Goal: Task Accomplishment & Management: Use online tool/utility

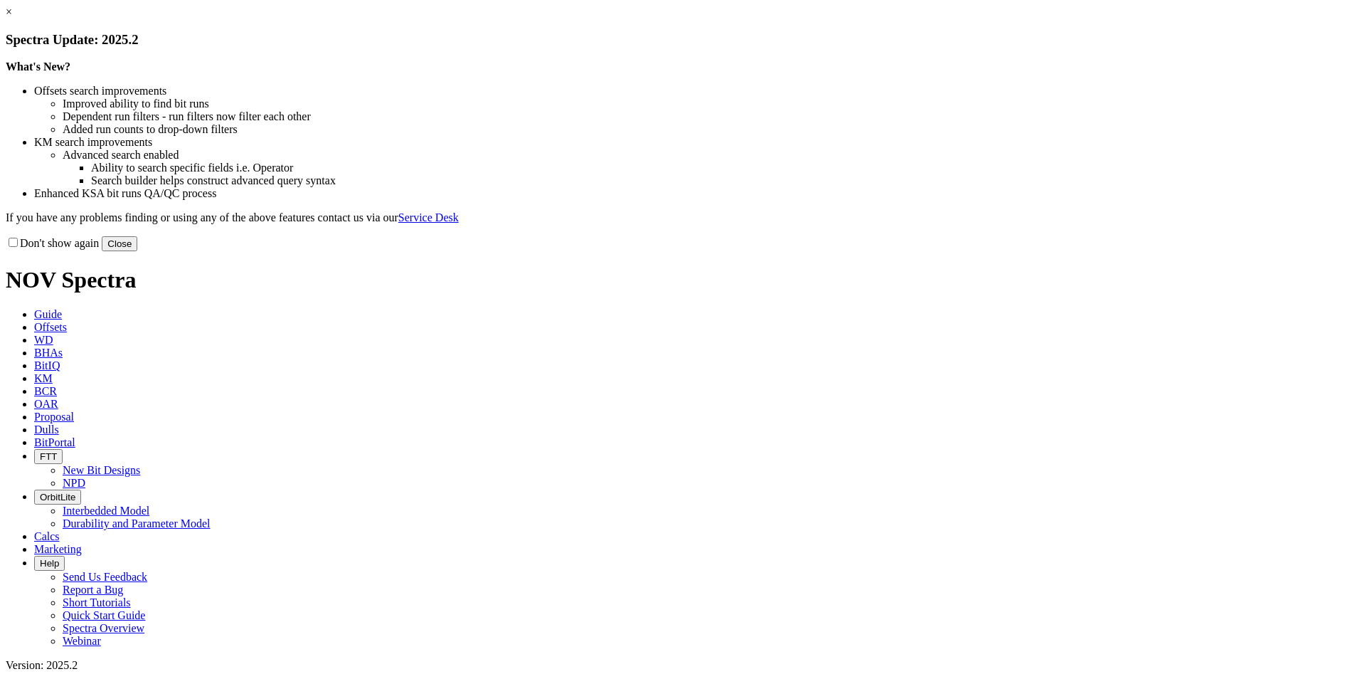
click at [137, 251] on button "Close" at bounding box center [120, 243] width 36 height 15
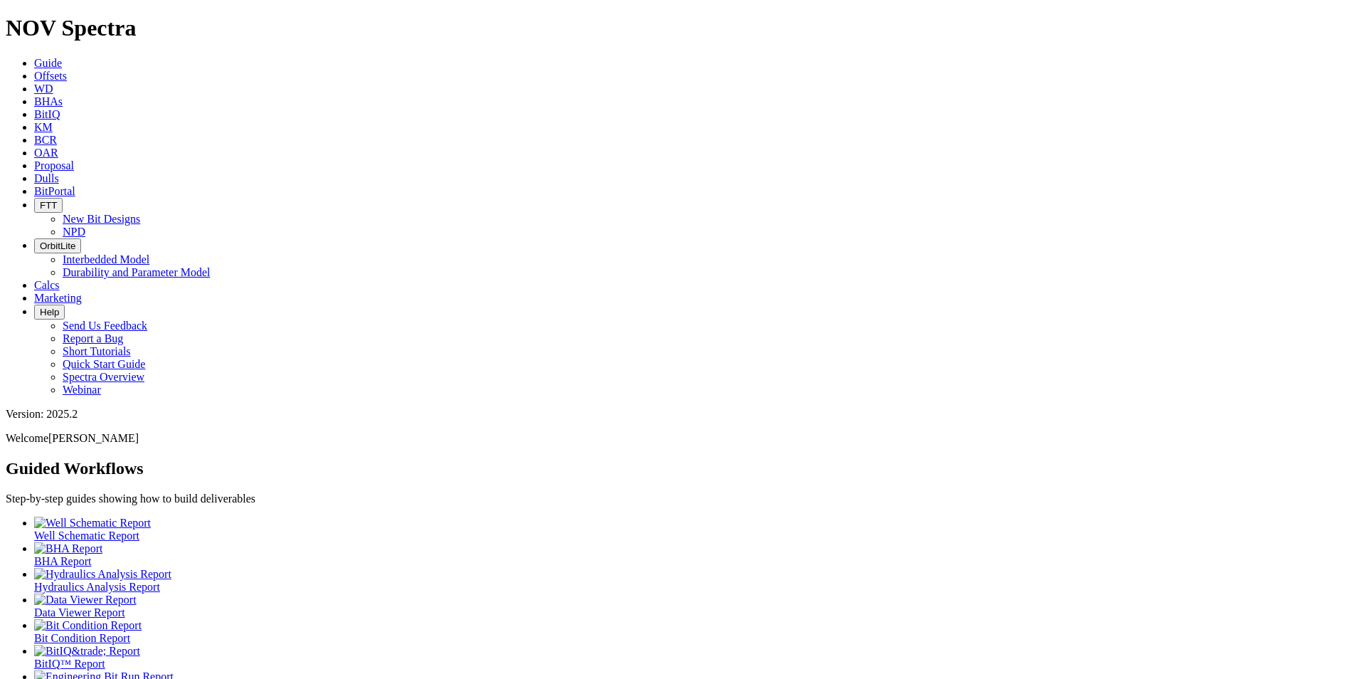
click at [74, 159] on link "Proposal" at bounding box center [54, 165] width 40 height 12
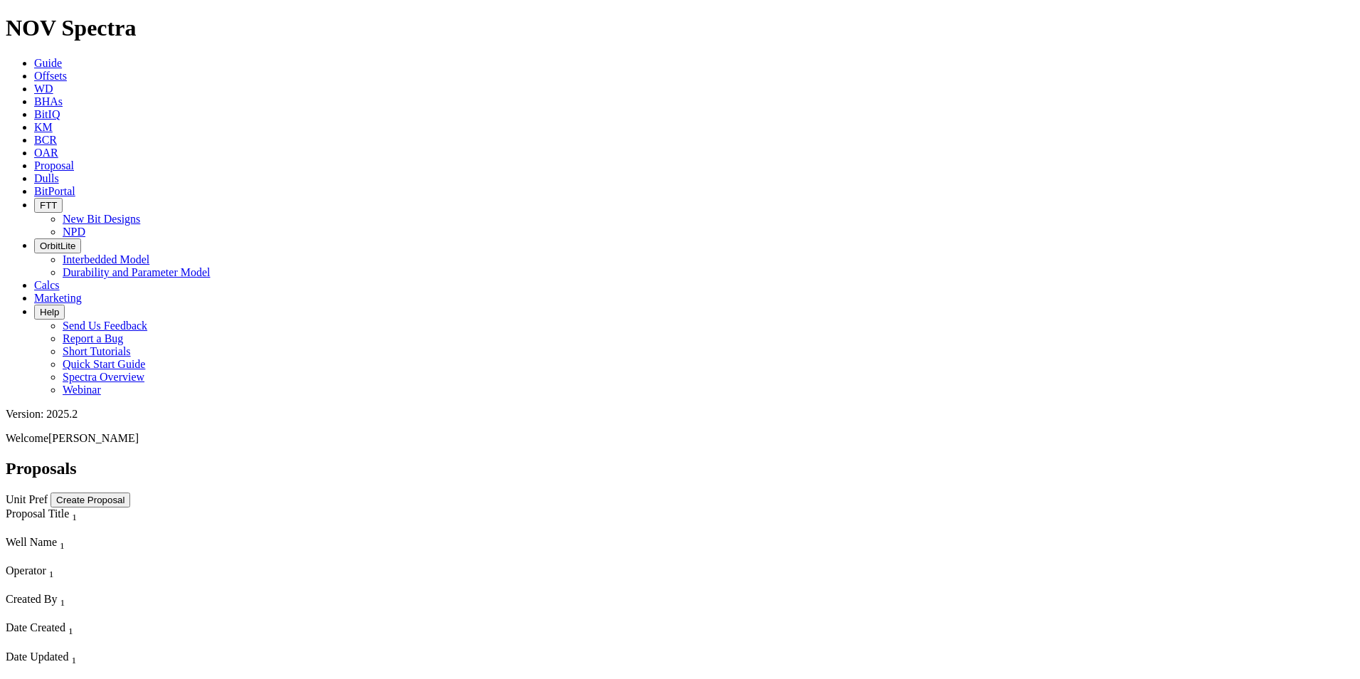
scroll to position [996, 0]
select select "field"
select select "location"
select select "province"
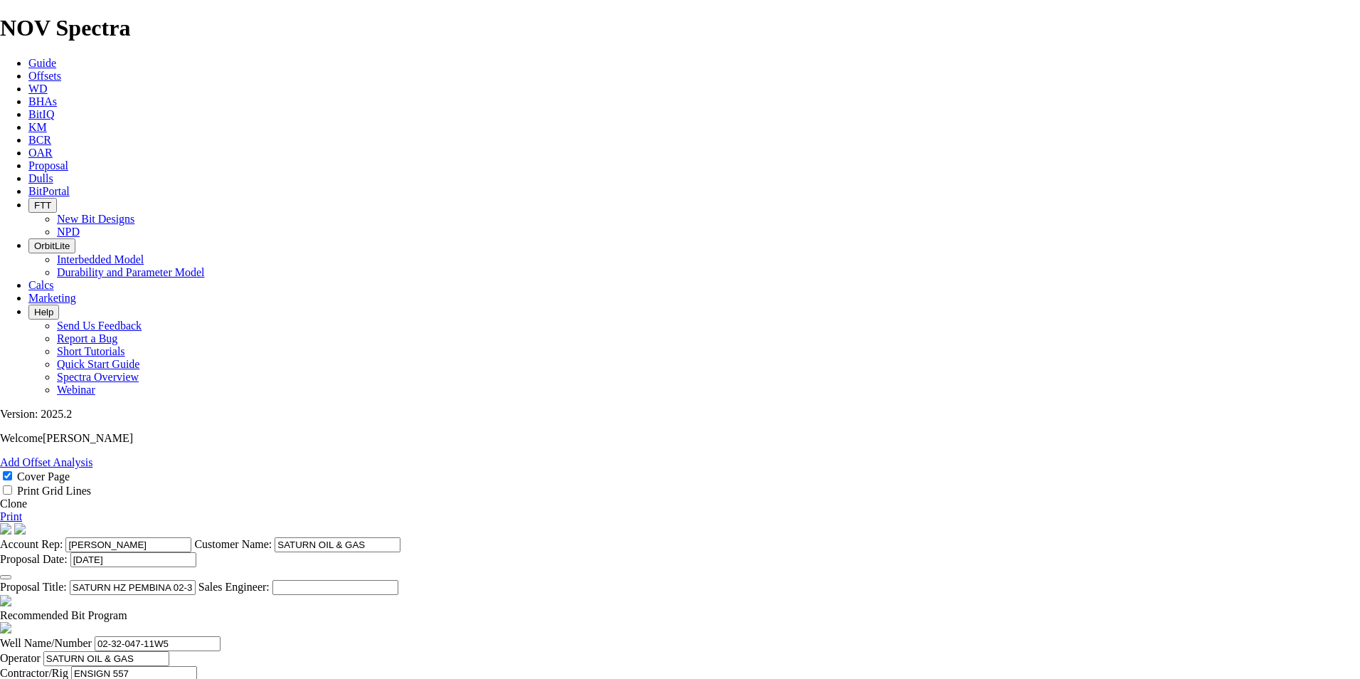
click at [27, 497] on link "Clone" at bounding box center [13, 503] width 27 height 12
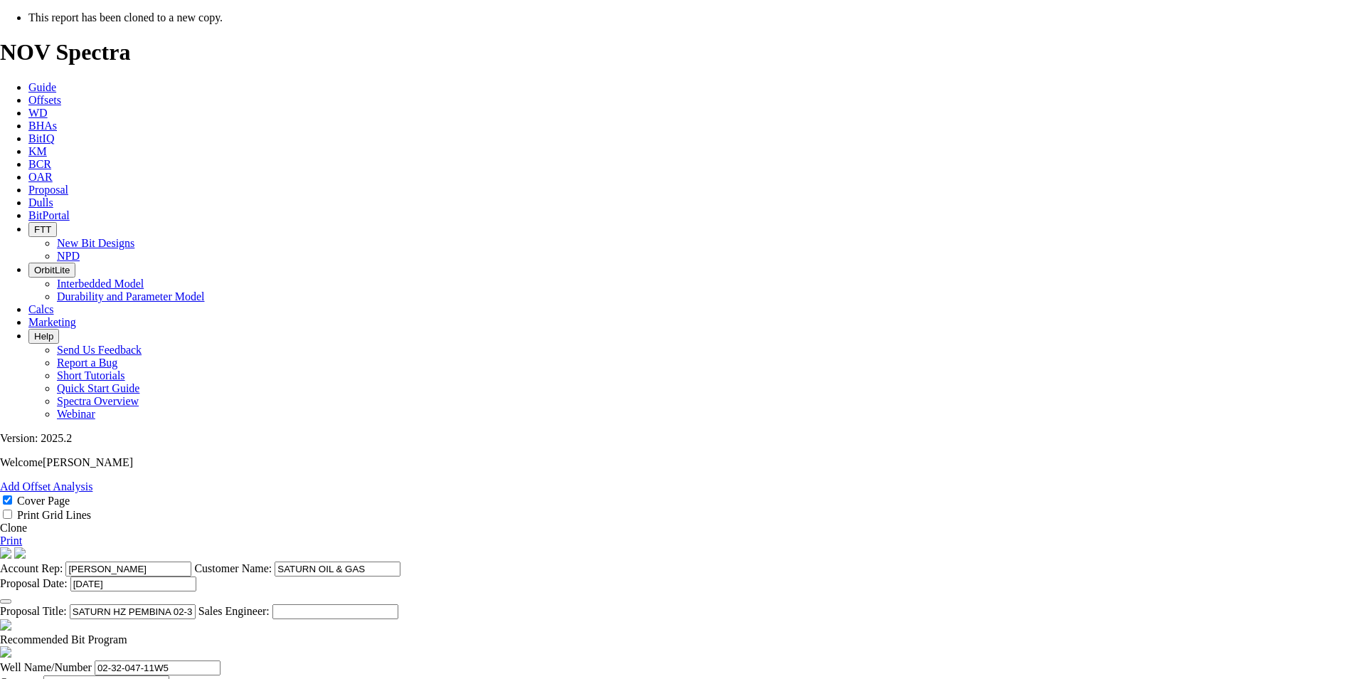
select select "field"
select select "location"
select select "province"
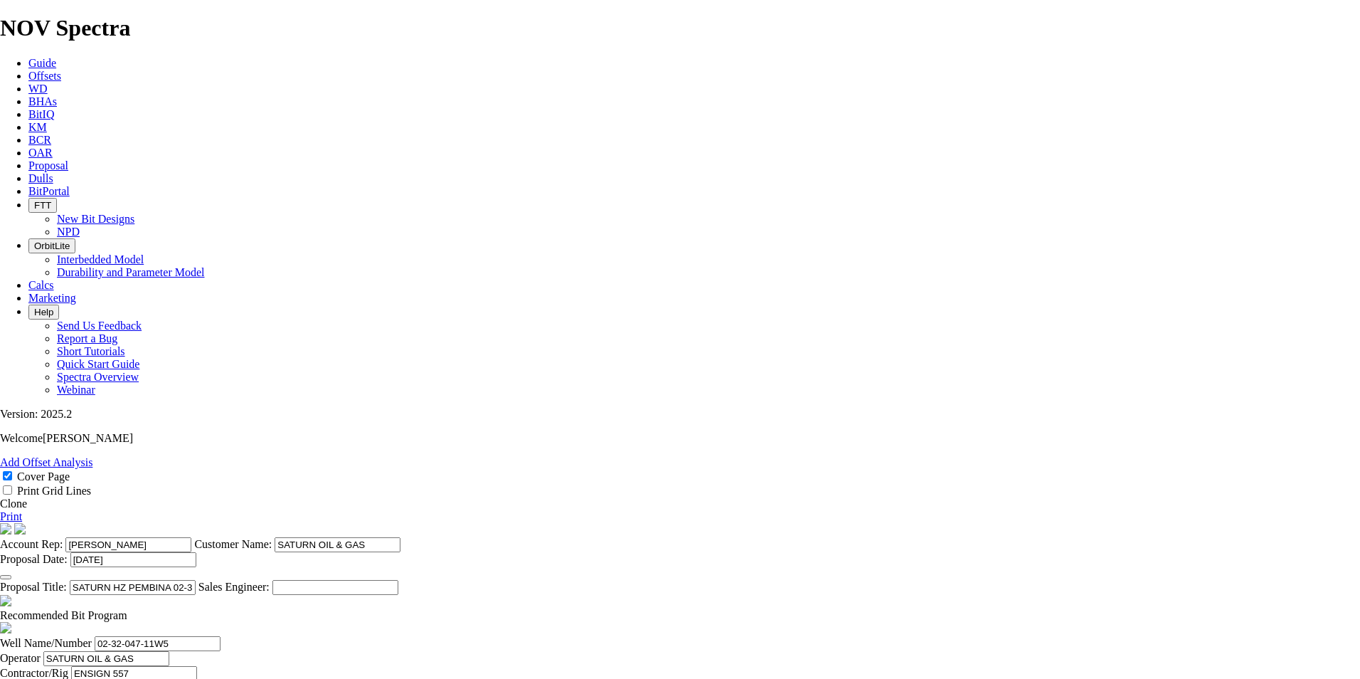
click at [6, 577] on icon "button" at bounding box center [6, 577] width 0 height 0
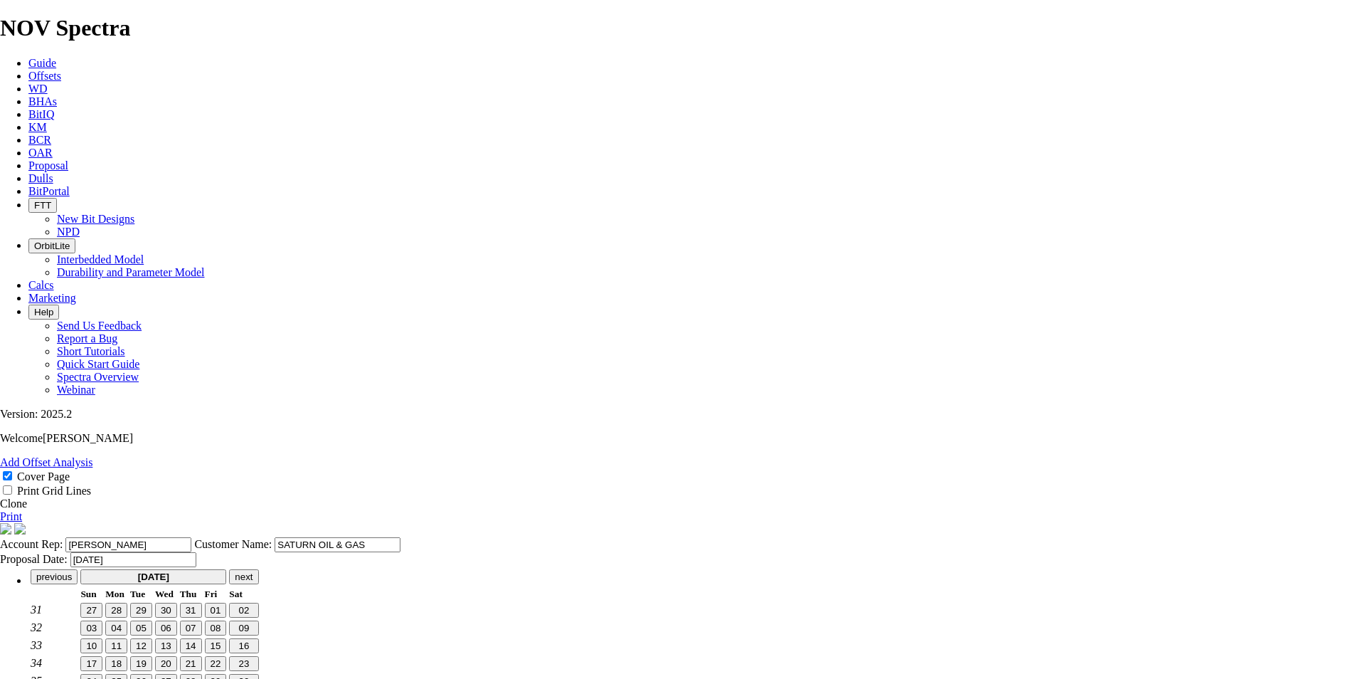
scroll to position [36, 0]
type input "[DATE]"
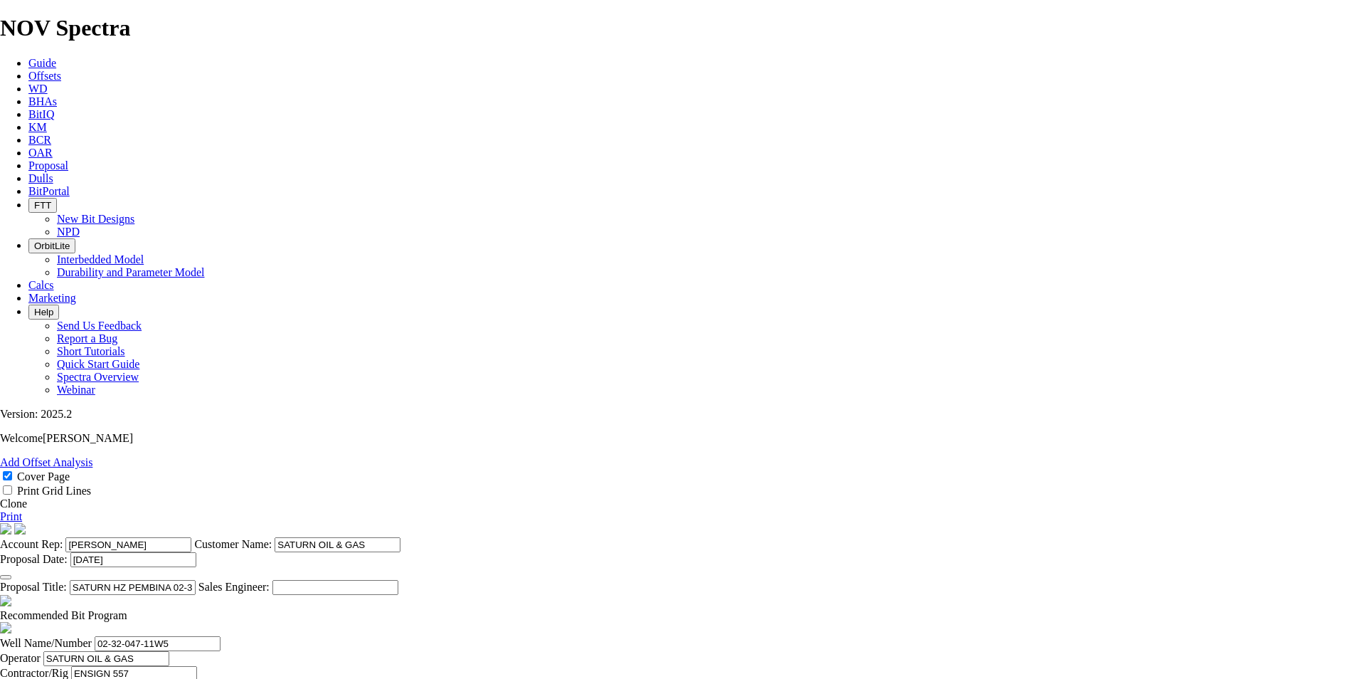
drag, startPoint x: 783, startPoint y: 504, endPoint x: 733, endPoint y: 504, distance: 50.5
click at [196, 580] on input "SATURN HZ PEMBINA 02-32-047-11W5 (3 [PERSON_NAME])" at bounding box center [133, 587] width 126 height 15
drag, startPoint x: 708, startPoint y: 505, endPoint x: 687, endPoint y: 507, distance: 21.4
click at [196, 580] on input "SATURN HZ PEMBINA 02-32-047-11W5" at bounding box center [133, 587] width 126 height 15
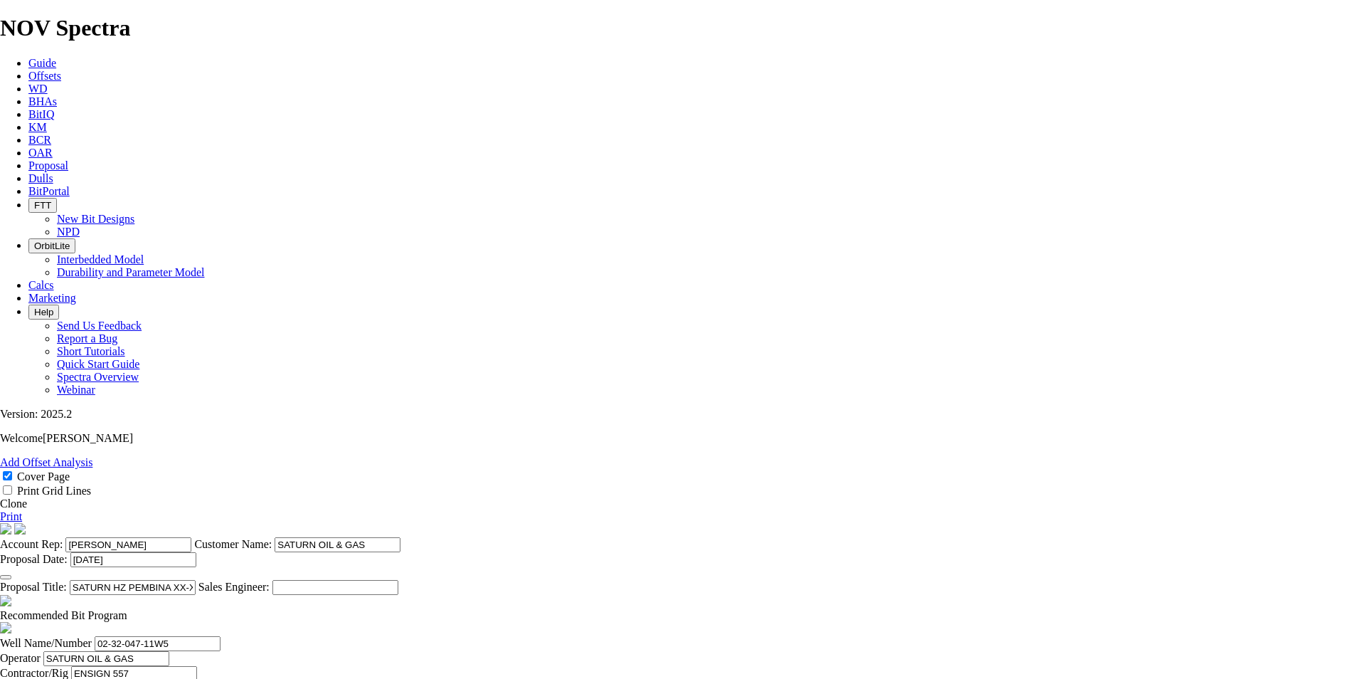
type input "SATURN HZ PEMBINA XX-XX-047-11W5"
drag, startPoint x: 356, startPoint y: 351, endPoint x: 319, endPoint y: 346, distance: 37.2
type input "XX-XX-047-11W5"
drag, startPoint x: 879, startPoint y: 352, endPoint x: 809, endPoint y: 347, distance: 69.9
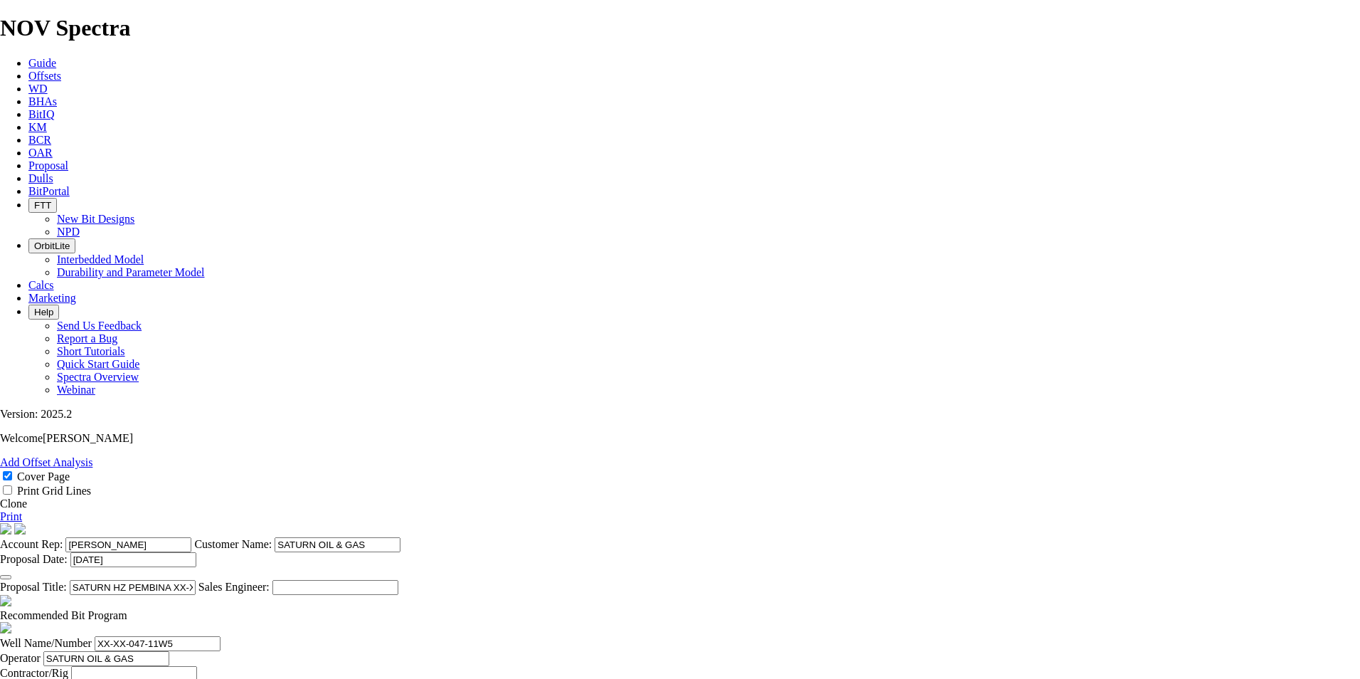
type input "XX-XX-047-11W5"
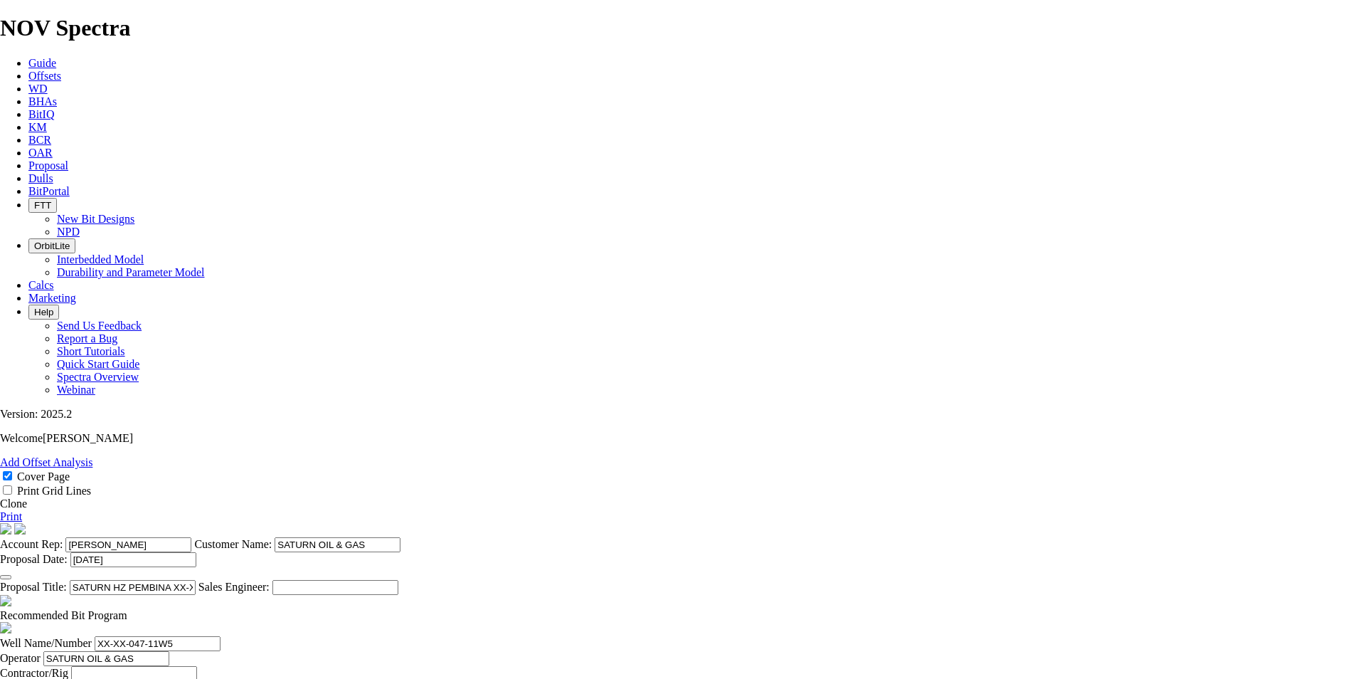
type input "[DATE]"
click at [127, 609] on span at bounding box center [127, 615] width 0 height 12
checkbox input "false"
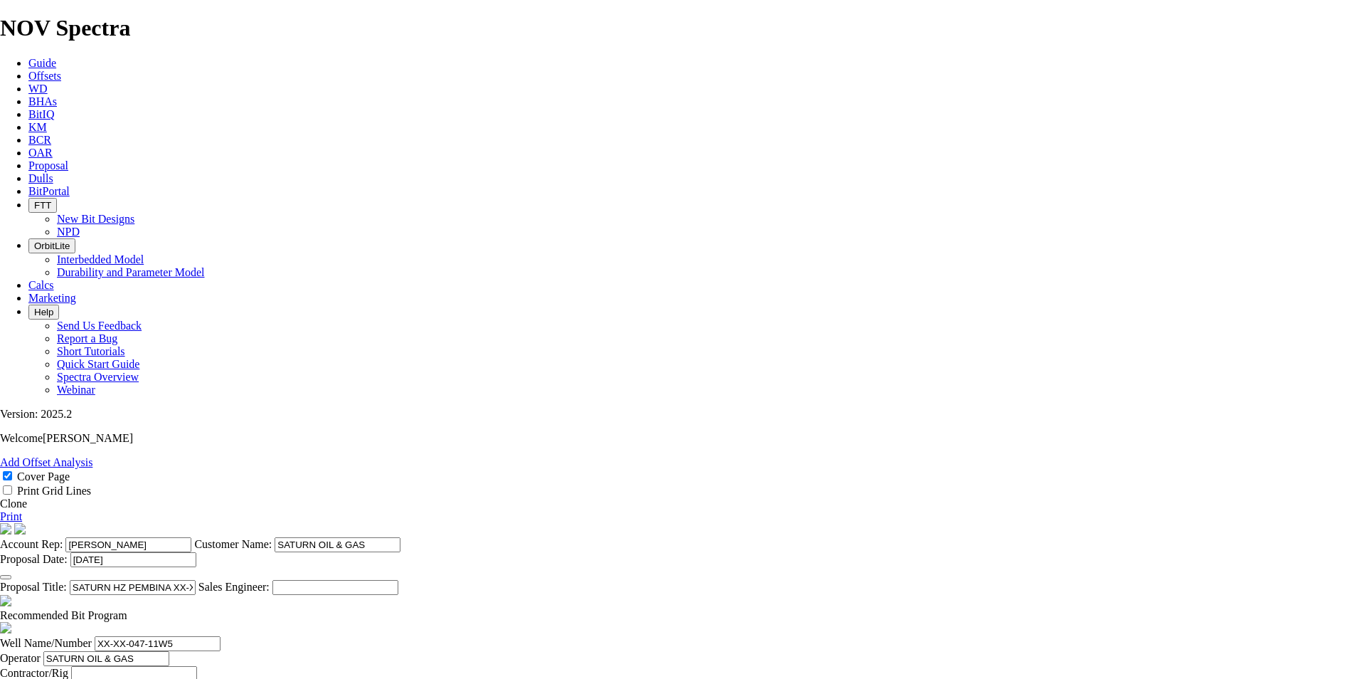
drag, startPoint x: 457, startPoint y: 500, endPoint x: 416, endPoint y: 502, distance: 40.6
type input "171.5"
type input "TK63-G1"
type input "18500"
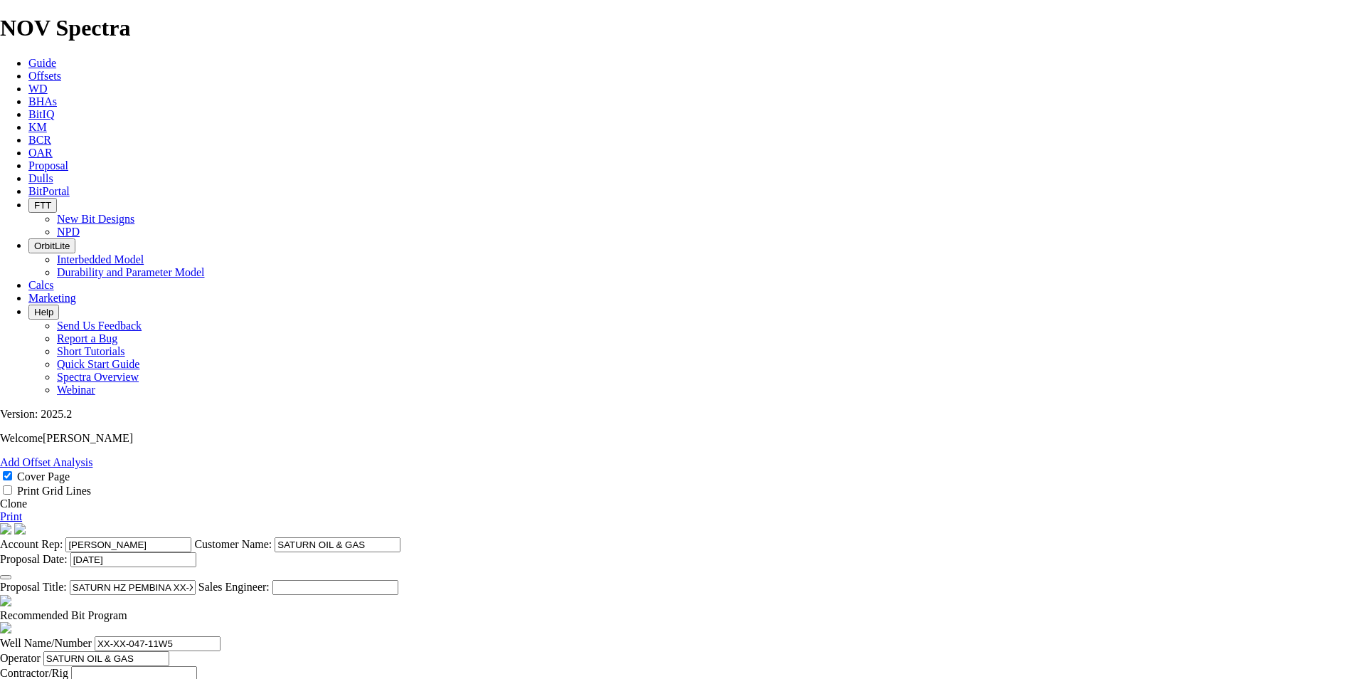
type textarea "IF THE WELL IS 175mm NOV RECOMMENDS THE THE BIT RECOMMENDATIONS AND PRICING ABO…"
type input "TK63-C1"
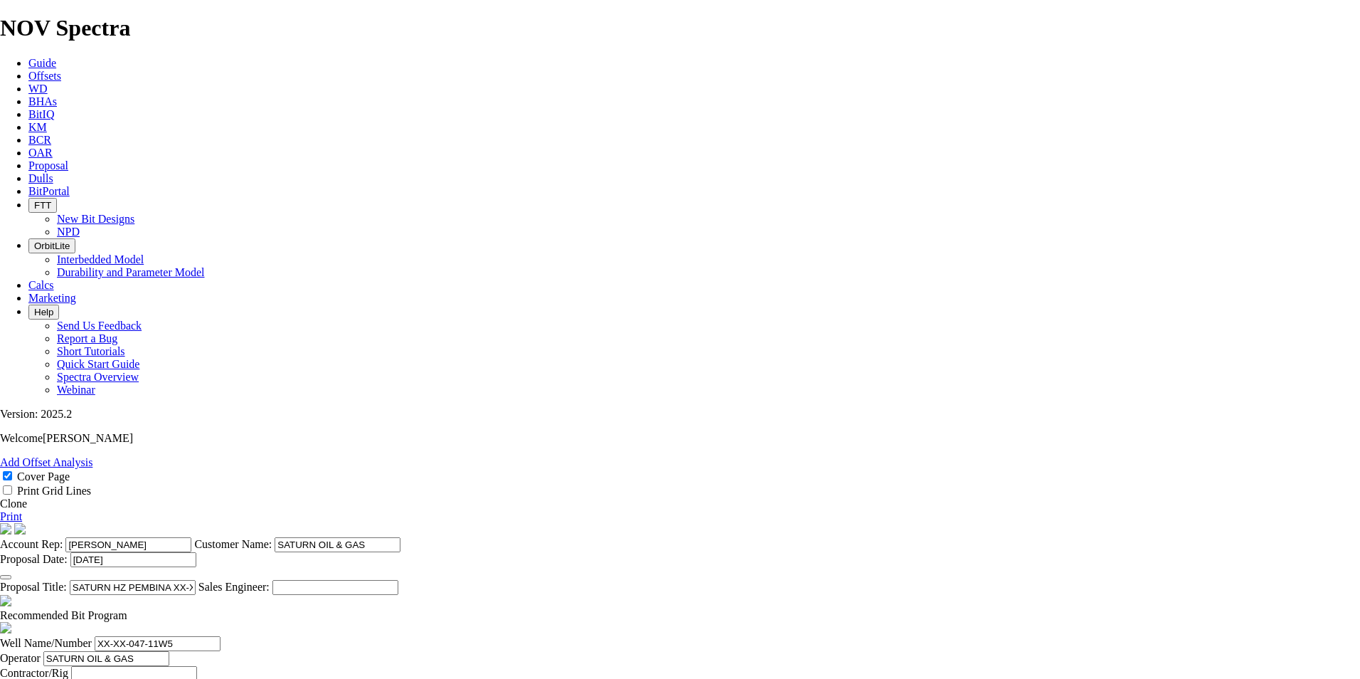
type textarea "IF THE WELL IS 175mm NOV RECOMMENDS THE TK63-G1 FOR $18,500. THE BIT RECOMMENDA…"
drag, startPoint x: 451, startPoint y: 457, endPoint x: 425, endPoint y: 460, distance: 26.5
type input "279"
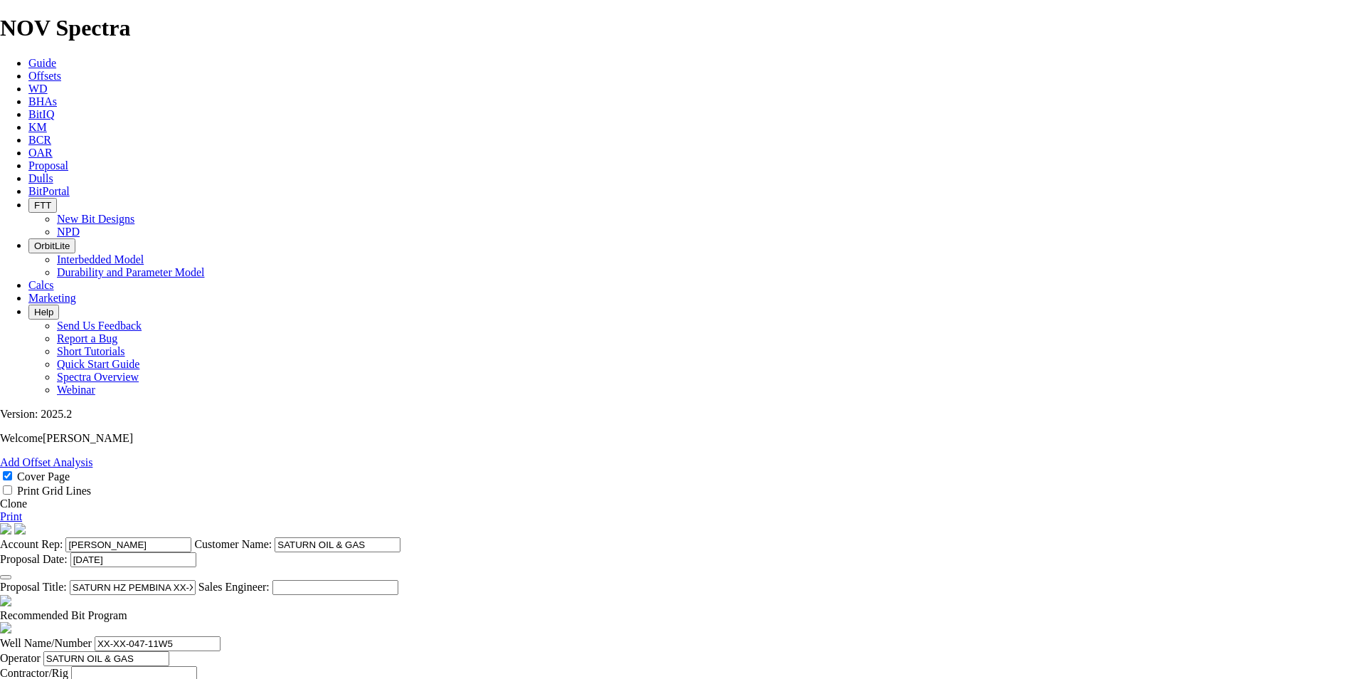
drag, startPoint x: 709, startPoint y: 149, endPoint x: 686, endPoint y: 153, distance: 23.0
click at [196, 580] on input "SATURN HZ PEMBINA XX-XX-047-11W5" at bounding box center [133, 587] width 126 height 15
type input "SATURN HZ PEMBINA 02-32-047-11W5 (3 [PERSON_NAME])"
drag, startPoint x: 357, startPoint y: 351, endPoint x: 325, endPoint y: 354, distance: 32.1
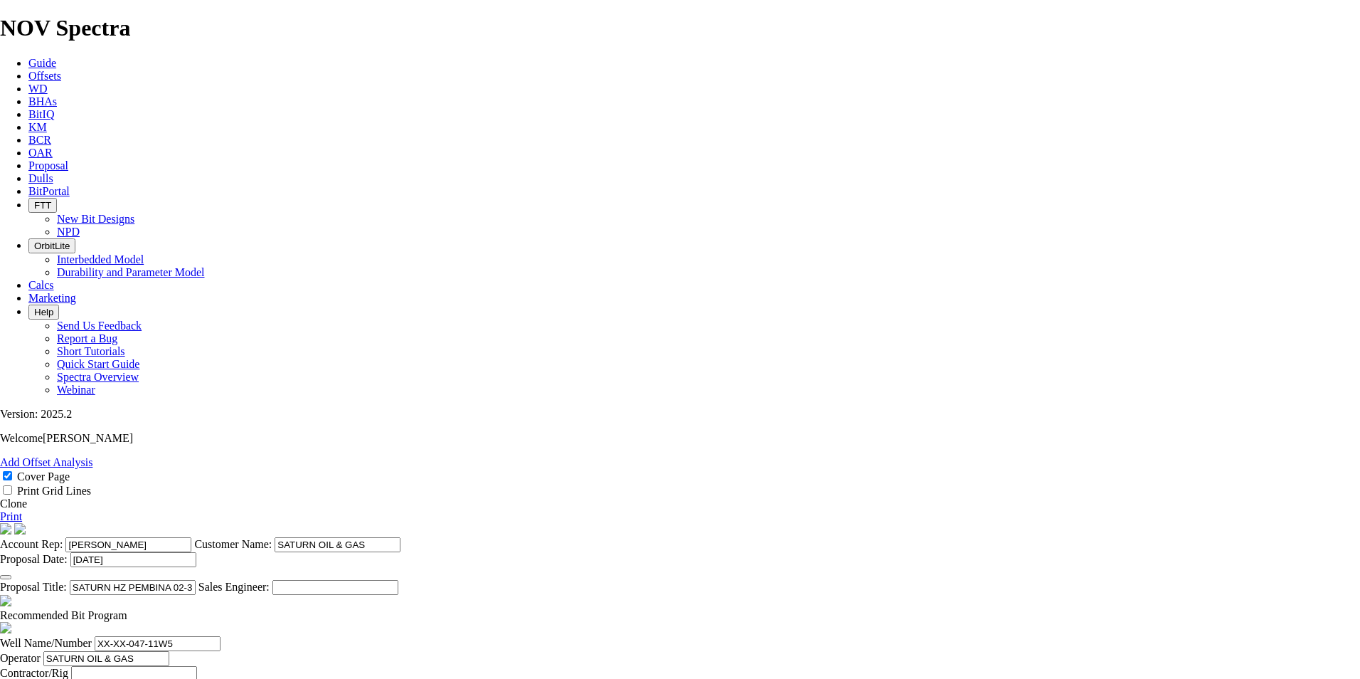
type input "02-32-047-11W5"
type input "ENSIGN 557"
type input "01-08-048-11W5"
click at [196, 580] on input "SATURN HZ PEMBINA 02-32-047-11W5 (3 [PERSON_NAME])" at bounding box center [133, 587] width 126 height 15
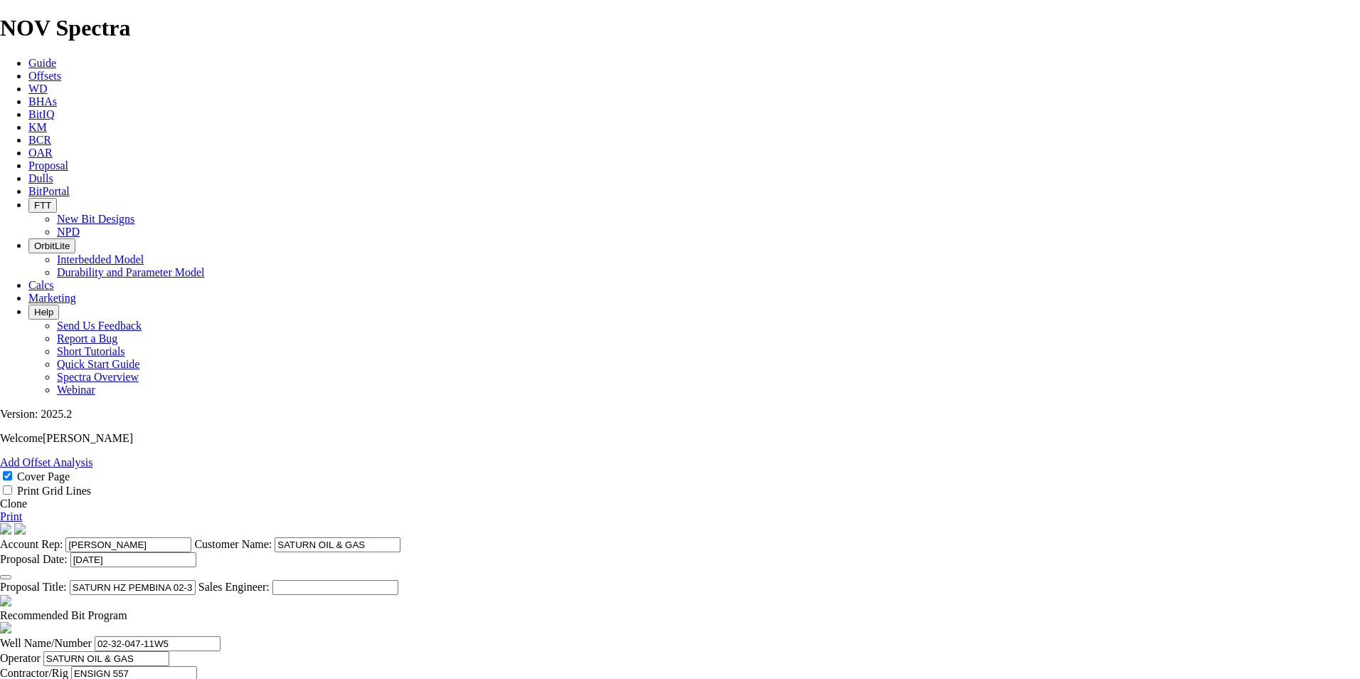
type input "SATURN HZ PEMBINA 02-32-047-11W5 (3 [PERSON_NAME]) REV. 1"
click at [22, 510] on link "Print" at bounding box center [11, 516] width 22 height 12
drag, startPoint x: 529, startPoint y: 498, endPoint x: 517, endPoint y: 498, distance: 12.8
type input "TK63-G1"
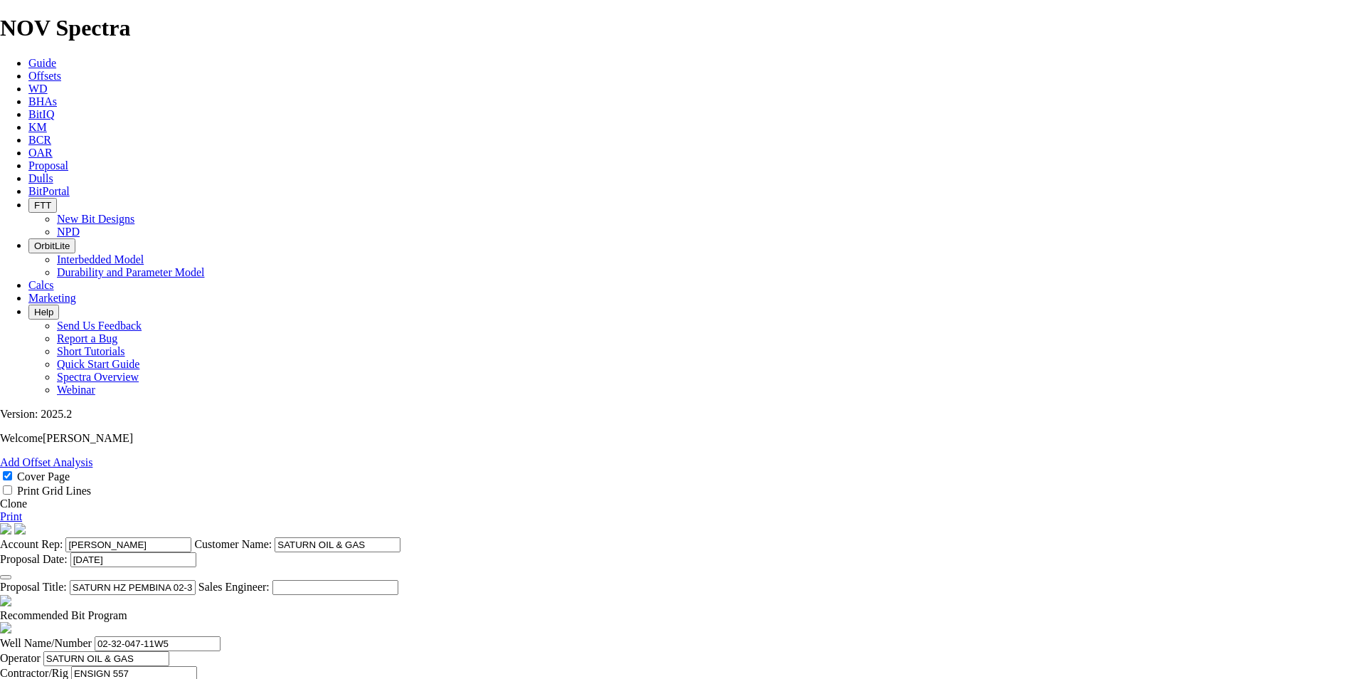
type textarea "IF THE WELL IS 175mm NOV RECOMMENDS THE TK63-C1 FOR $18,500. THE BIT RECOMMENDA…"
type input "TK66-G1"
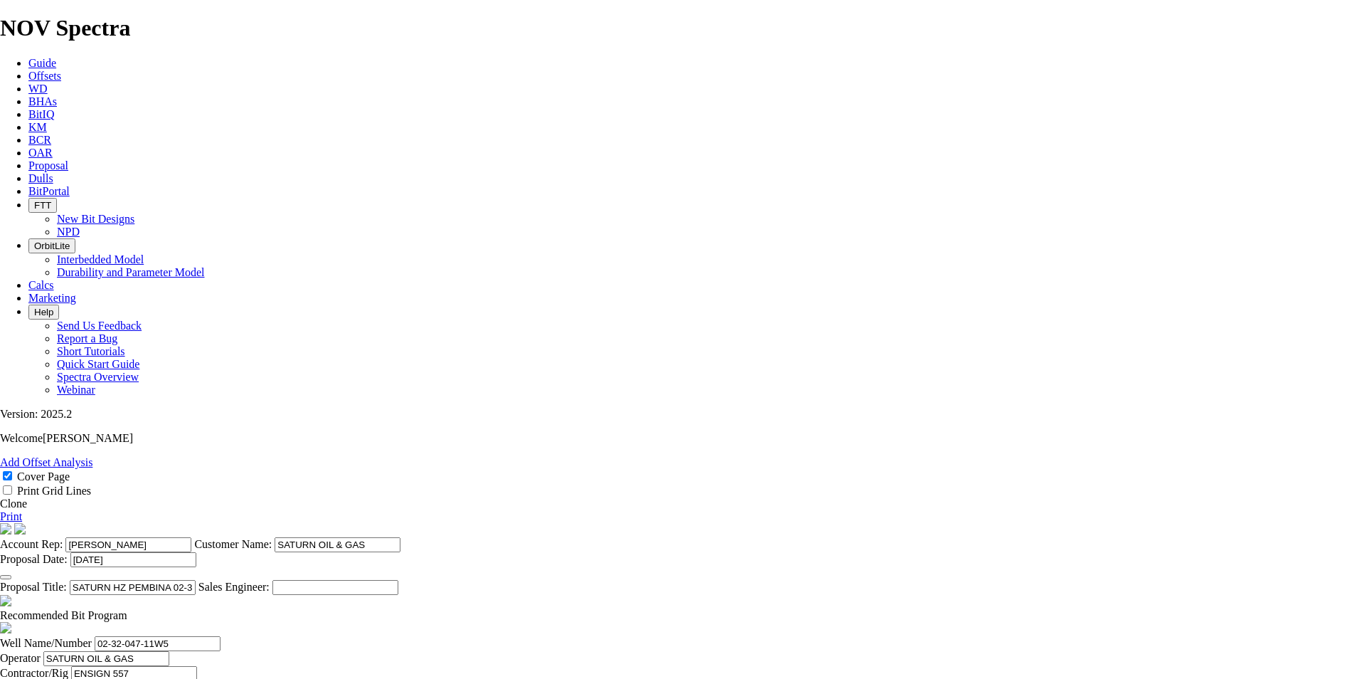
type textarea "IF THE WELL IS 175mm NOV RECOMMENDS THE TKC63-C1 FOR $18,500. THE BIT RECOMMEND…"
click at [22, 510] on link "Print" at bounding box center [11, 516] width 22 height 12
click at [68, 159] on span "Proposal" at bounding box center [48, 165] width 40 height 12
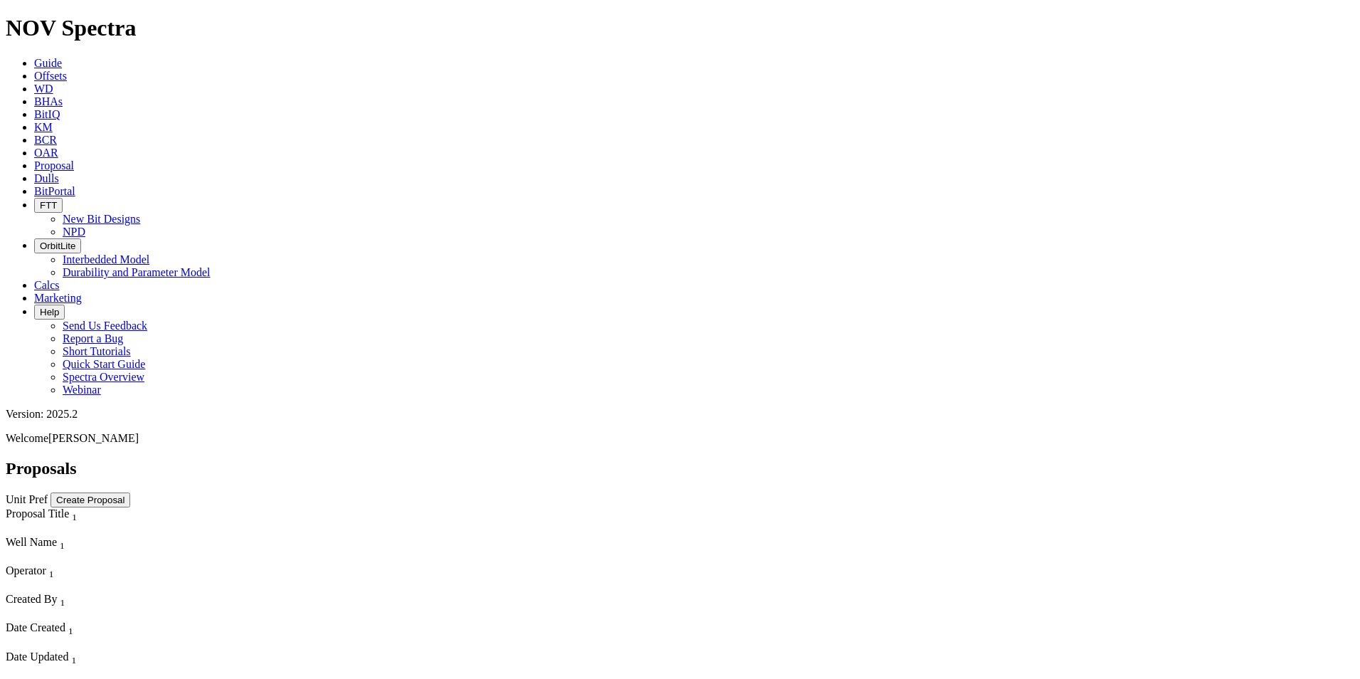
scroll to position [1405, 0]
select select "field"
select select "location"
select select "province"
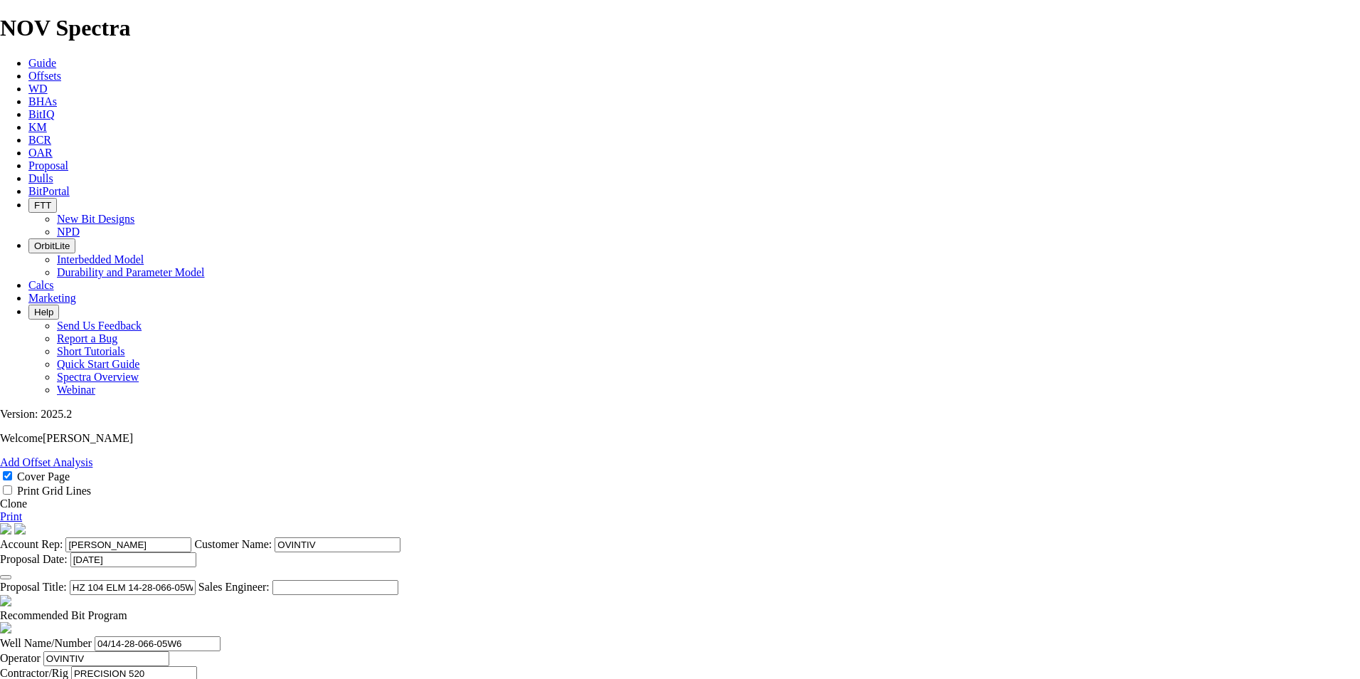
scroll to position [356, 0]
click at [27, 497] on link "Clone" at bounding box center [13, 503] width 27 height 12
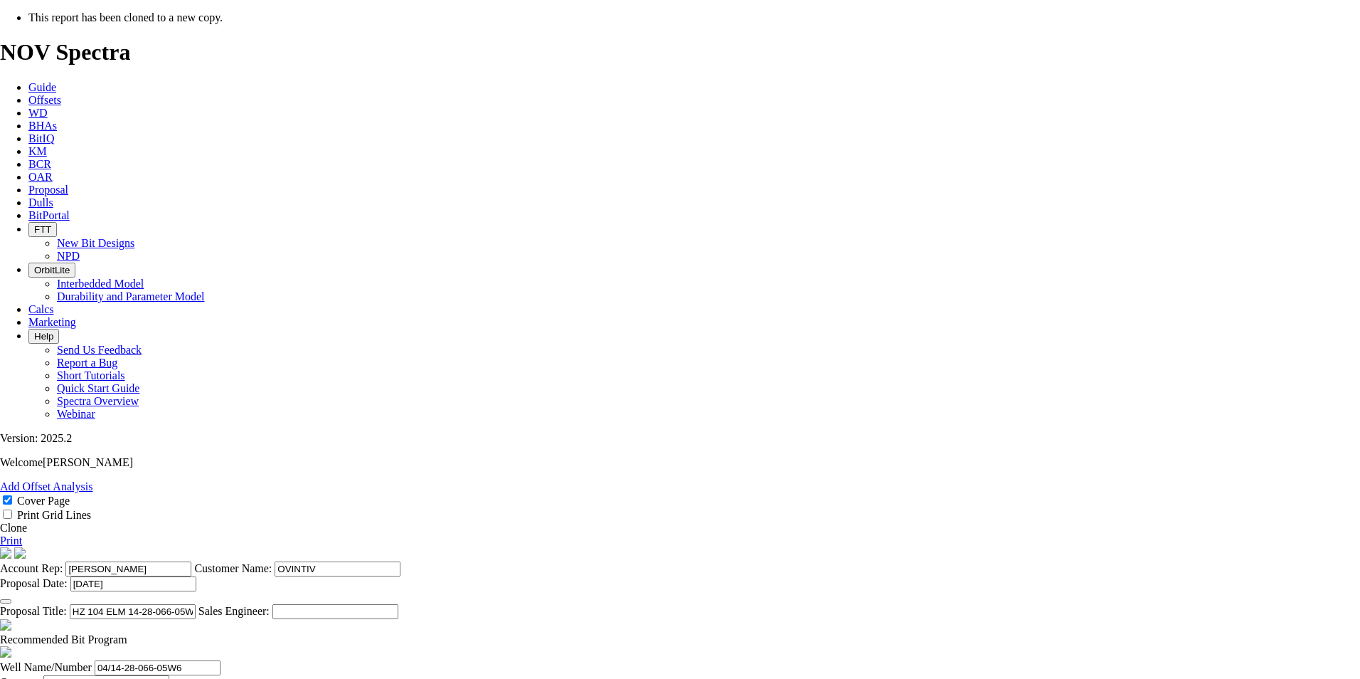
select select "field"
select select "location"
select select "province"
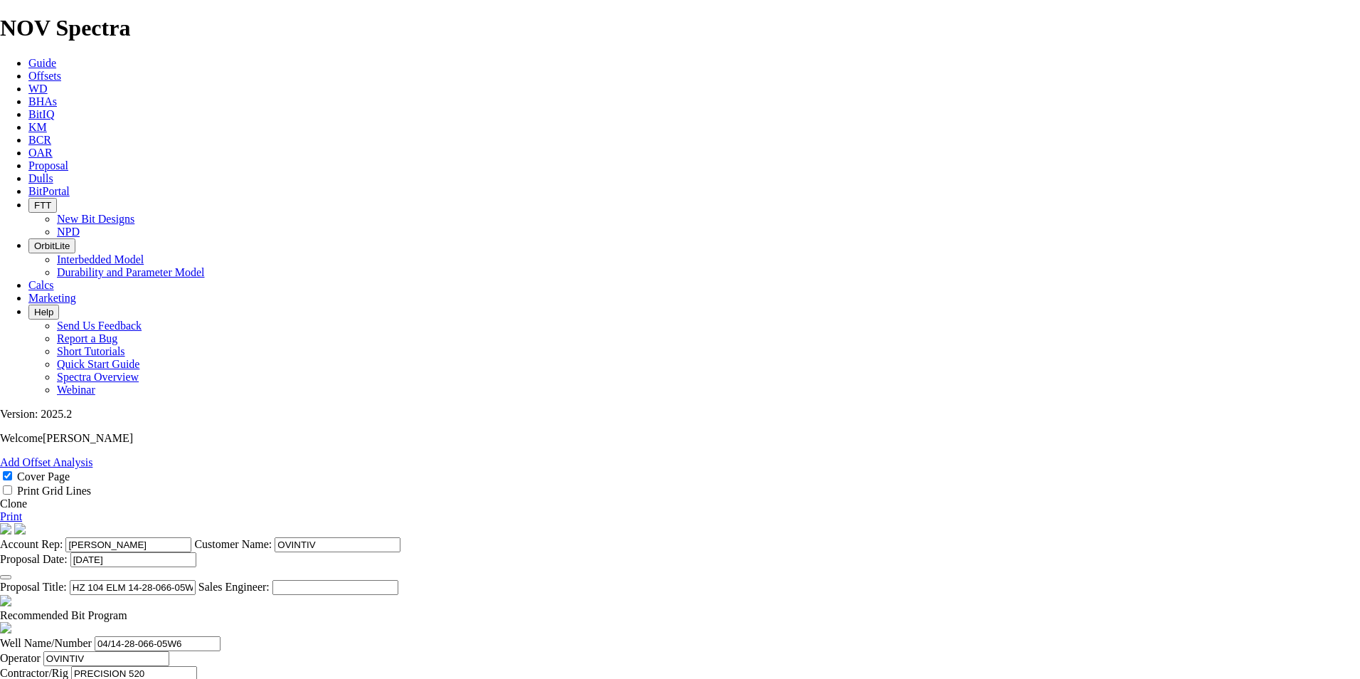
scroll to position [302, 0]
checkbox input "false"
click at [6, 577] on icon "button" at bounding box center [6, 577] width 0 height 0
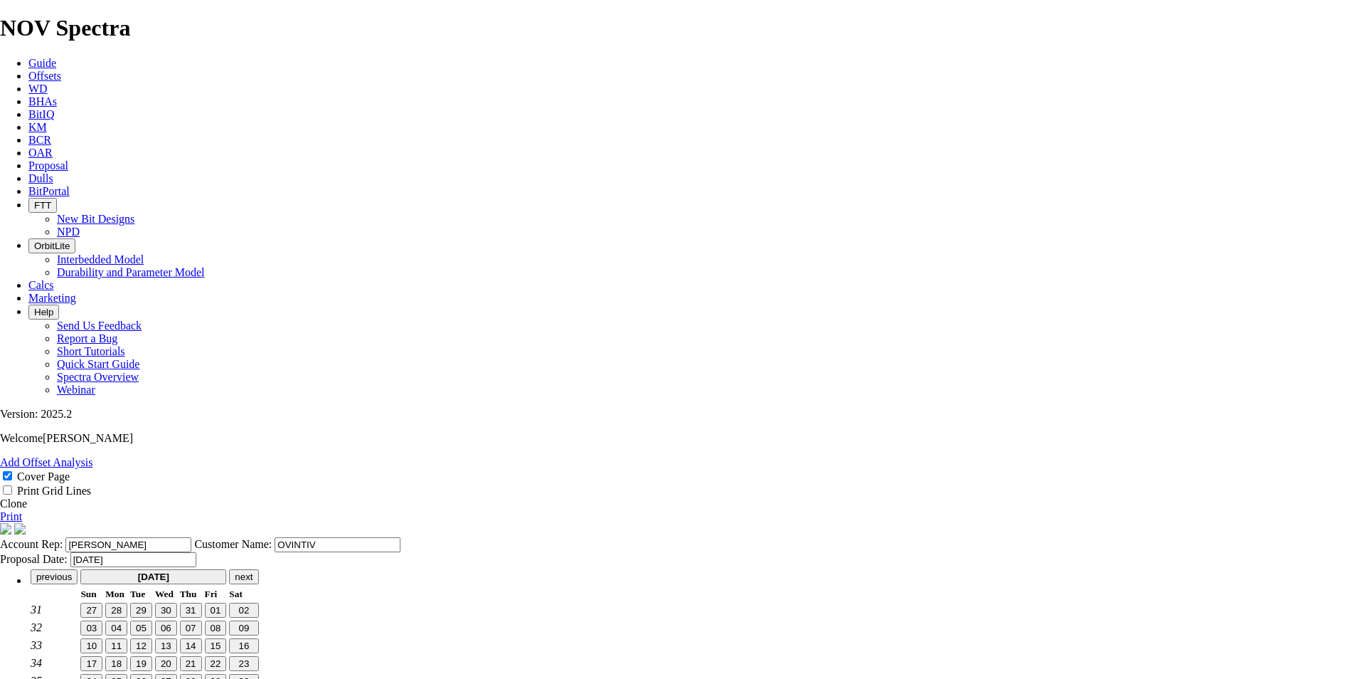
scroll to position [18, 0]
type input "[DATE]"
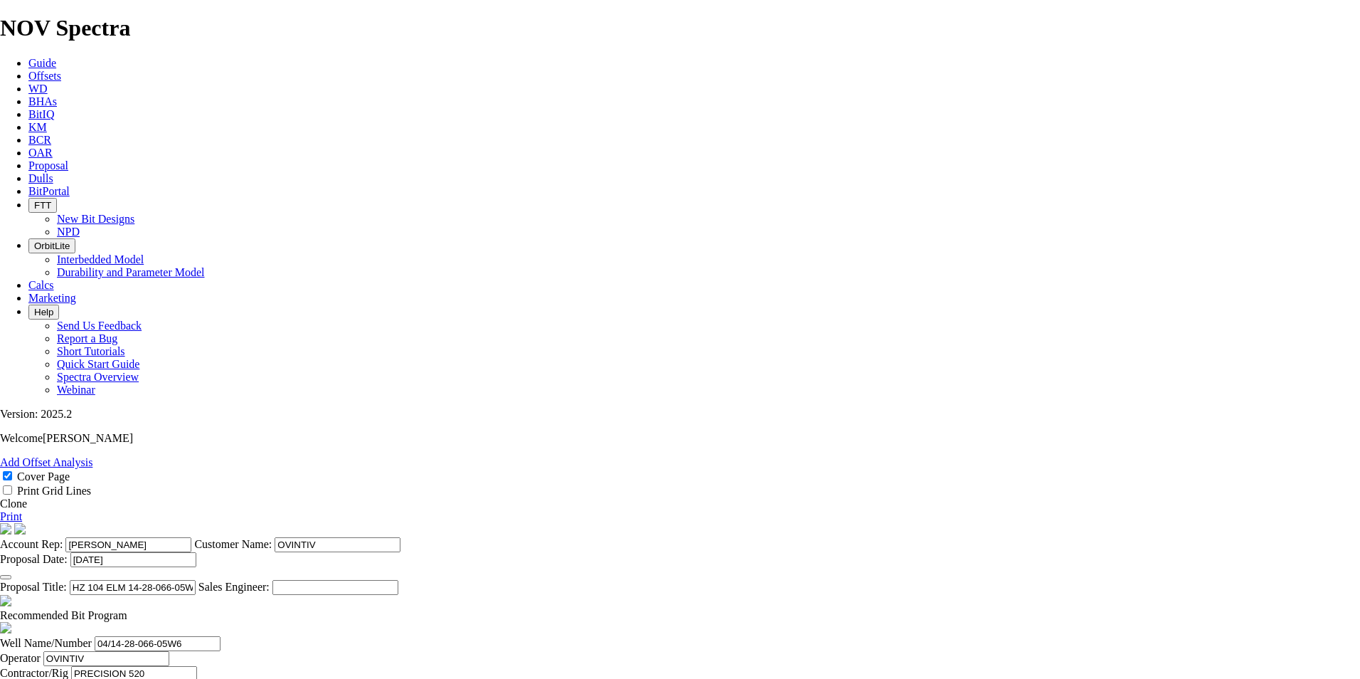
scroll to position [374, 0]
type input "[DATE]"
drag, startPoint x: 605, startPoint y: 369, endPoint x: 588, endPoint y: 370, distance: 17.1
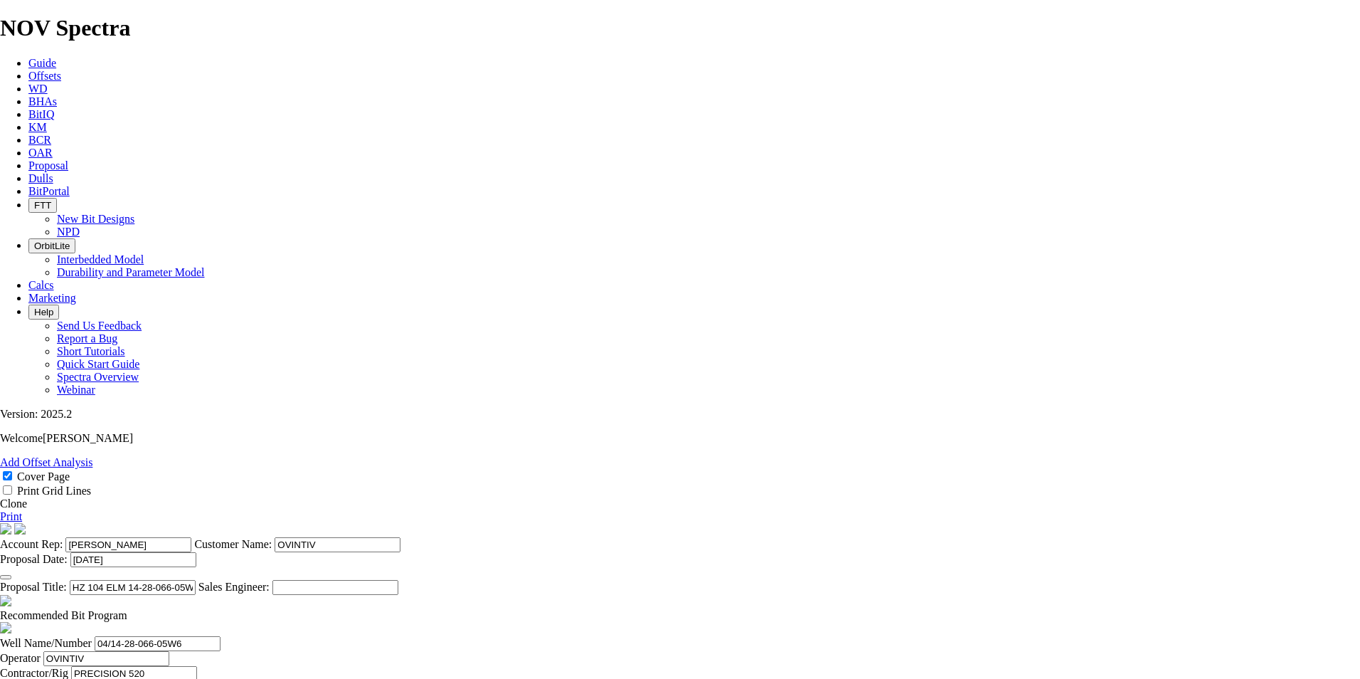
click at [197, 666] on input "PRECISION 520" at bounding box center [134, 673] width 126 height 15
type input "PRECISION 535"
drag, startPoint x: 706, startPoint y: 171, endPoint x: 613, endPoint y: 170, distance: 93.2
click at [196, 580] on input "HZ 104 ELM 14-28-066-05W6 ([PERSON_NAME] H)" at bounding box center [133, 587] width 126 height 15
drag, startPoint x: 707, startPoint y: 164, endPoint x: 640, endPoint y: 164, distance: 66.2
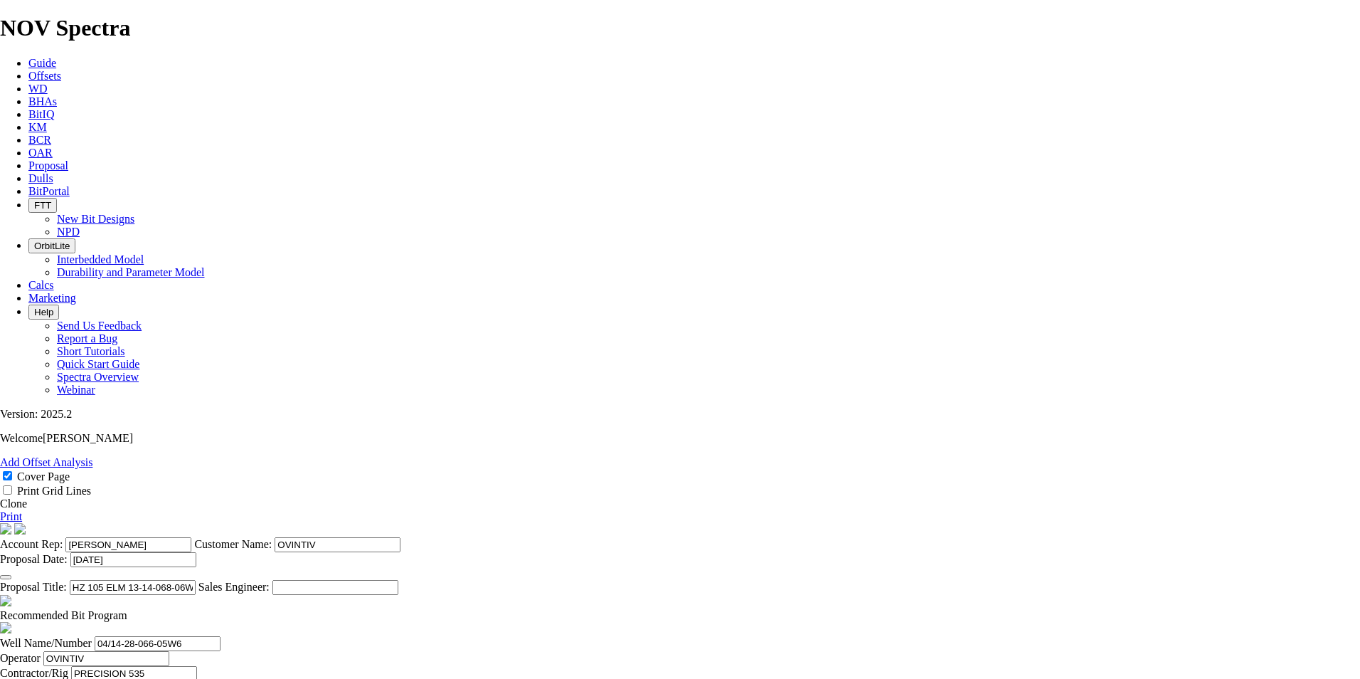
click at [196, 580] on input "HZ 105 ELM 13-14-068-06W6 ([PERSON_NAME] H)" at bounding box center [133, 587] width 126 height 15
type input "HZ 105 ELM 13-14-068-06W6 ([PERSON_NAME] H)"
drag, startPoint x: 334, startPoint y: 367, endPoint x: 478, endPoint y: 370, distance: 143.7
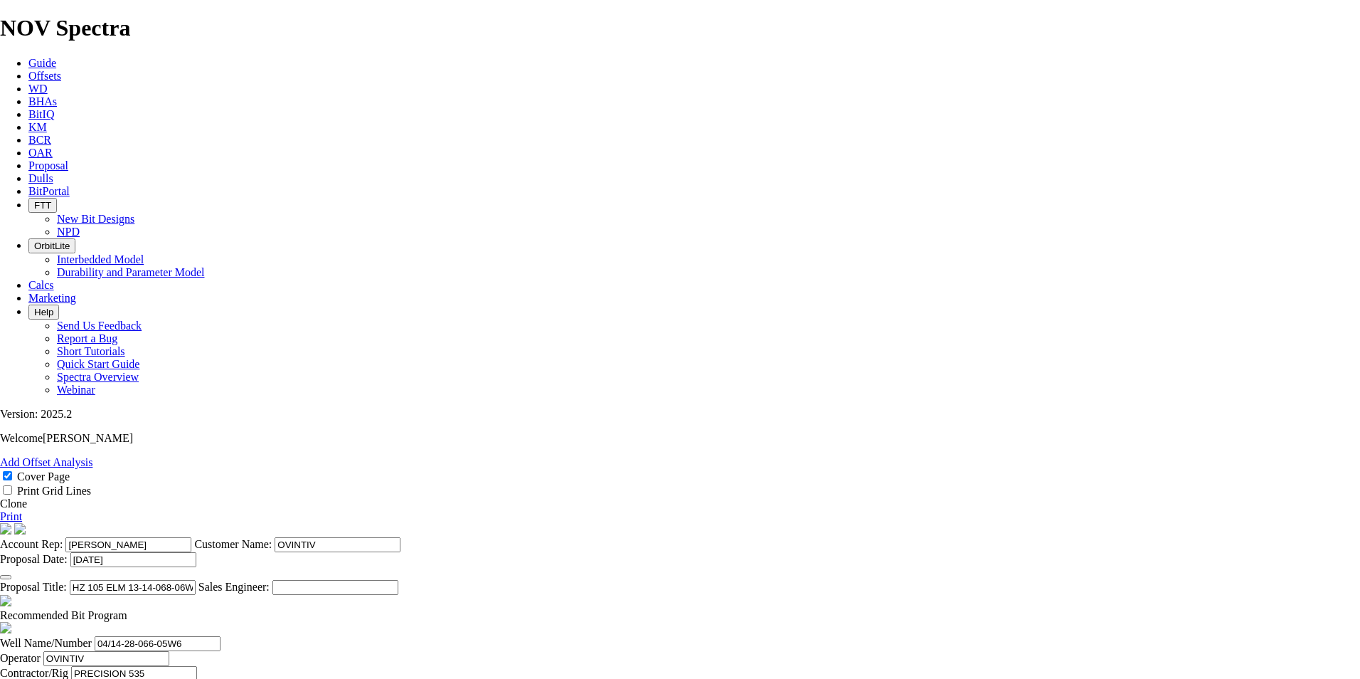
paste input "13-14-068-06"
type input "13-14-068-06W6/05"
type input "[PERSON_NAME]"
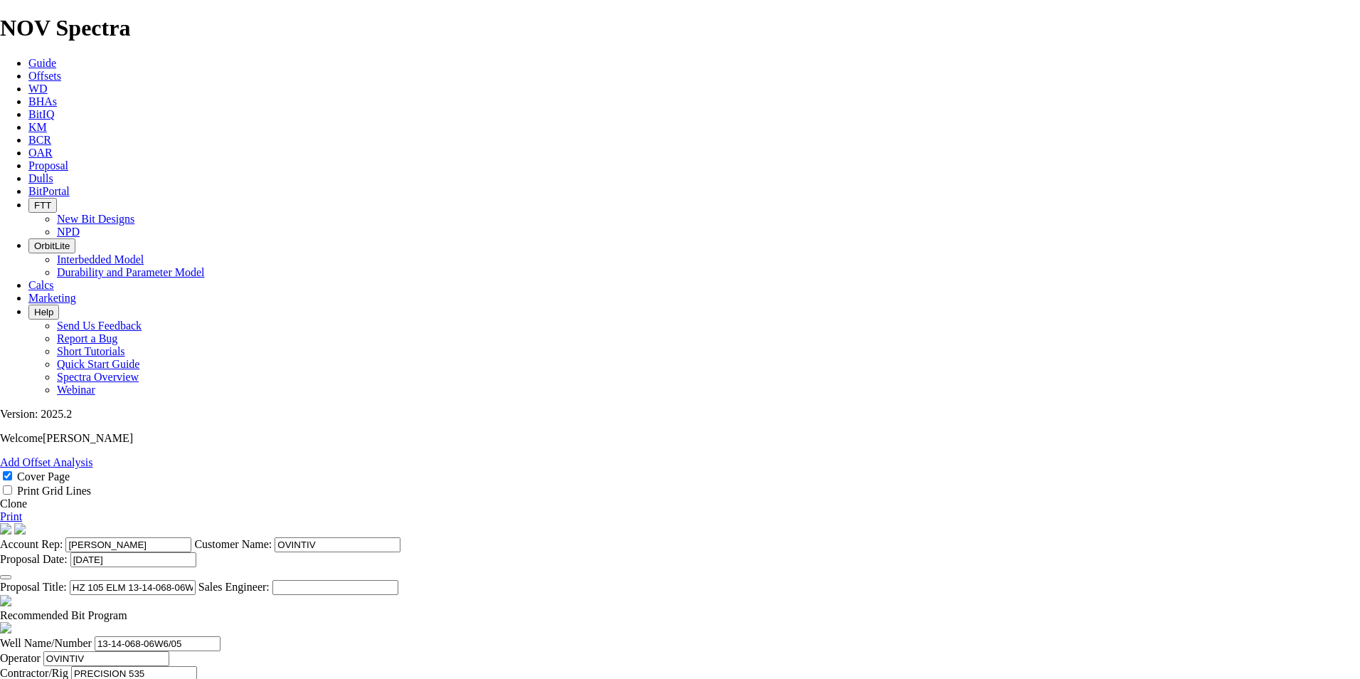
type input "[DATE]"
drag, startPoint x: 594, startPoint y: 500, endPoint x: 571, endPoint y: 504, distance: 23.7
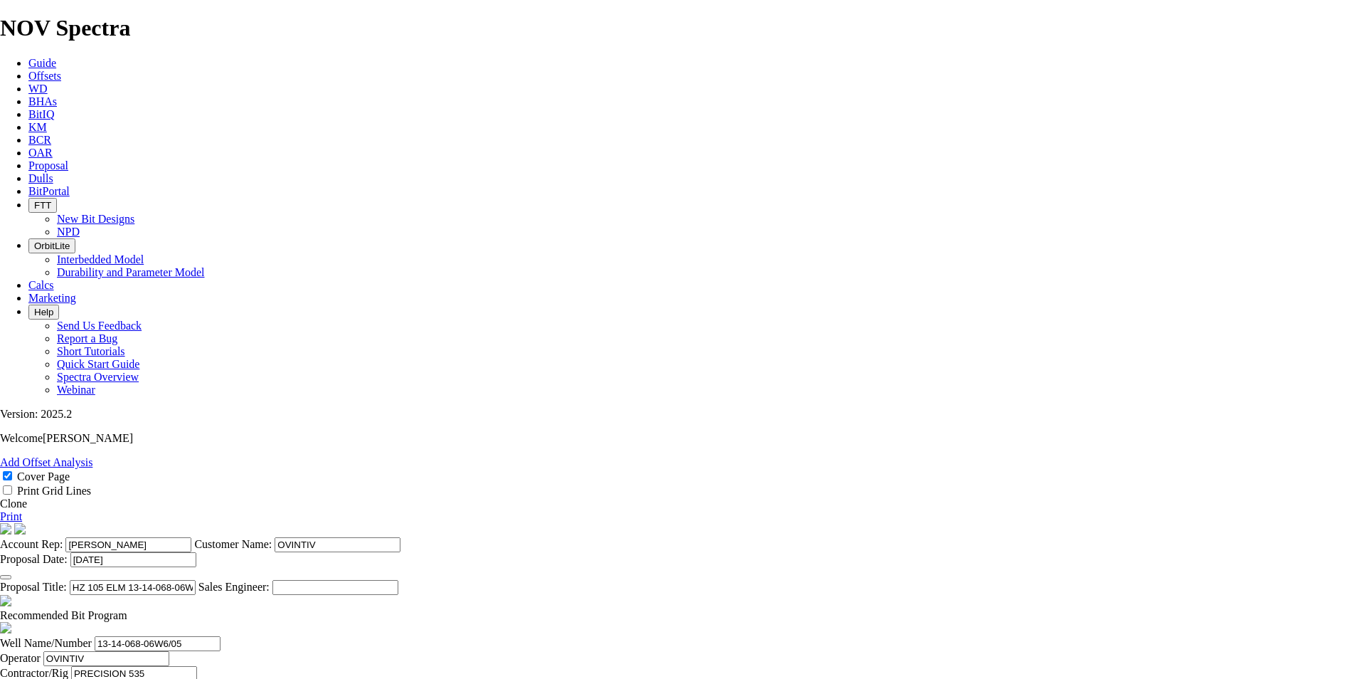
type input "2375"
type input "1760"
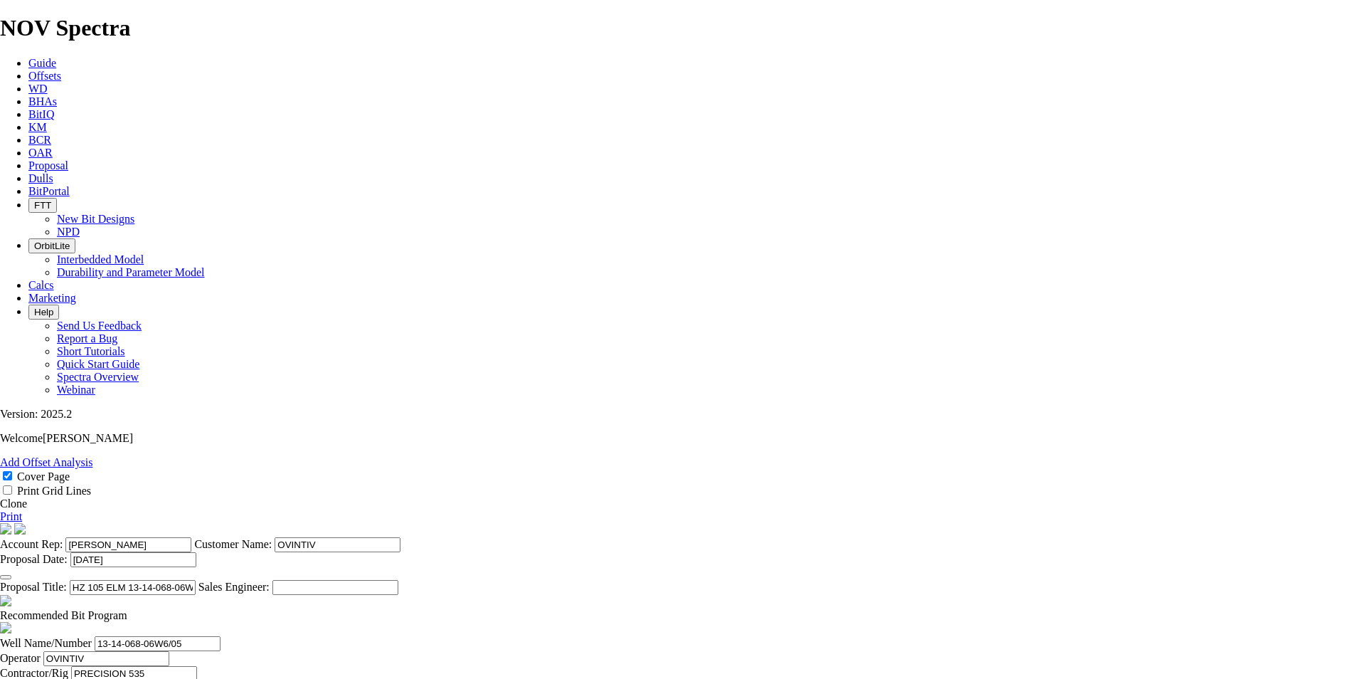
scroll to position [0, 10]
drag, startPoint x: 727, startPoint y: 499, endPoint x: 939, endPoint y: 497, distance: 212.0
type input "39.111"
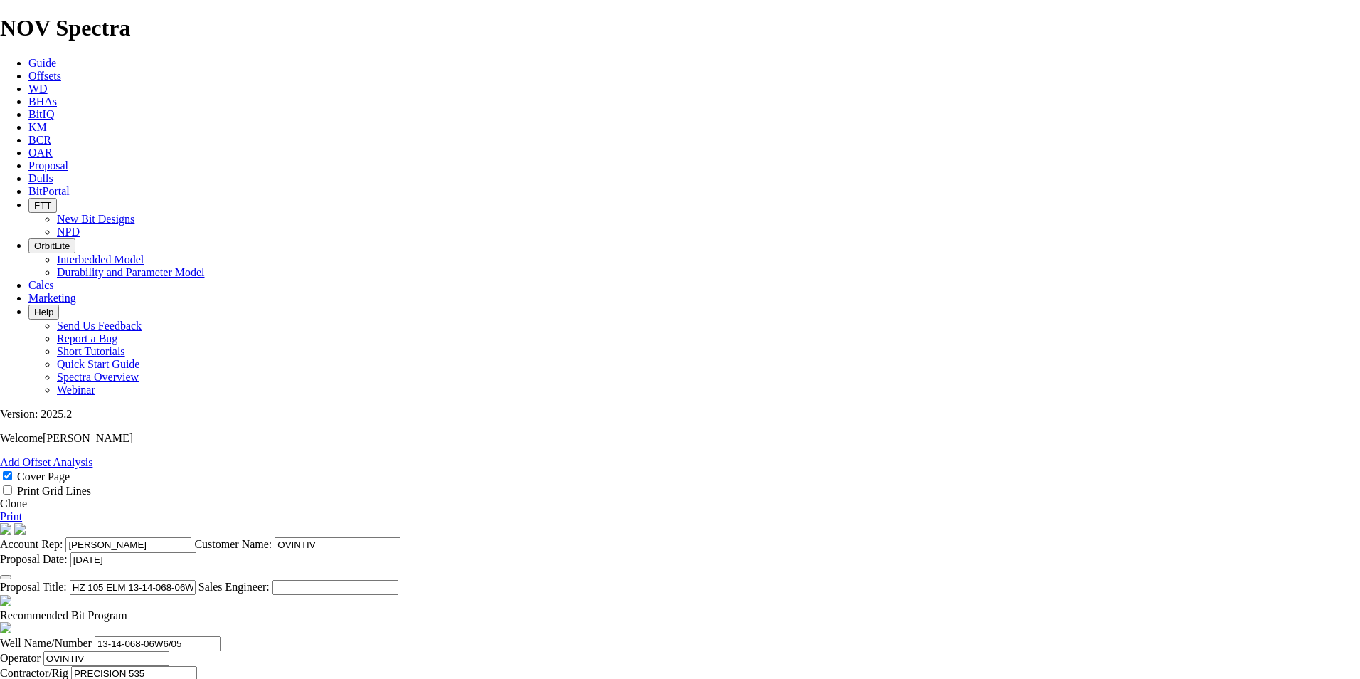
drag, startPoint x: 417, startPoint y: 517, endPoint x: 404, endPoint y: 518, distance: 12.8
type input "KOP TANGENT @ 2375.3m"
drag, startPoint x: 596, startPoint y: 534, endPoint x: 568, endPoint y: 535, distance: 27.8
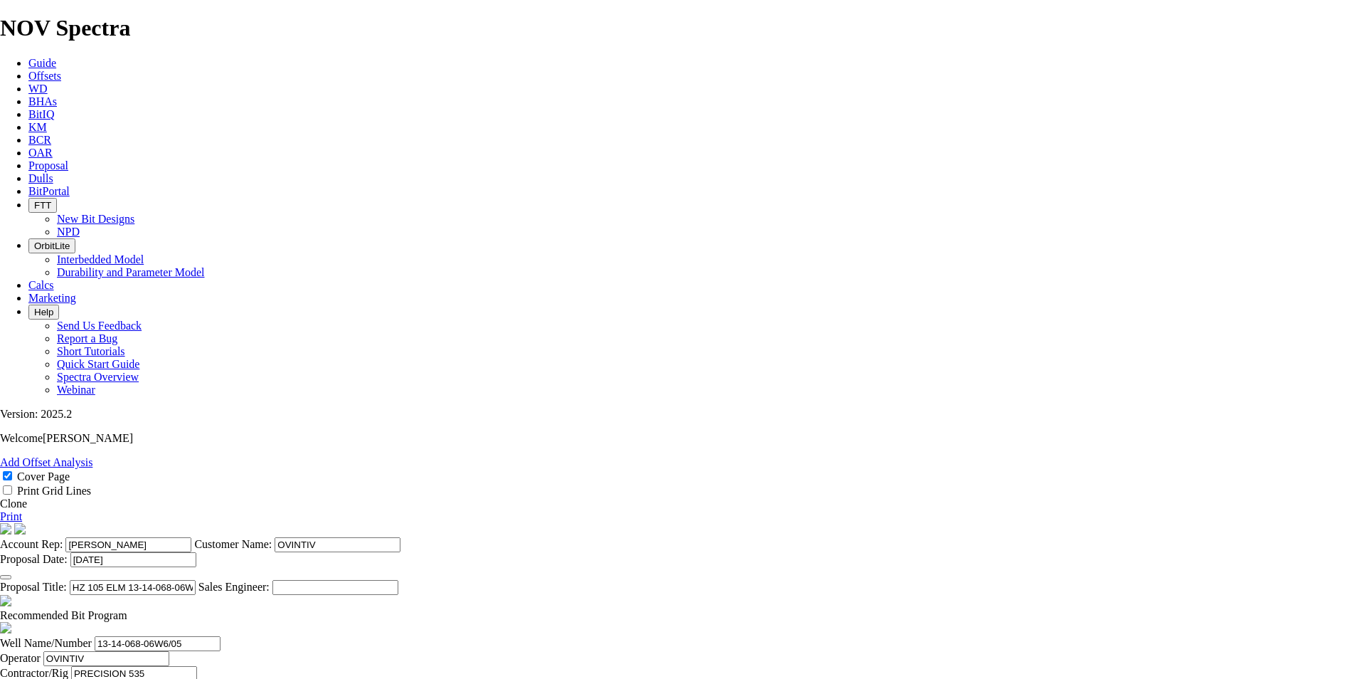
type input "2713"
type input "338"
type input "16.9"
drag, startPoint x: 600, startPoint y: 573, endPoint x: 559, endPoint y: 573, distance: 41.3
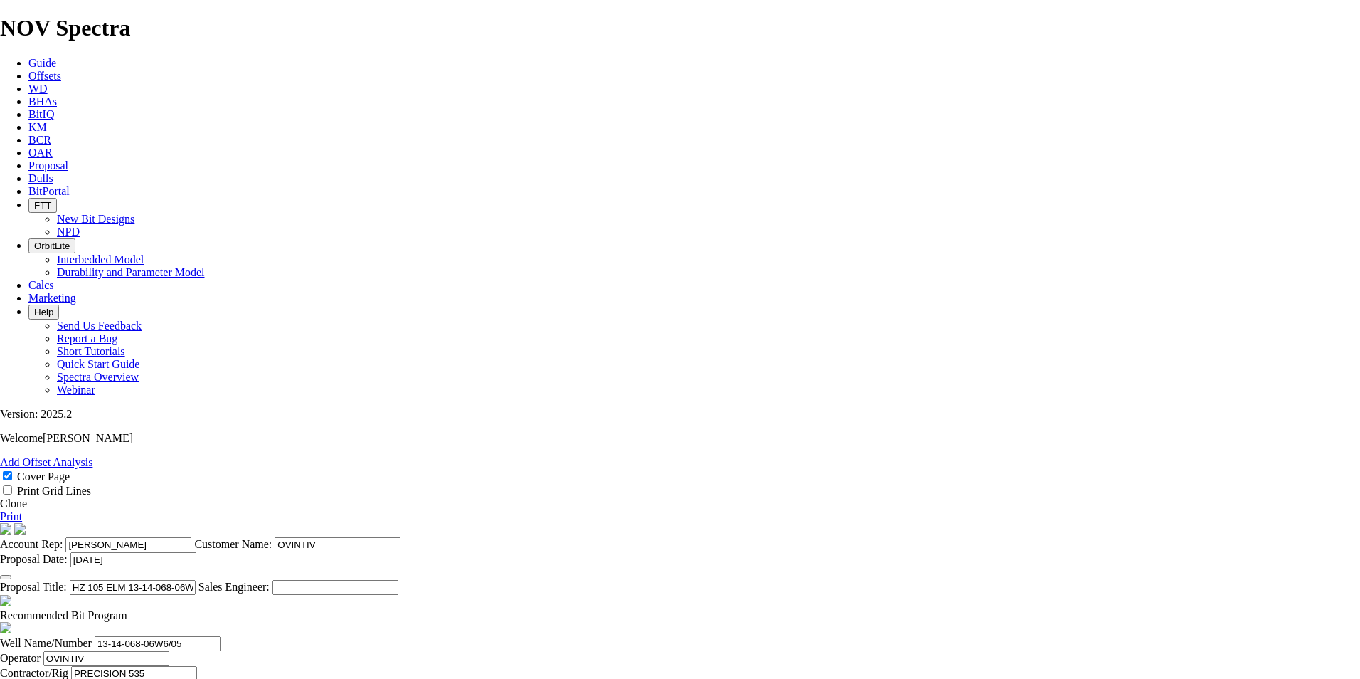
type input "6422"
drag, startPoint x: 596, startPoint y: 603, endPoint x: 565, endPoint y: 610, distance: 32.0
type input "6422"
drag, startPoint x: 600, startPoint y: 571, endPoint x: 566, endPoint y: 569, distance: 34.2
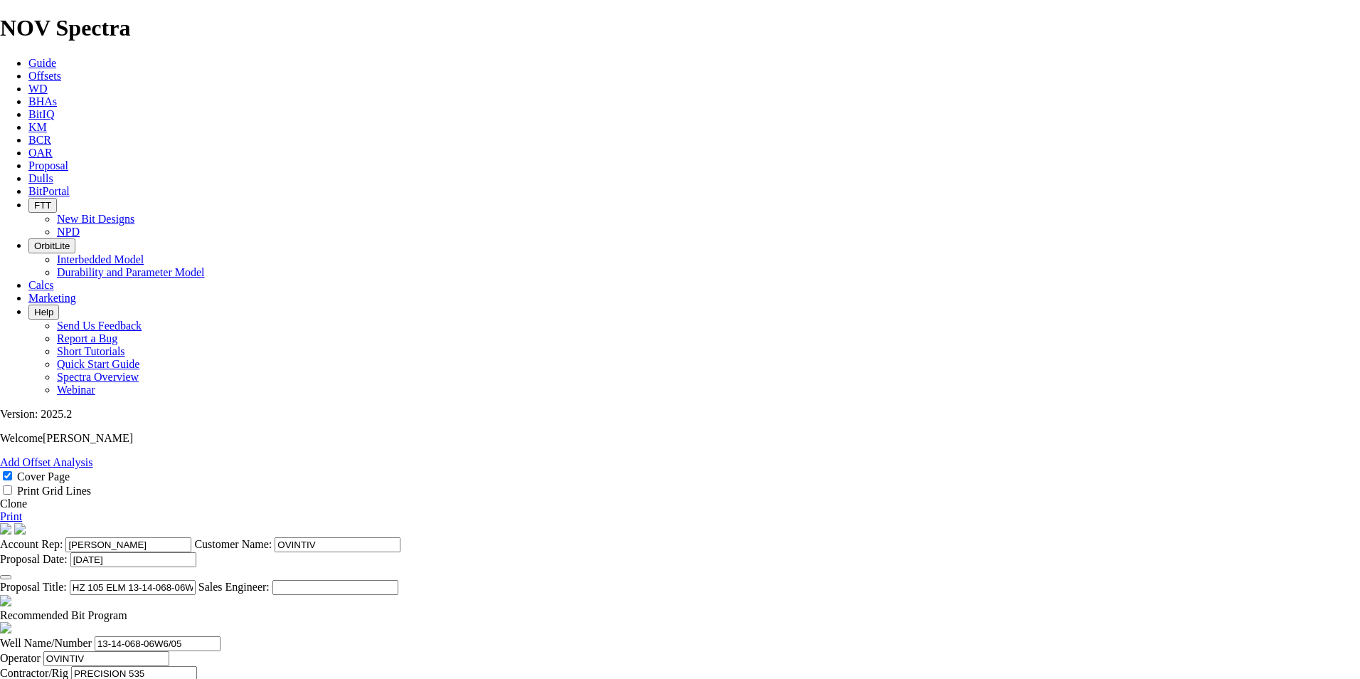
type input "4568"
drag, startPoint x: 677, startPoint y: 605, endPoint x: 663, endPoint y: 607, distance: 14.4
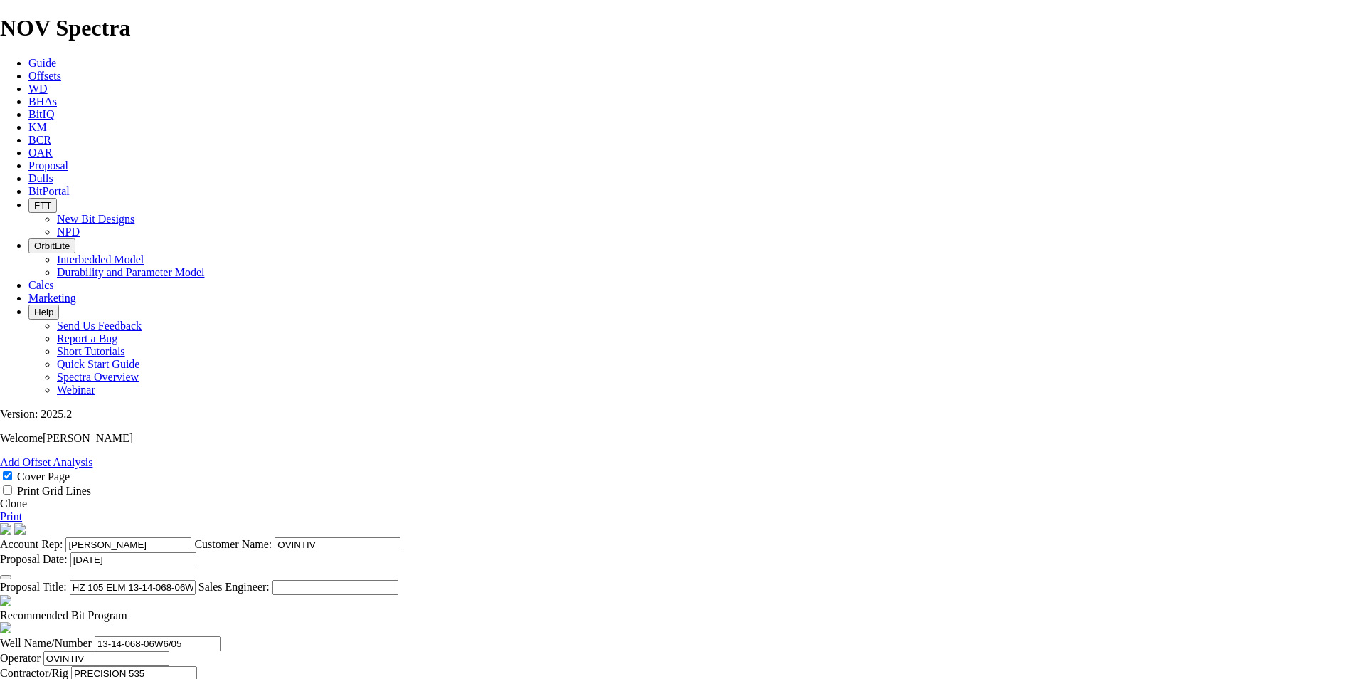
type input "0156"
drag, startPoint x: 679, startPoint y: 611, endPoint x: 645, endPoint y: 613, distance: 33.5
type input "1855"
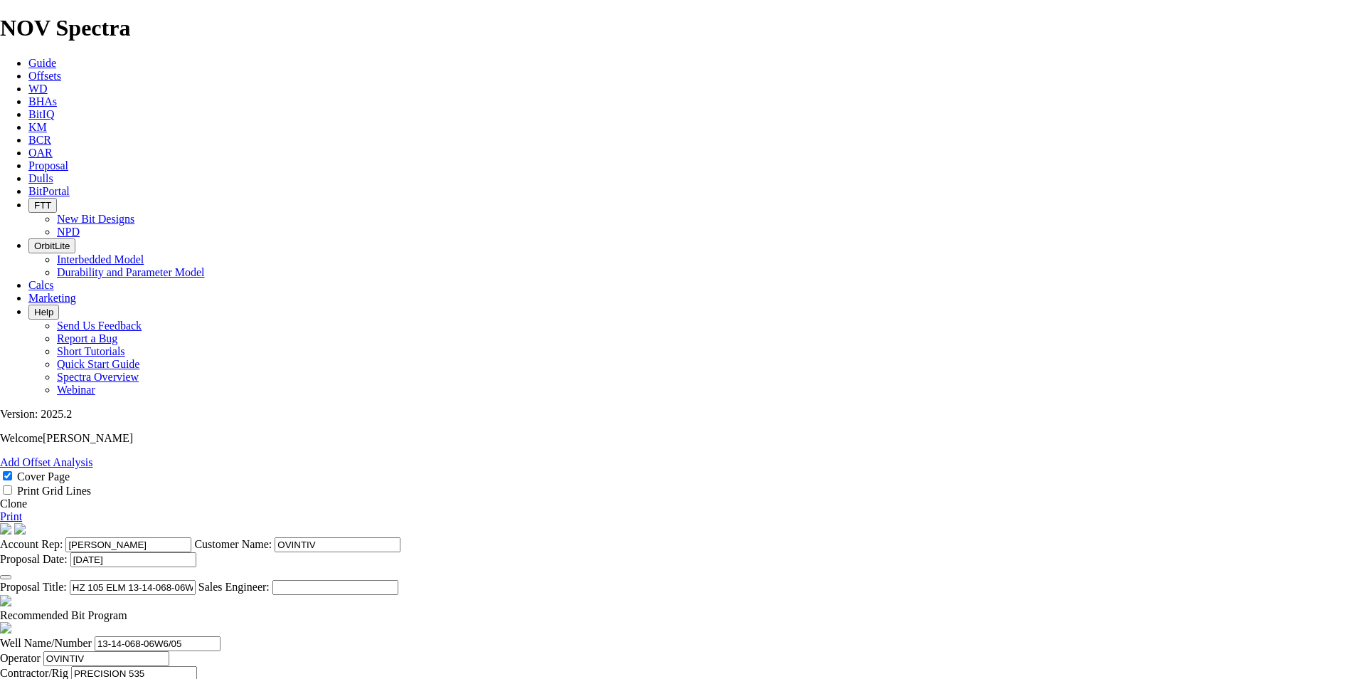
drag, startPoint x: 836, startPoint y: 573, endPoint x: 808, endPoint y: 575, distance: 28.5
type input "30"
drag, startPoint x: 729, startPoint y: 569, endPoint x: 817, endPoint y: 581, distance: 89.0
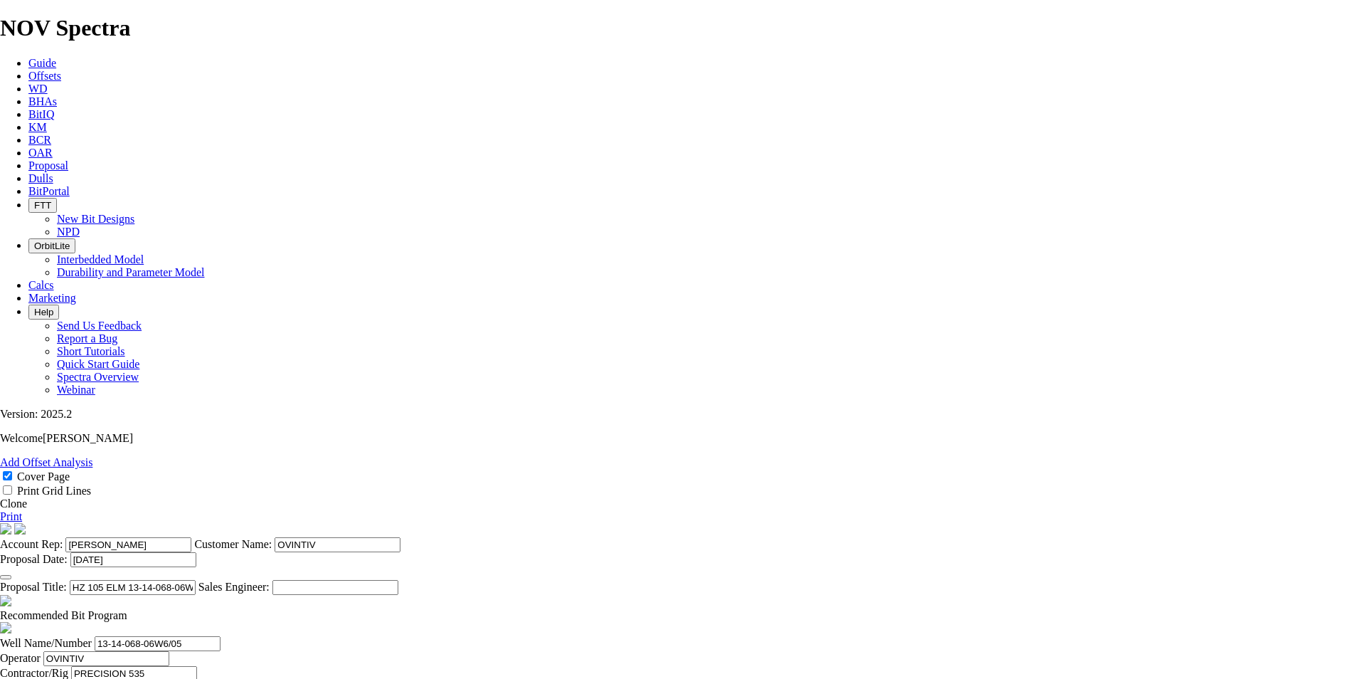
drag, startPoint x: 727, startPoint y: 573, endPoint x: 873, endPoint y: 581, distance: 146.1
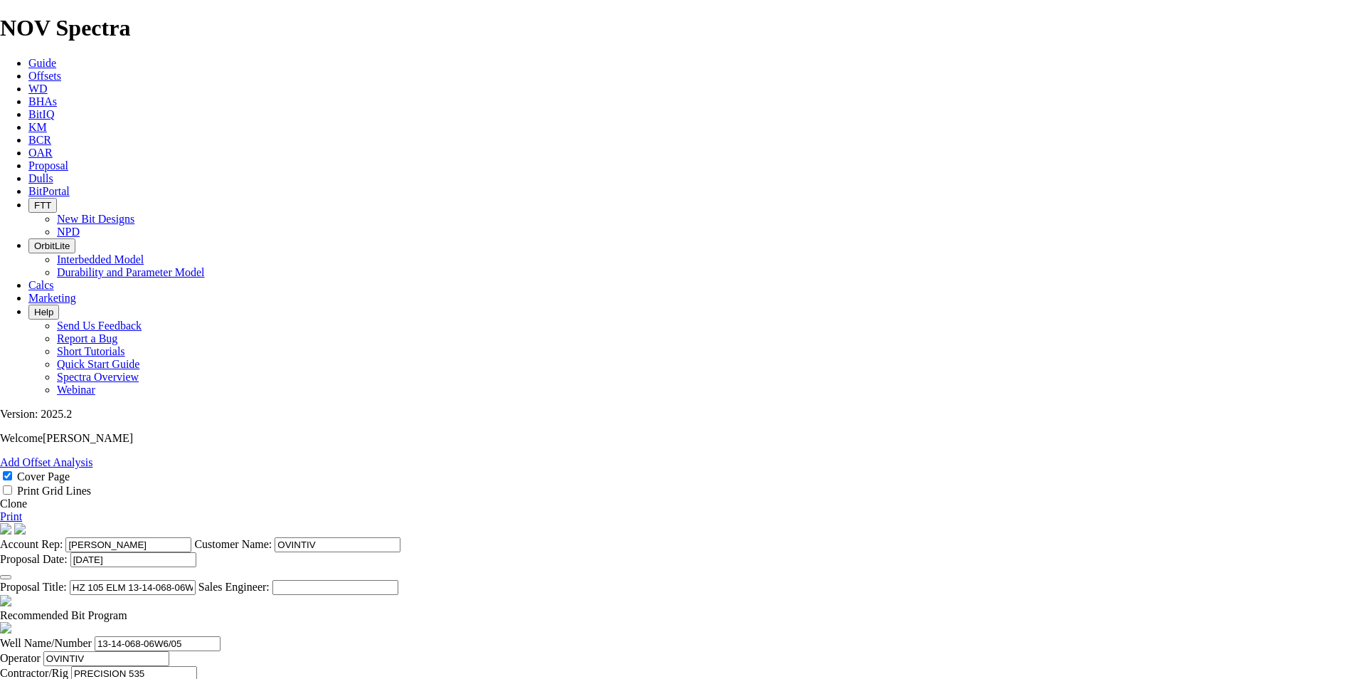
type input "61.833"
type input "1854"
type input "61.8"
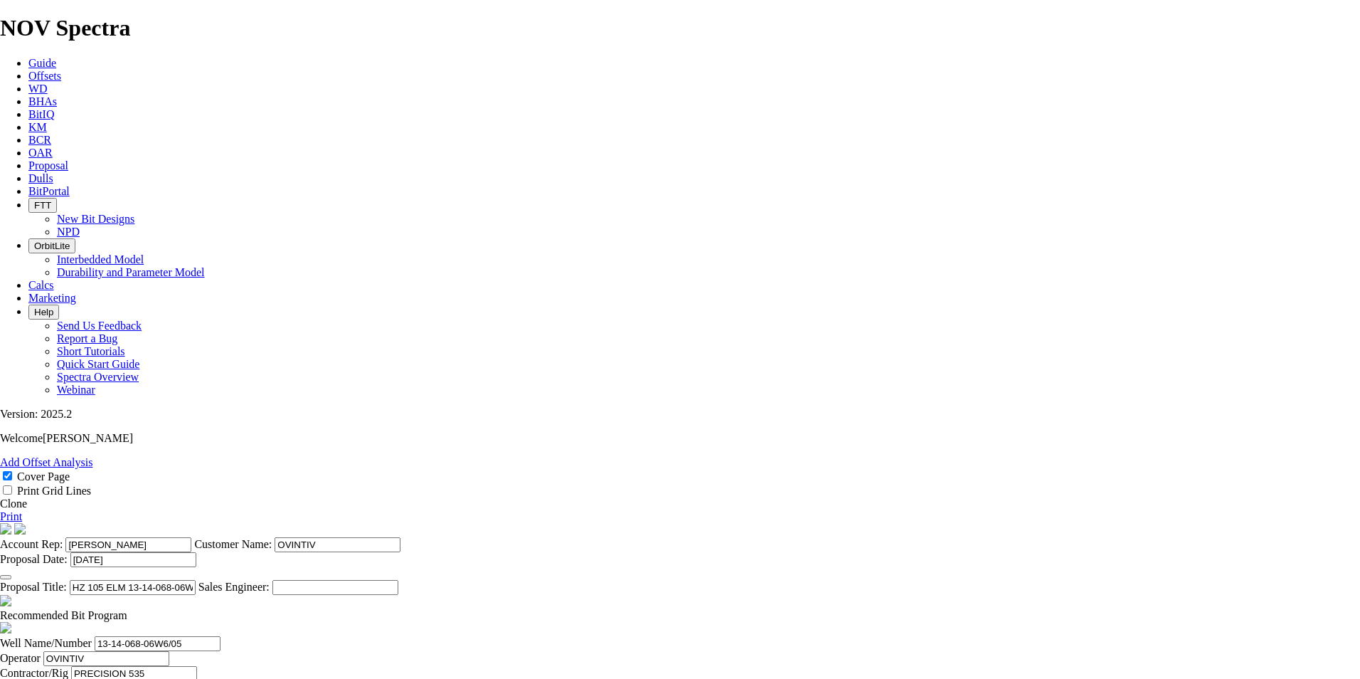
type textarea "159mm TKE63-K1 5X and ET20."
type input "TK63-K1"
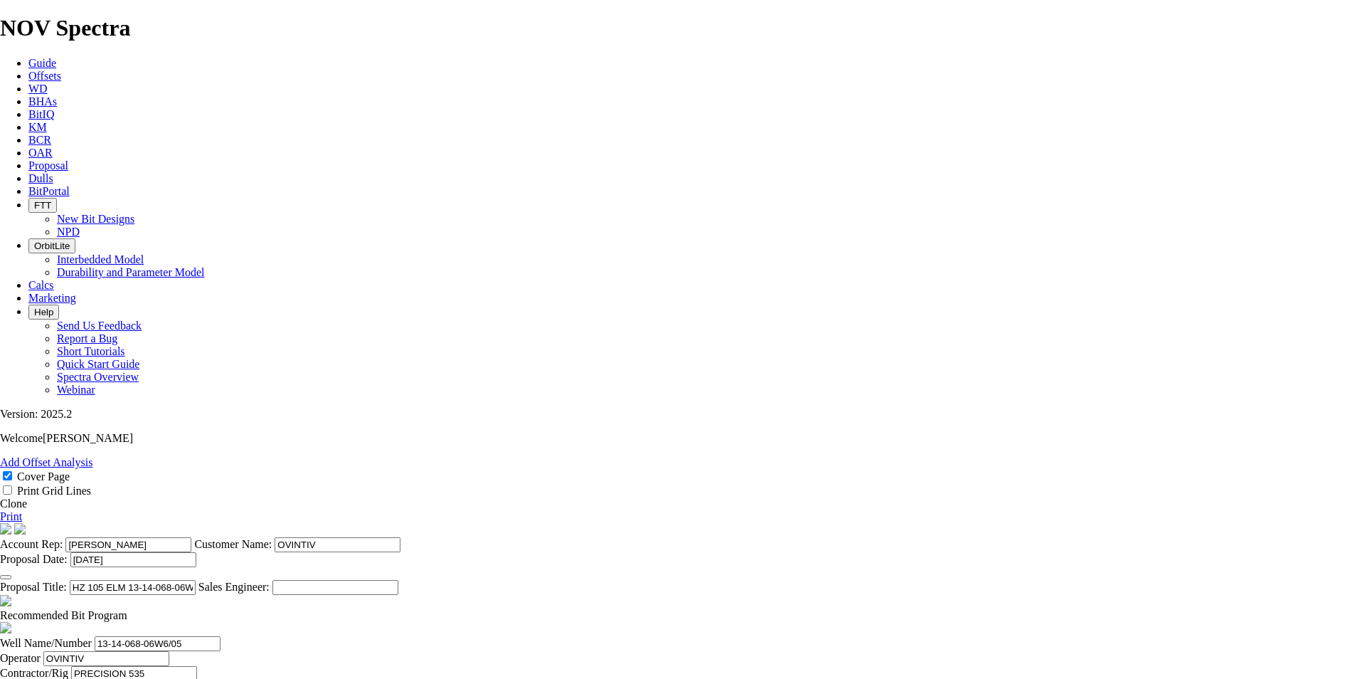
type input "TK63-K1"
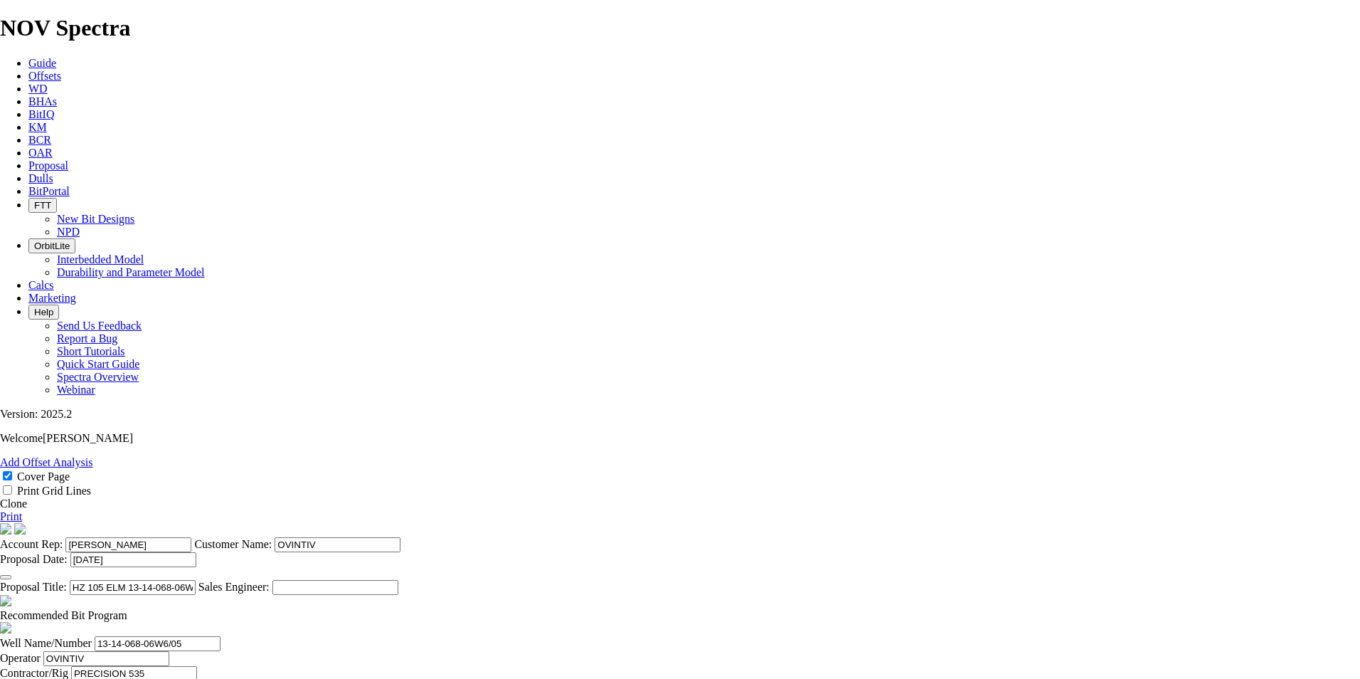
type textarea "159mm TK63-K1 5X and ET20."
click at [22, 510] on link "Print" at bounding box center [11, 516] width 22 height 12
drag, startPoint x: 829, startPoint y: 396, endPoint x: 796, endPoint y: 400, distance: 32.9
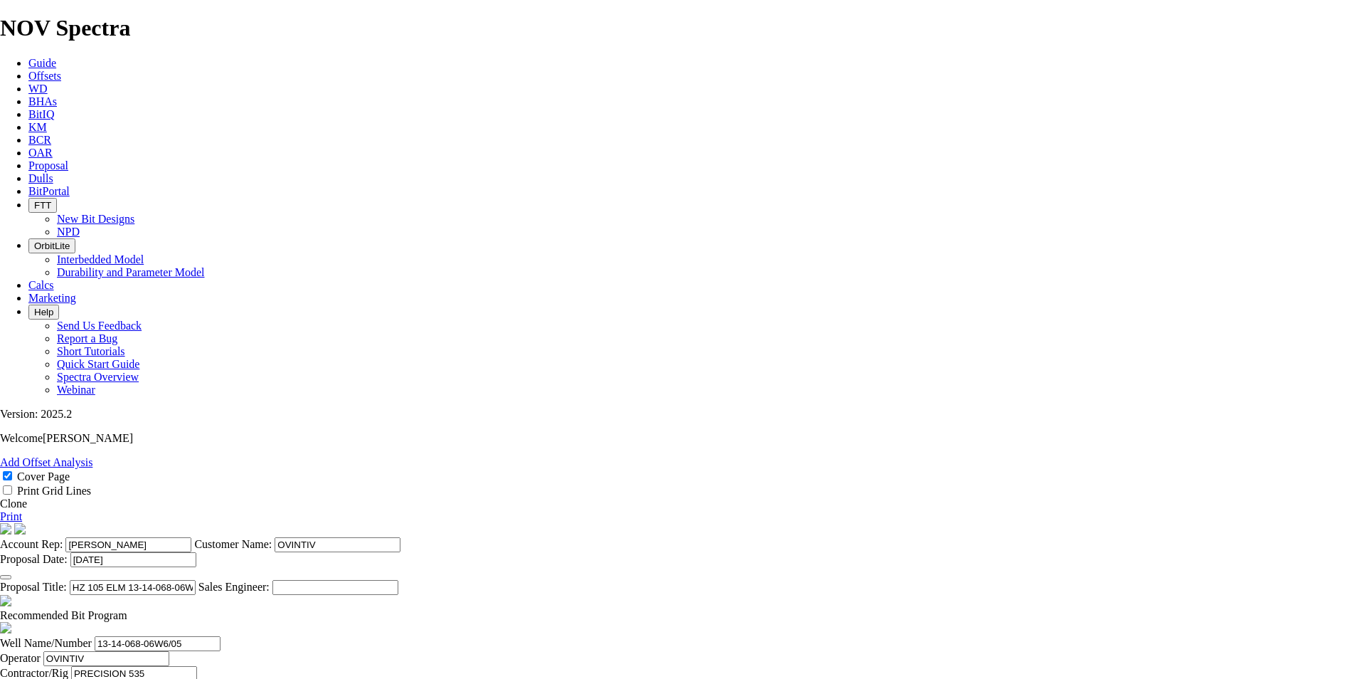
type input "20"
drag, startPoint x: 827, startPoint y: 425, endPoint x: 779, endPoint y: 426, distance: 47.7
type input "20"
drag, startPoint x: 664, startPoint y: 397, endPoint x: 675, endPoint y: 396, distance: 11.4
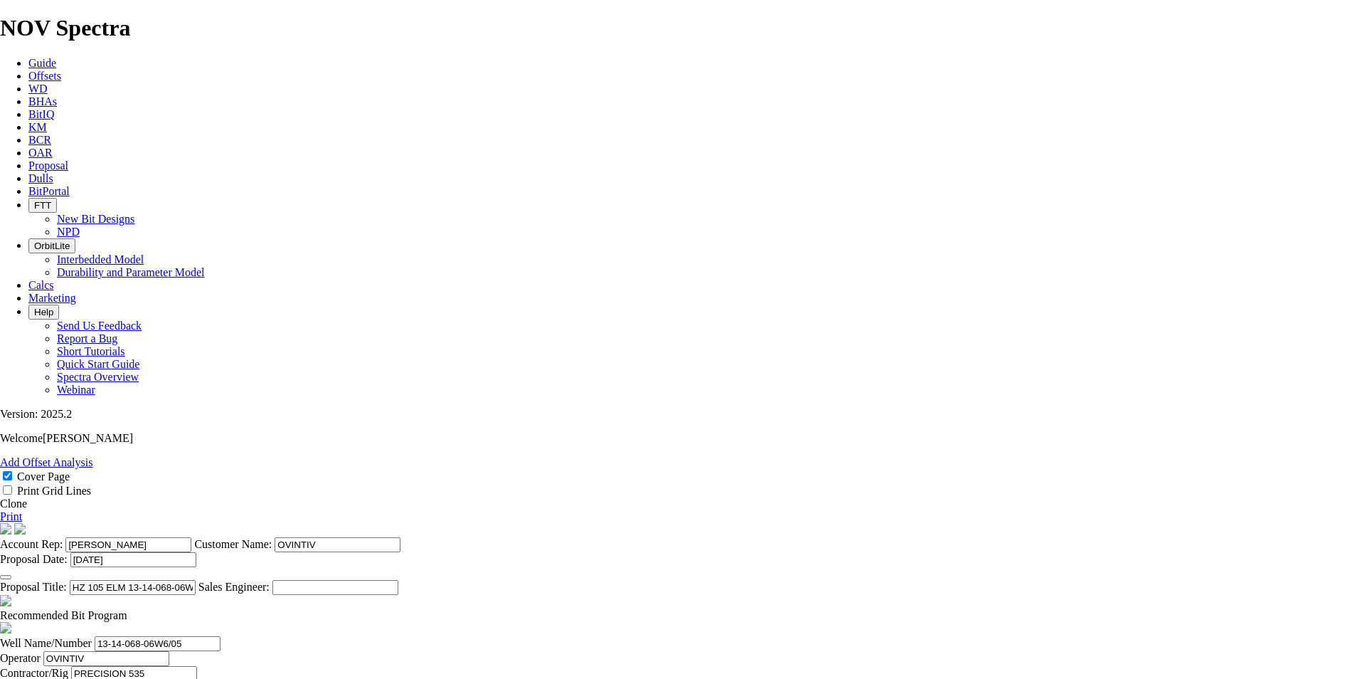
drag, startPoint x: 713, startPoint y: 389, endPoint x: 745, endPoint y: 391, distance: 32.1
drag, startPoint x: 757, startPoint y: 391, endPoint x: 698, endPoint y: 402, distance: 60.0
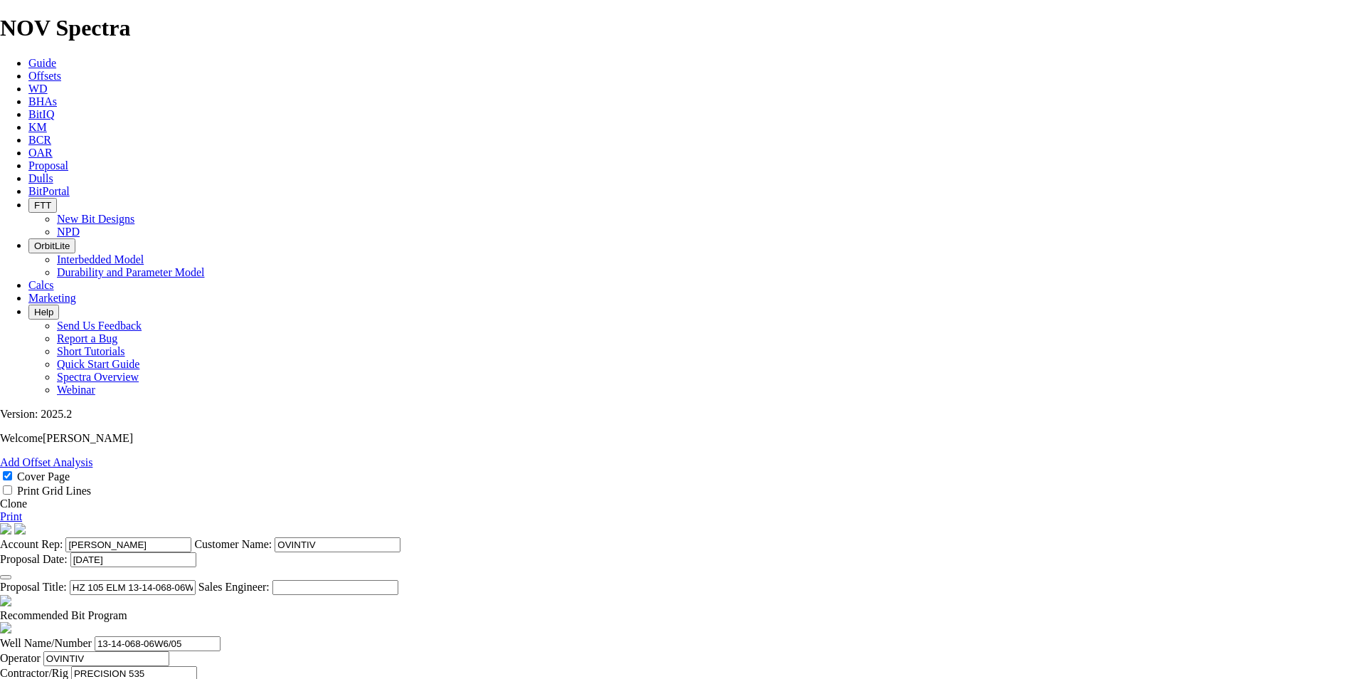
type input "92.75"
drag, startPoint x: 734, startPoint y: 428, endPoint x: 768, endPoint y: 425, distance: 34.3
type input "92.7"
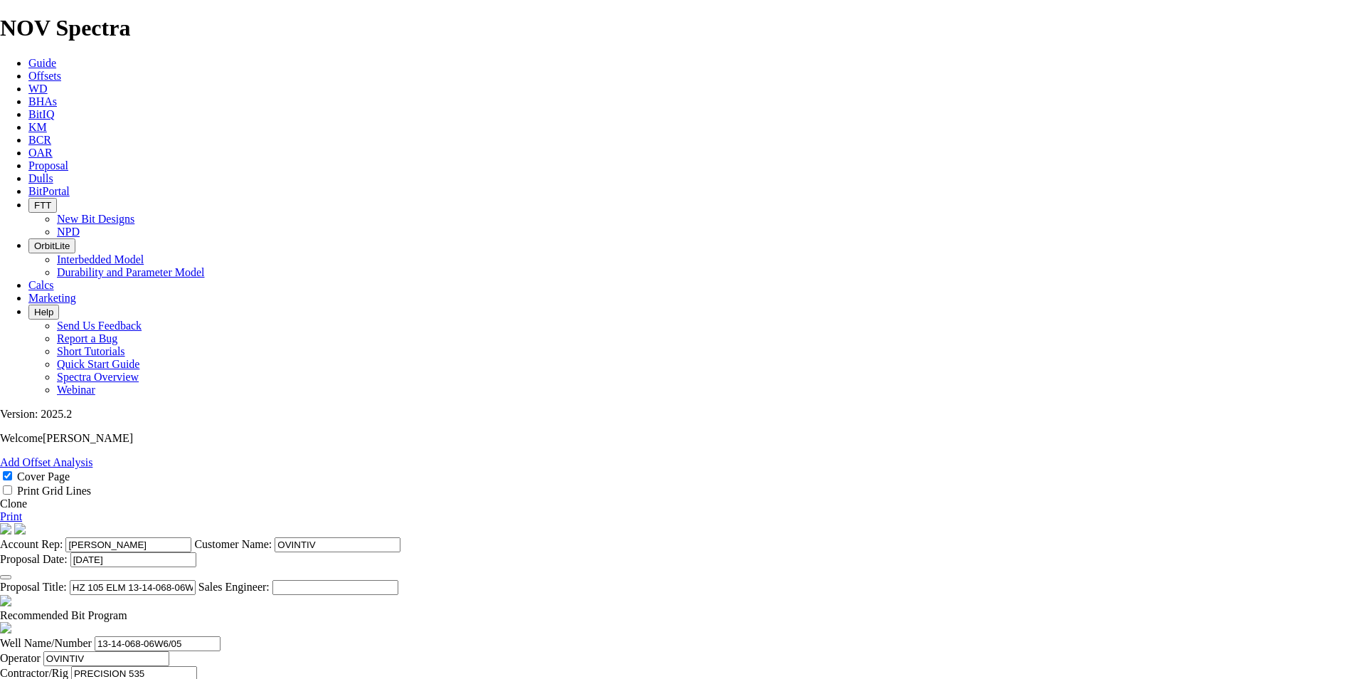
click at [1325, 510] on div "Print" at bounding box center [680, 516] width 1360 height 13
click at [22, 510] on link "Print" at bounding box center [11, 516] width 22 height 12
click at [27, 497] on link "Clone" at bounding box center [13, 503] width 27 height 12
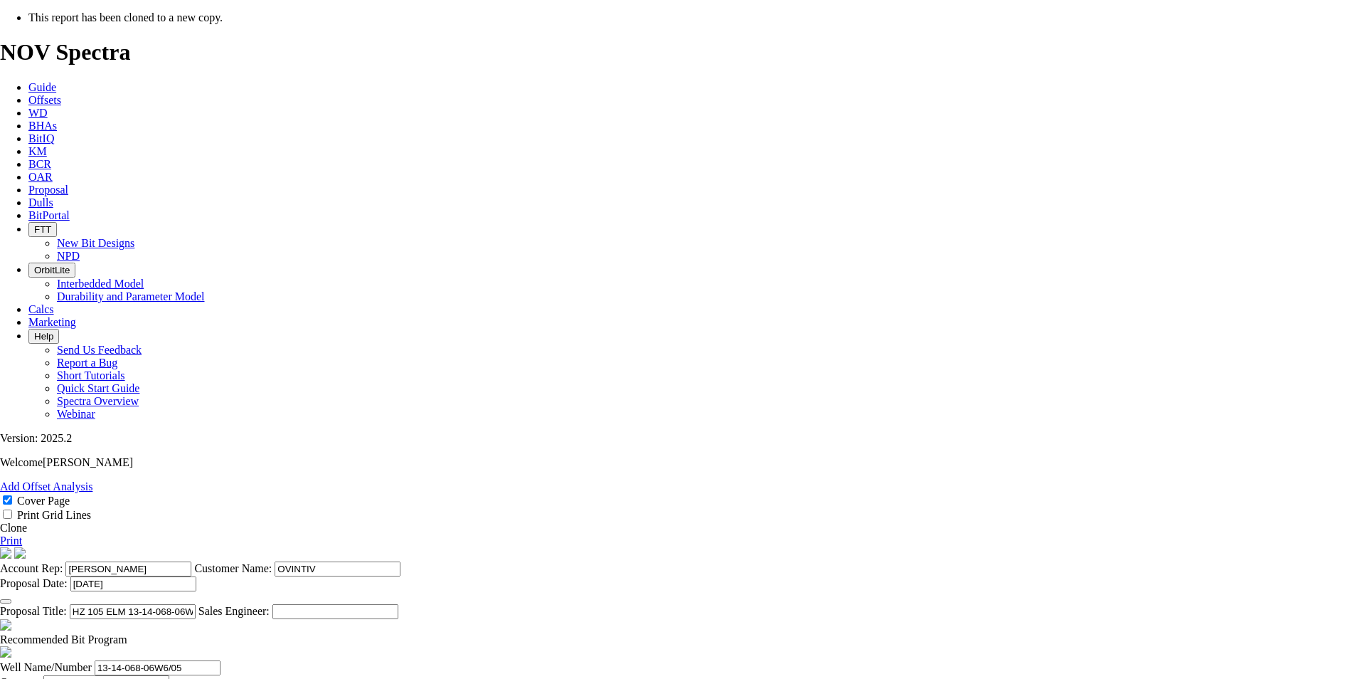
select select "field"
select select "location"
select select "province"
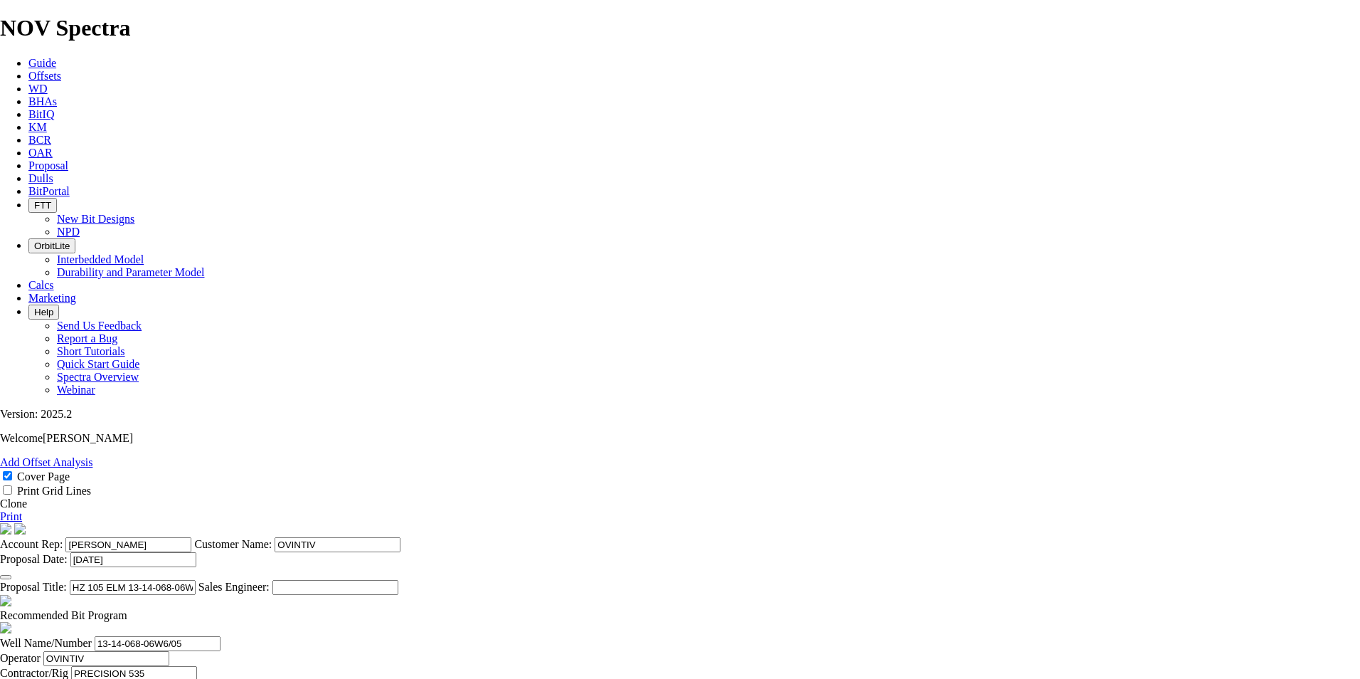
drag, startPoint x: 760, startPoint y: 432, endPoint x: 712, endPoint y: 435, distance: 47.8
click at [196, 580] on input "HZ 105 ELM 13-14-068-06W6 ([PERSON_NAME] H)" at bounding box center [133, 587] width 126 height 15
drag, startPoint x: 622, startPoint y: 432, endPoint x: 651, endPoint y: 419, distance: 31.9
click at [196, 580] on input "HZ 105 ELM 13-14-068-06W6 (SEXSMITH)" at bounding box center [133, 587] width 126 height 15
type input "HZ 104 ELM 13-14-068-06W6 (SEXSMITH)"
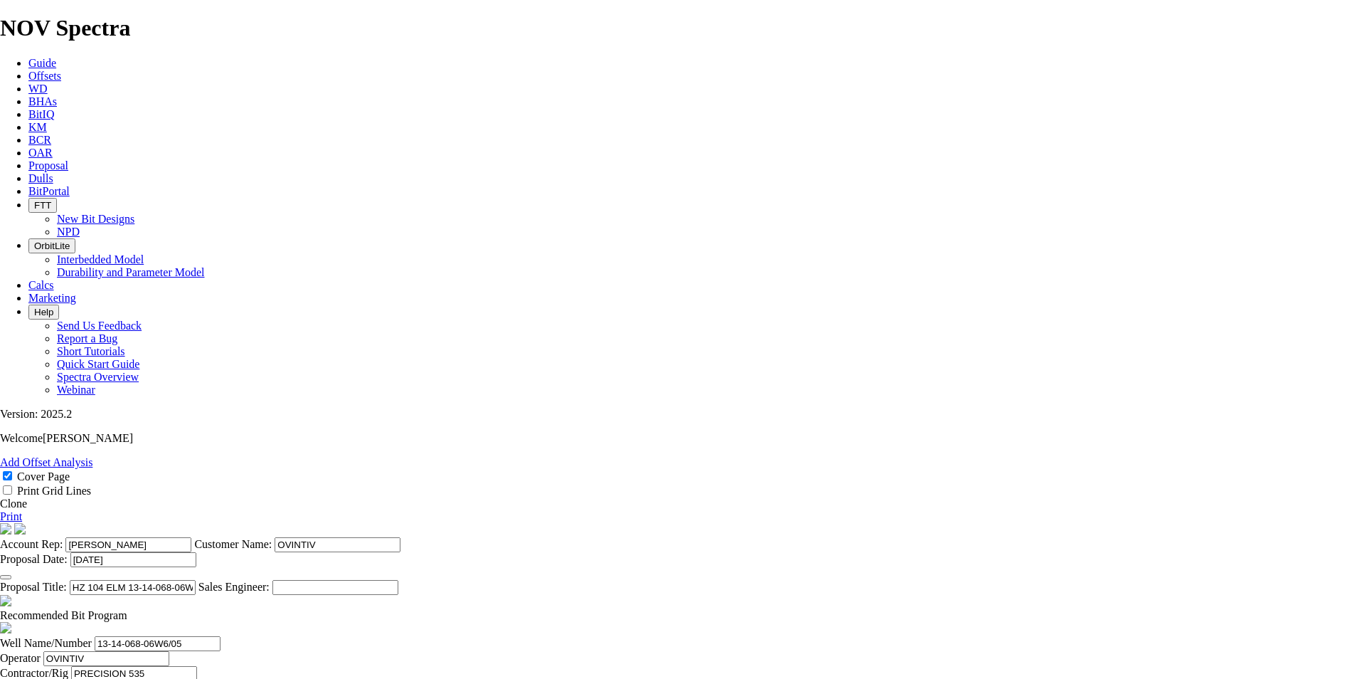
click at [221, 636] on input "13-14-068-06W6/05" at bounding box center [158, 643] width 126 height 15
type input "13-14-068-06W6/04"
click at [188, 678] on input "[PERSON_NAME]" at bounding box center [125, 688] width 126 height 15
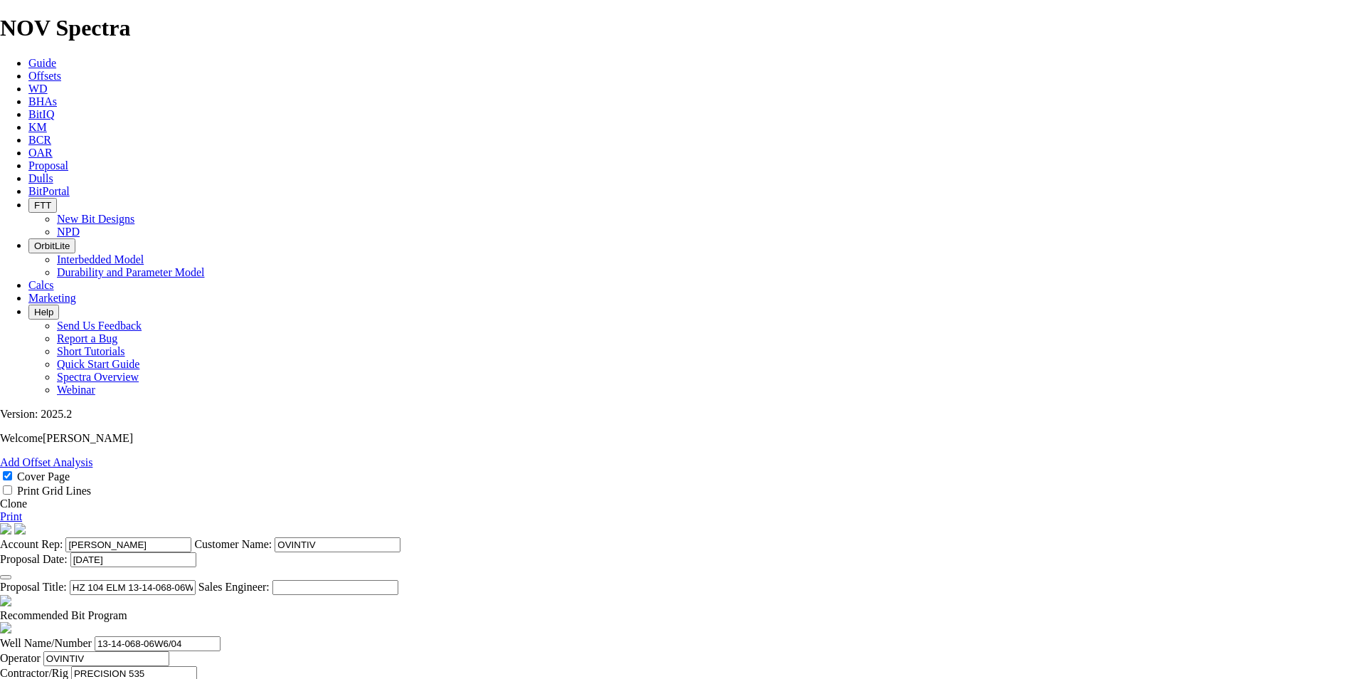
type input "[DATE]"
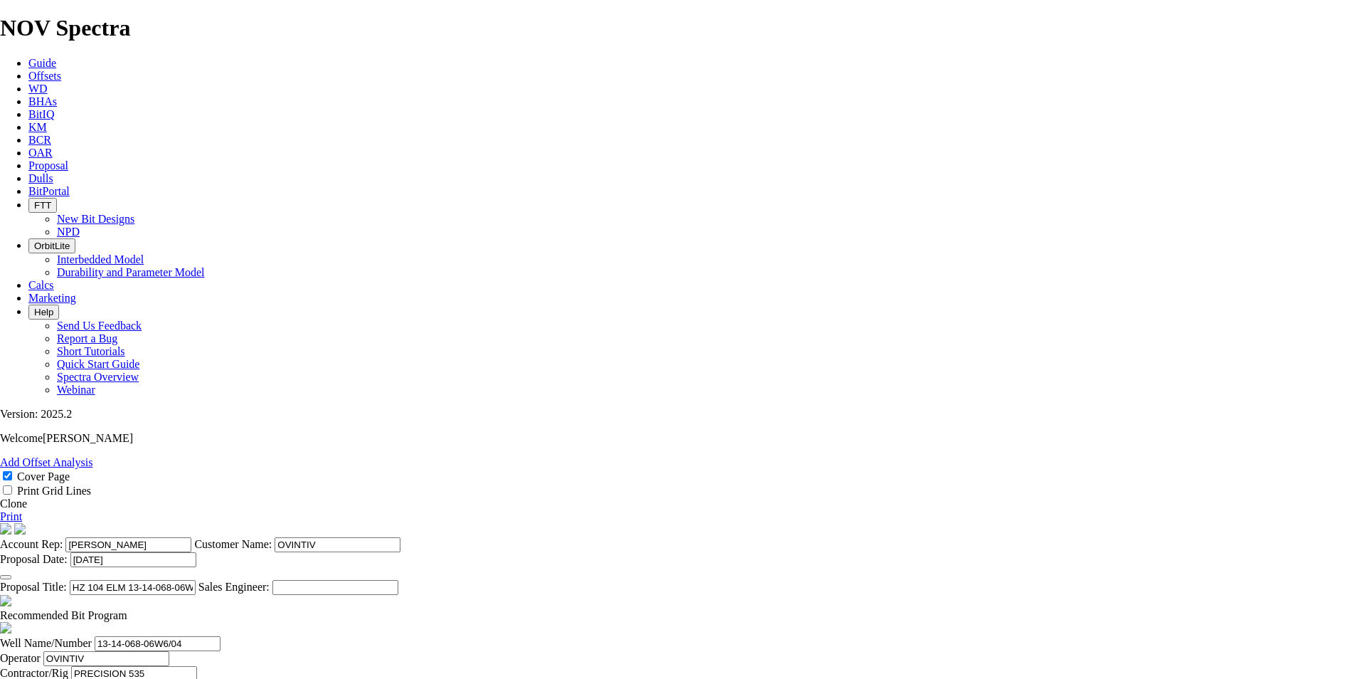
drag, startPoint x: 552, startPoint y: 356, endPoint x: 534, endPoint y: 358, distance: 18.6
type input "2430"
type input "1815"
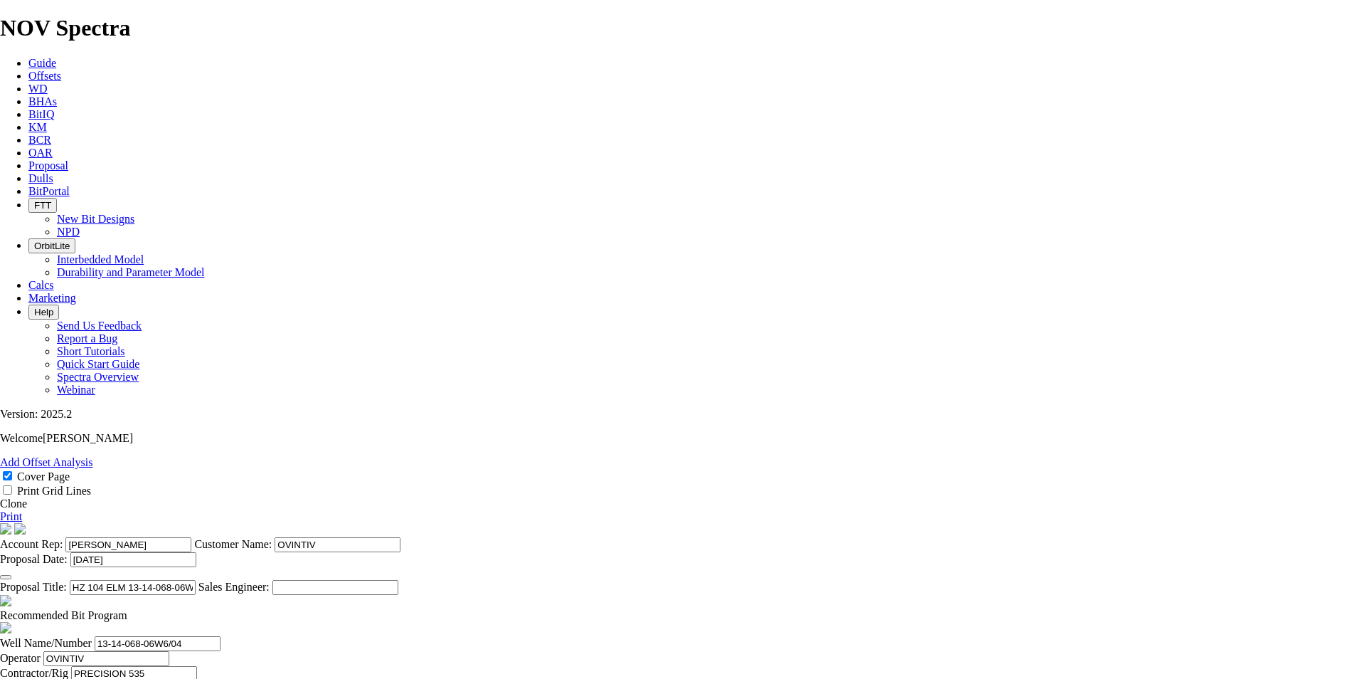
scroll to position [0, 26]
drag, startPoint x: 661, startPoint y: 355, endPoint x: 740, endPoint y: 358, distance: 79.0
type input "40.333"
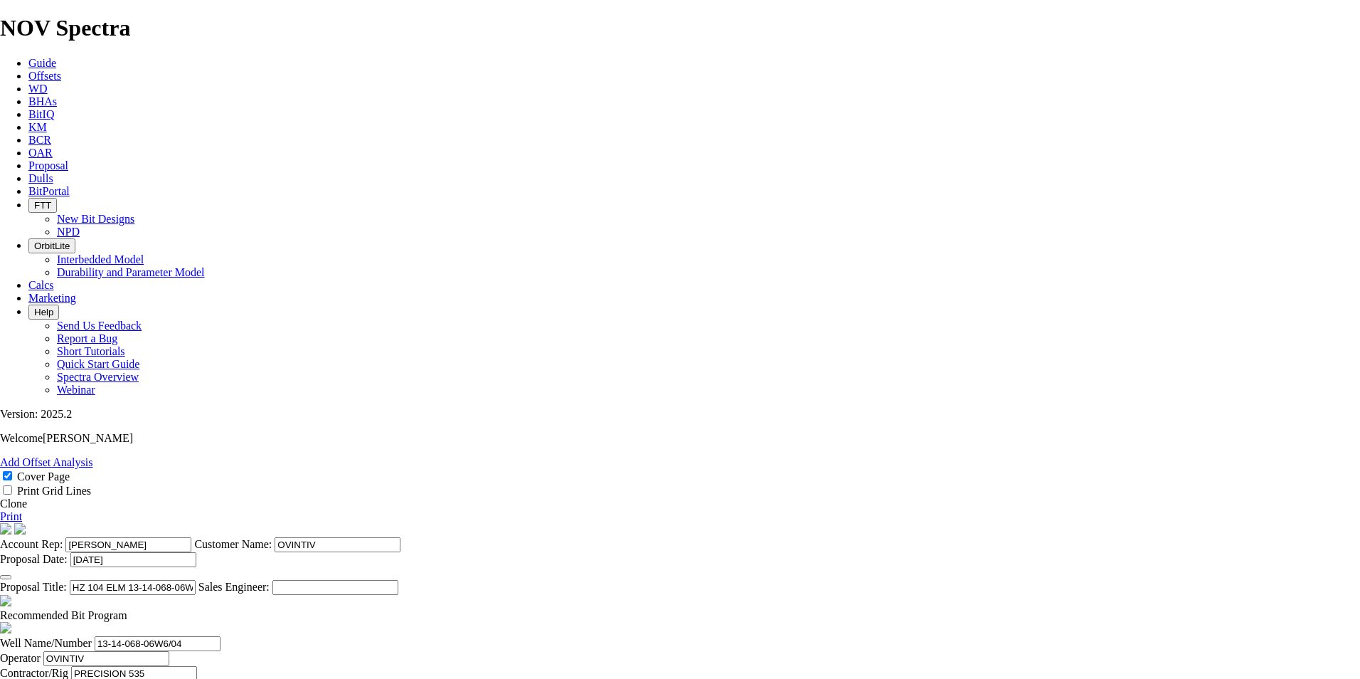
click at [127, 609] on span at bounding box center [127, 615] width 0 height 12
checkbox input "false"
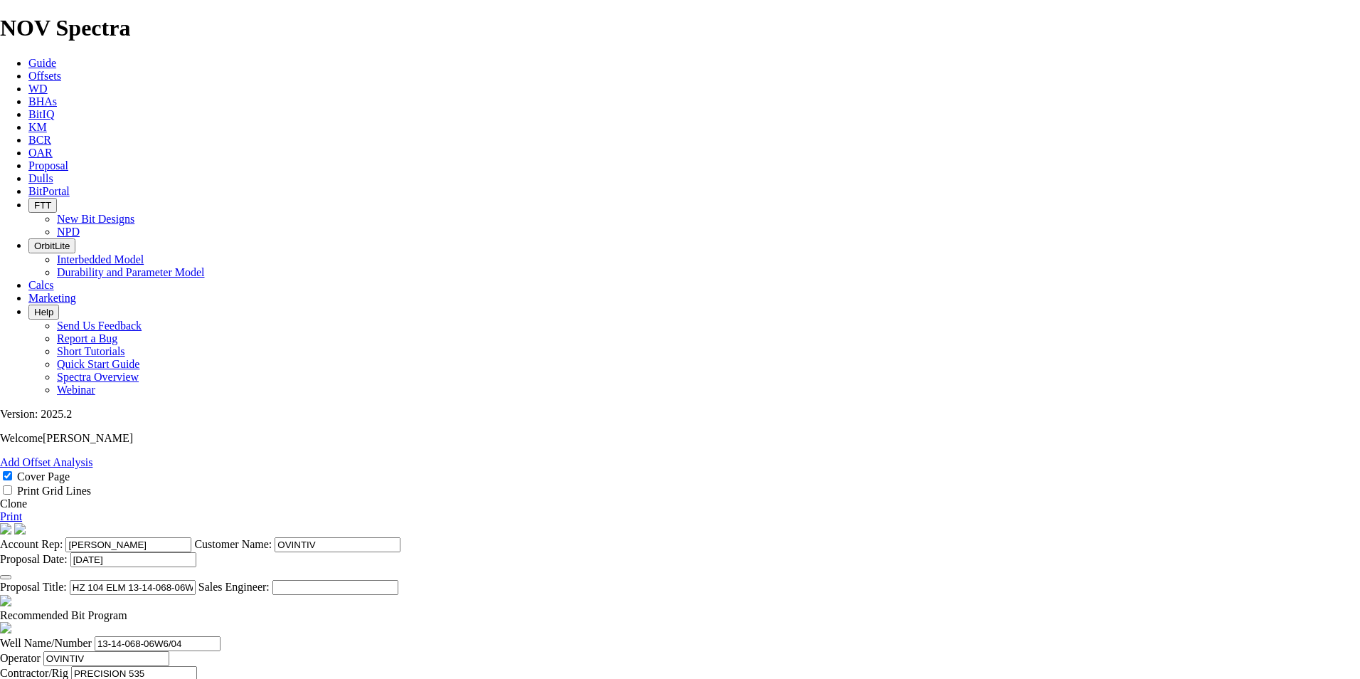
drag, startPoint x: 386, startPoint y: 359, endPoint x: 345, endPoint y: 357, distance: 41.3
drag, startPoint x: 384, startPoint y: 356, endPoint x: 359, endPoint y: 356, distance: 25.6
type input "KOP @ 2430m"
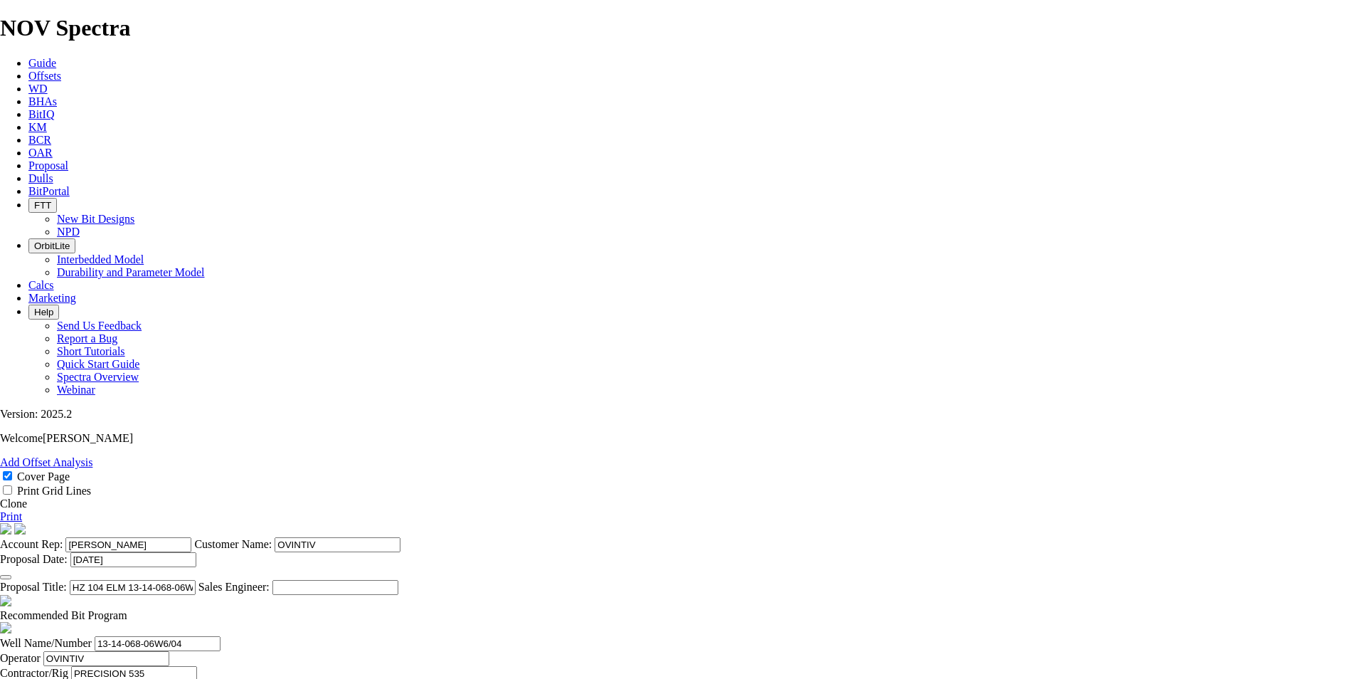
drag, startPoint x: 597, startPoint y: 379, endPoint x: 610, endPoint y: 372, distance: 15.0
type input "2780"
type input "350"
type input "17.5"
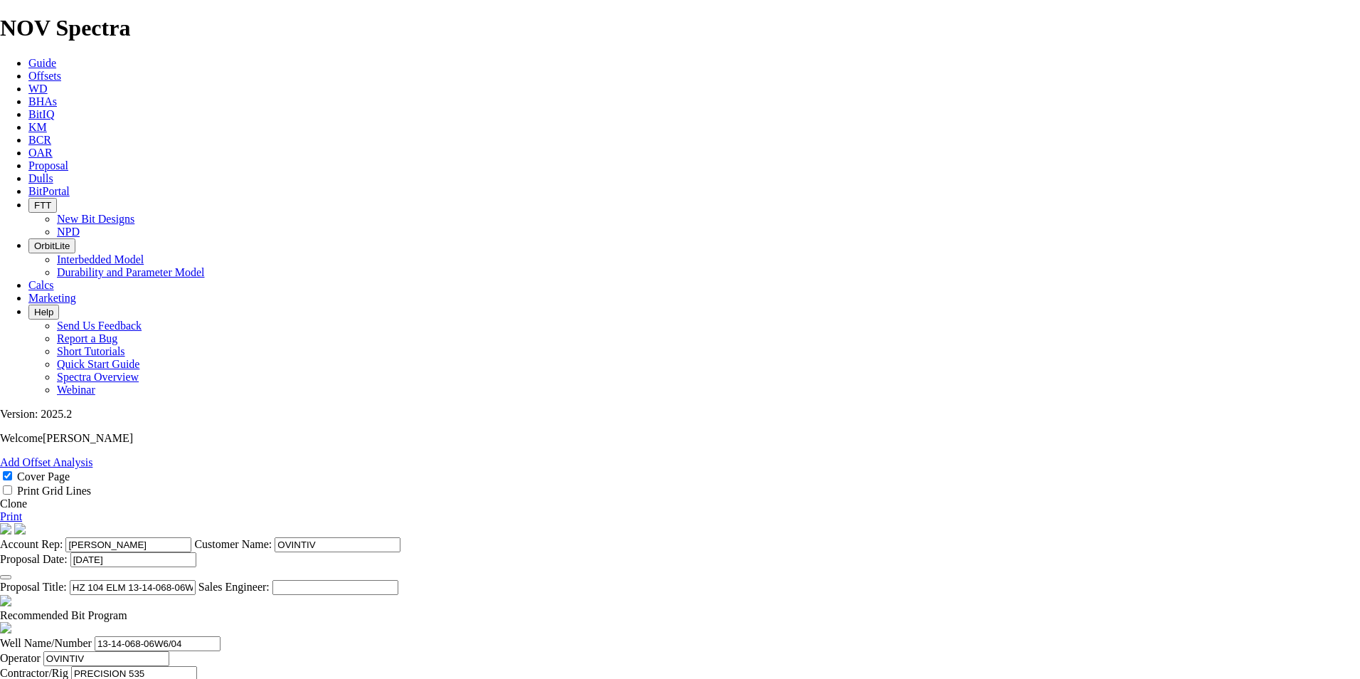
drag, startPoint x: 608, startPoint y: 415, endPoint x: 547, endPoint y: 409, distance: 60.7
type input "6510"
type input "3730"
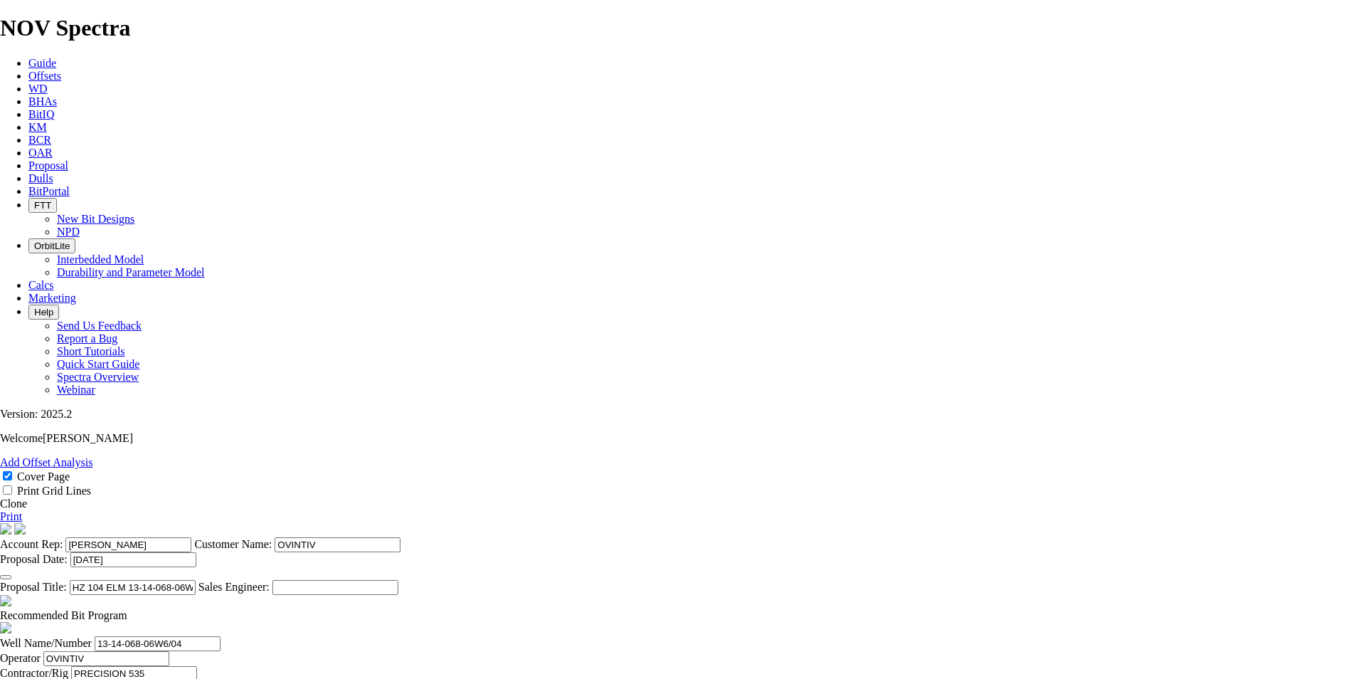
type input "45"
drag, startPoint x: 724, startPoint y: 413, endPoint x: 913, endPoint y: 420, distance: 189.4
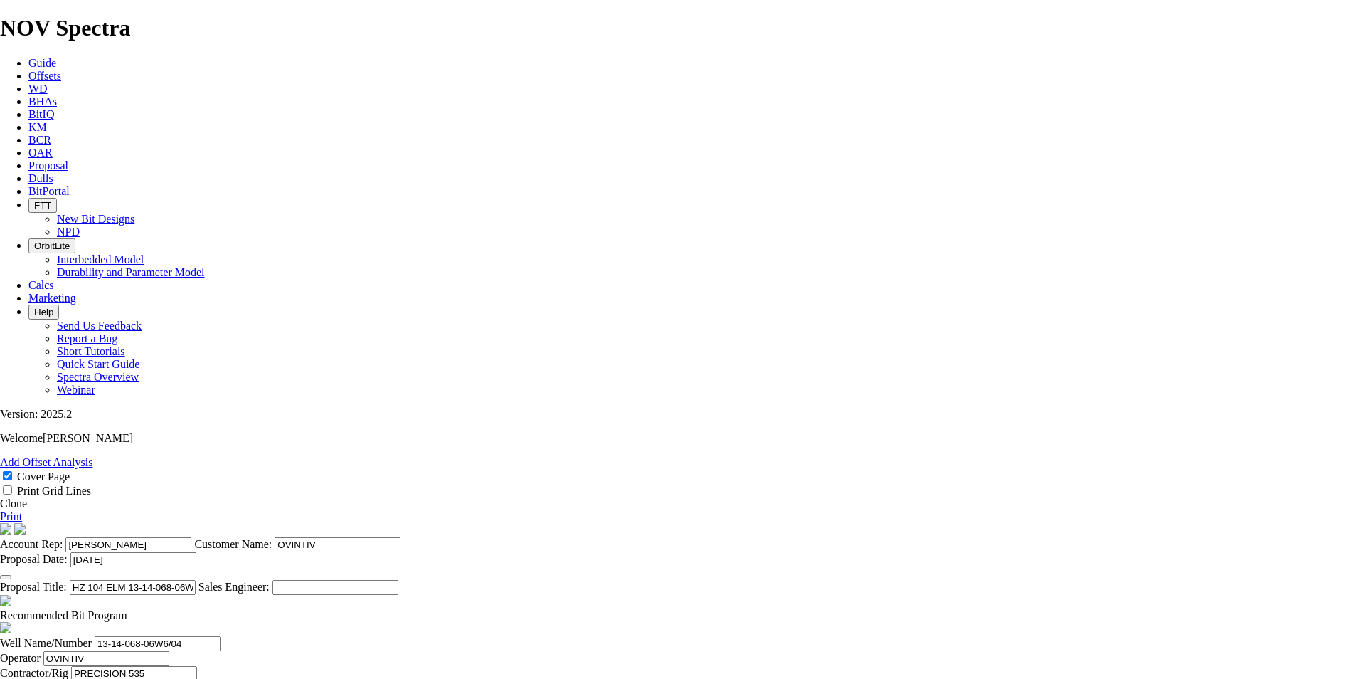
type input "82.889"
type input "45"
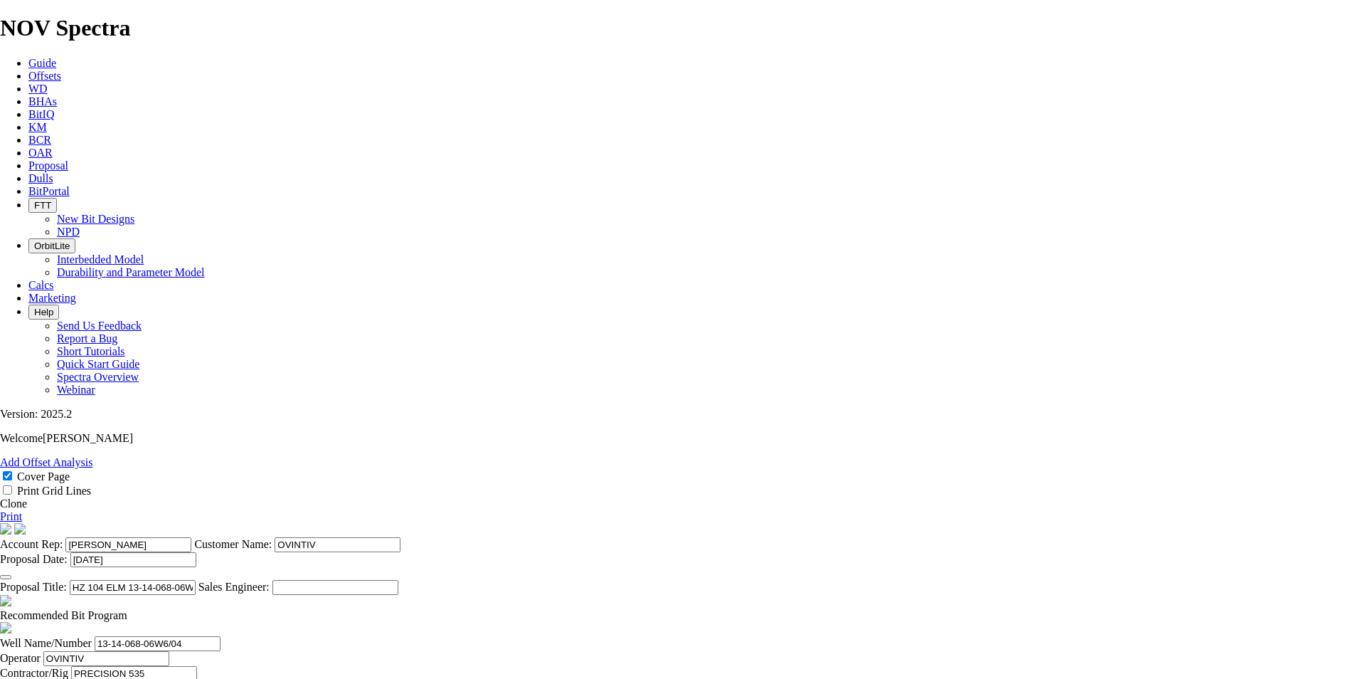
drag, startPoint x: 531, startPoint y: 411, endPoint x: 506, endPoint y: 415, distance: 25.9
type input "TK53-L4"
drag, startPoint x: 488, startPoint y: 481, endPoint x: 297, endPoint y: 472, distance: 191.6
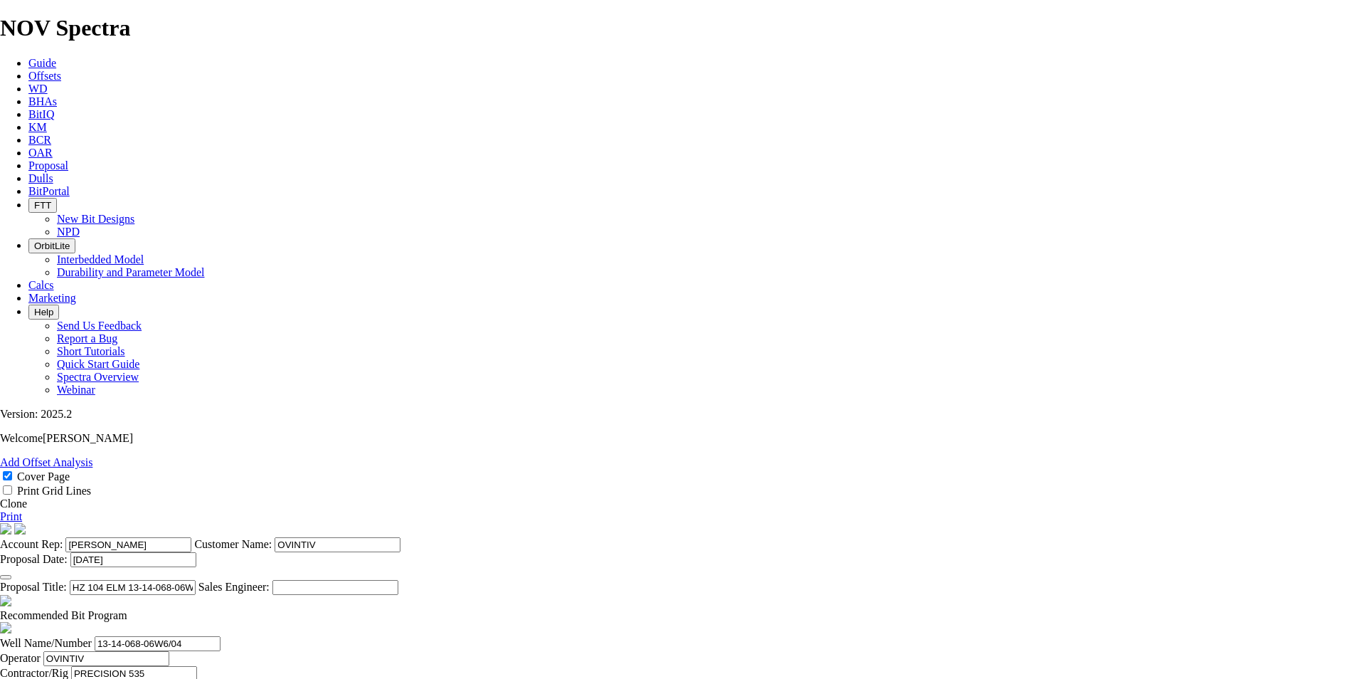
click at [22, 510] on link "Print" at bounding box center [11, 516] width 22 height 12
click at [68, 159] on span "Proposal" at bounding box center [48, 165] width 40 height 12
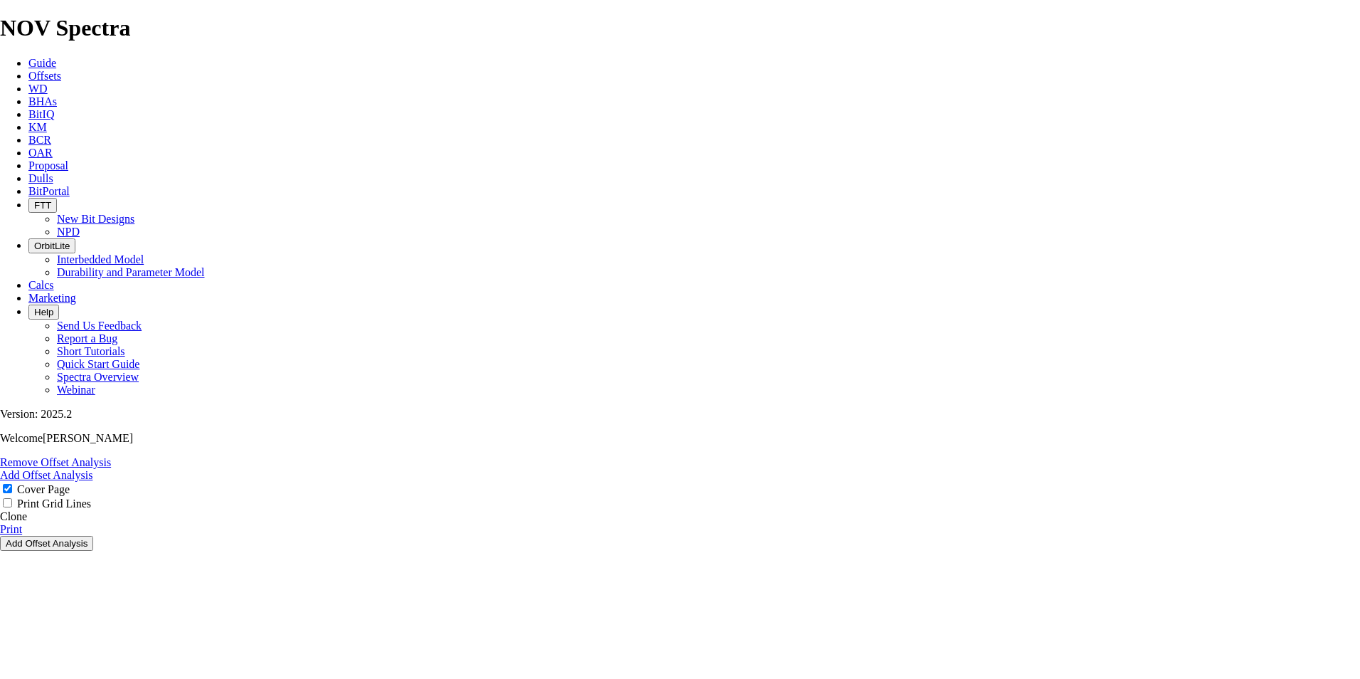
select select "field"
select select "location"
select select "province"
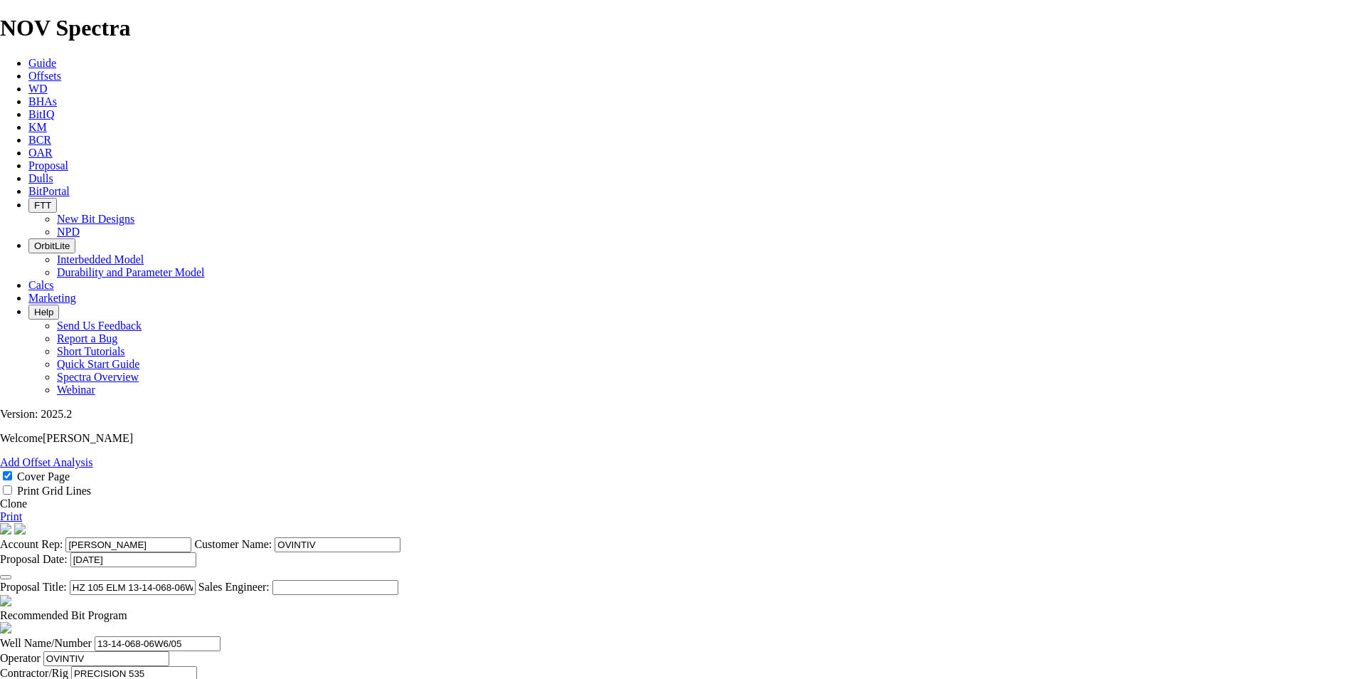
scroll to position [356, 0]
click at [127, 609] on span at bounding box center [127, 615] width 0 height 12
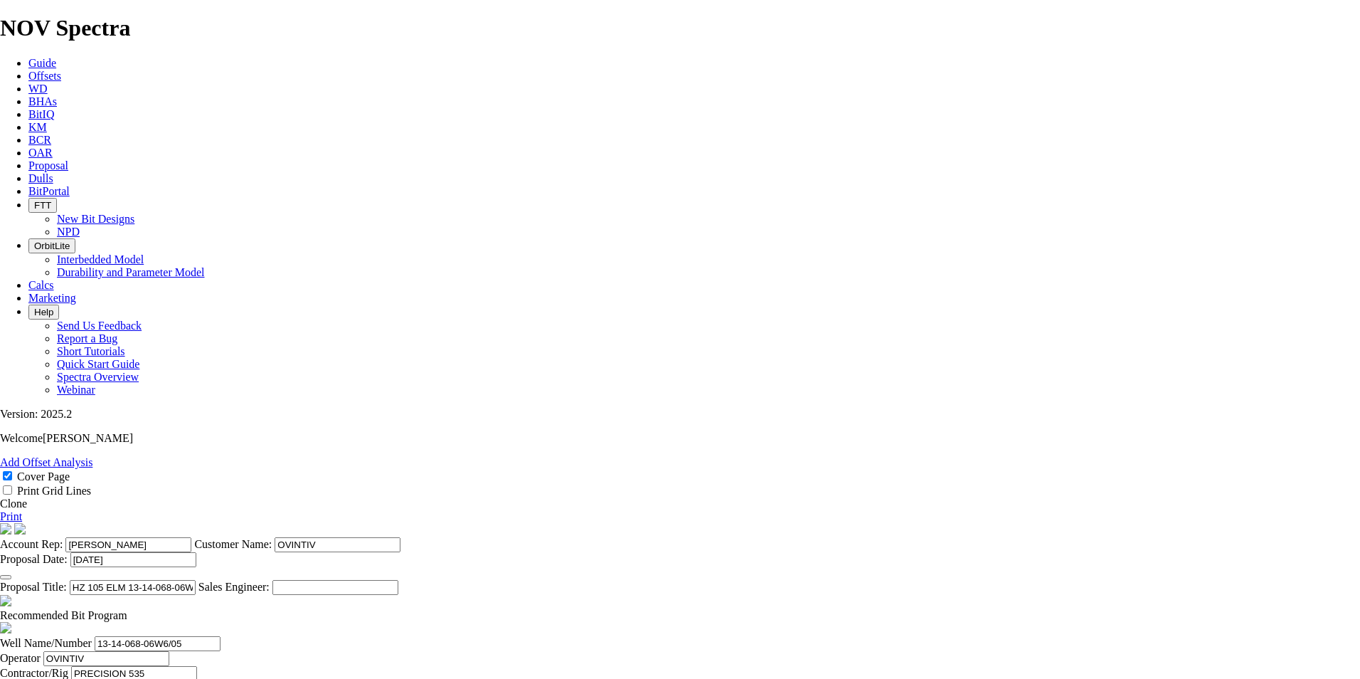
checkbox input "false"
drag, startPoint x: 386, startPoint y: 539, endPoint x: 348, endPoint y: 541, distance: 38.5
type input "KOP @ 2375.3m"
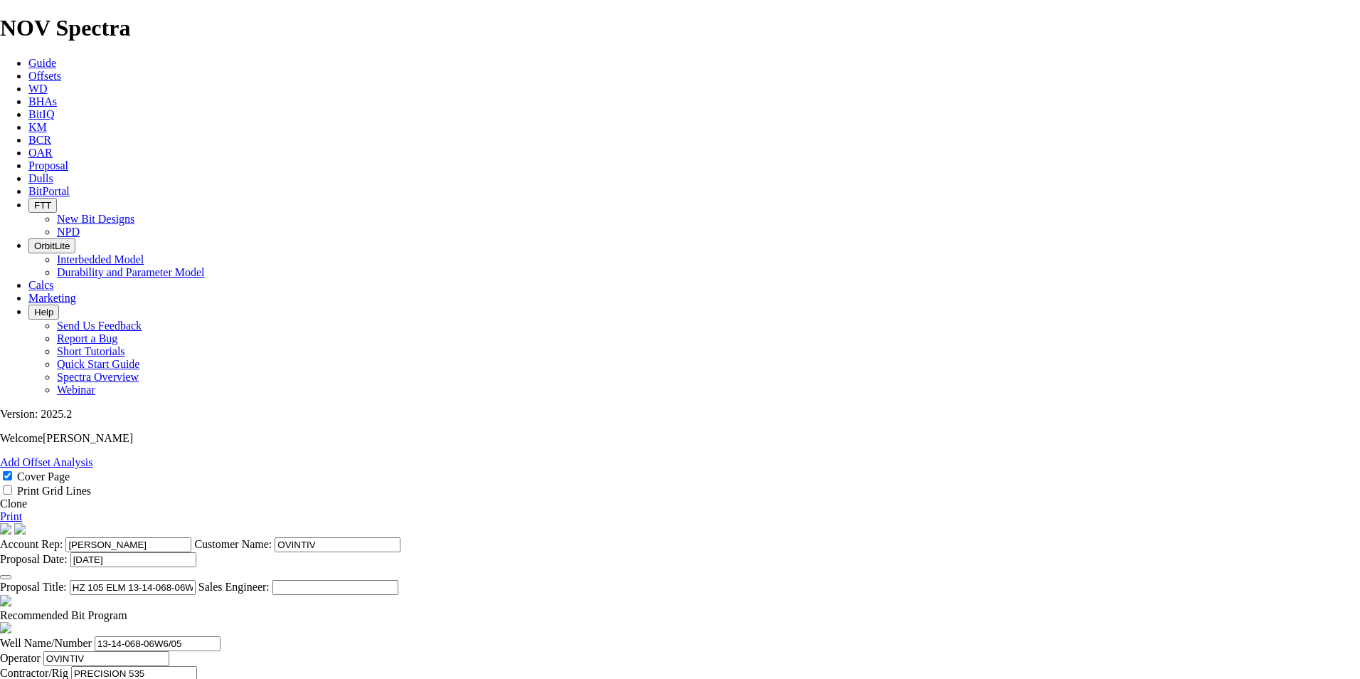
click at [22, 510] on link "Print" at bounding box center [11, 516] width 22 height 12
click at [28, 159] on icon at bounding box center [28, 165] width 0 height 12
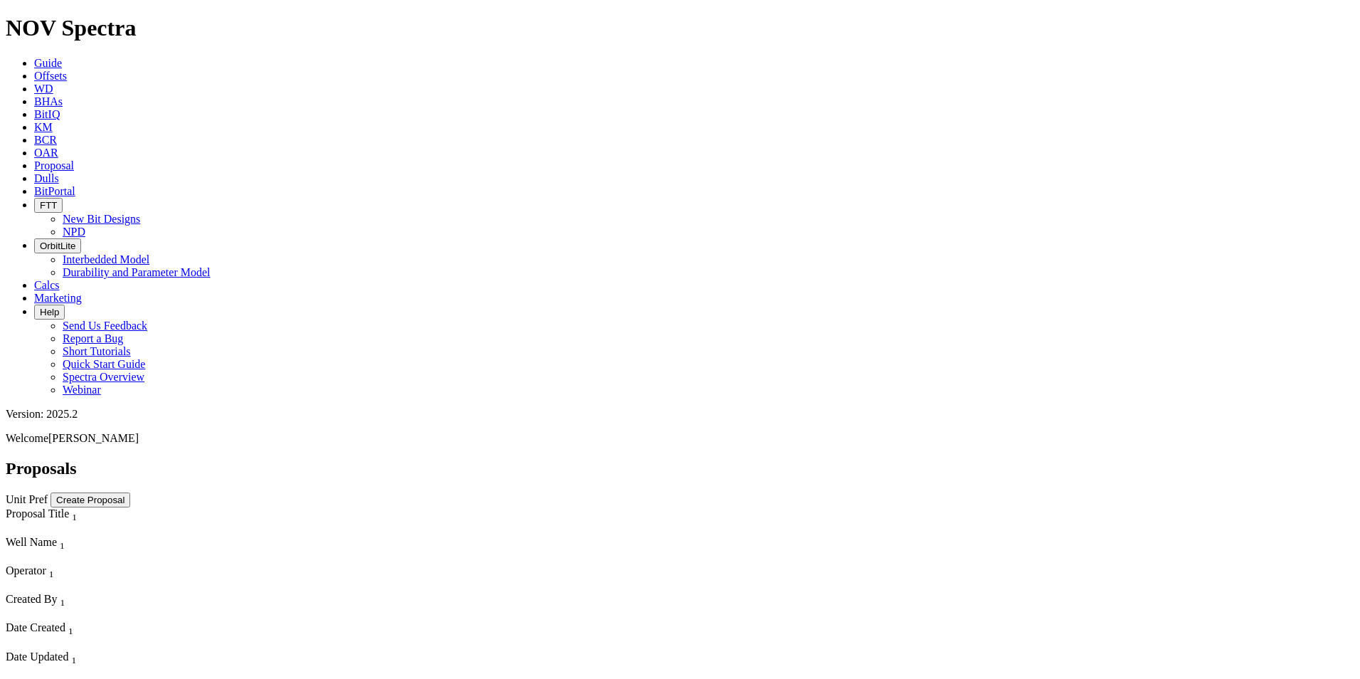
select select "field"
select select "location"
select select "province"
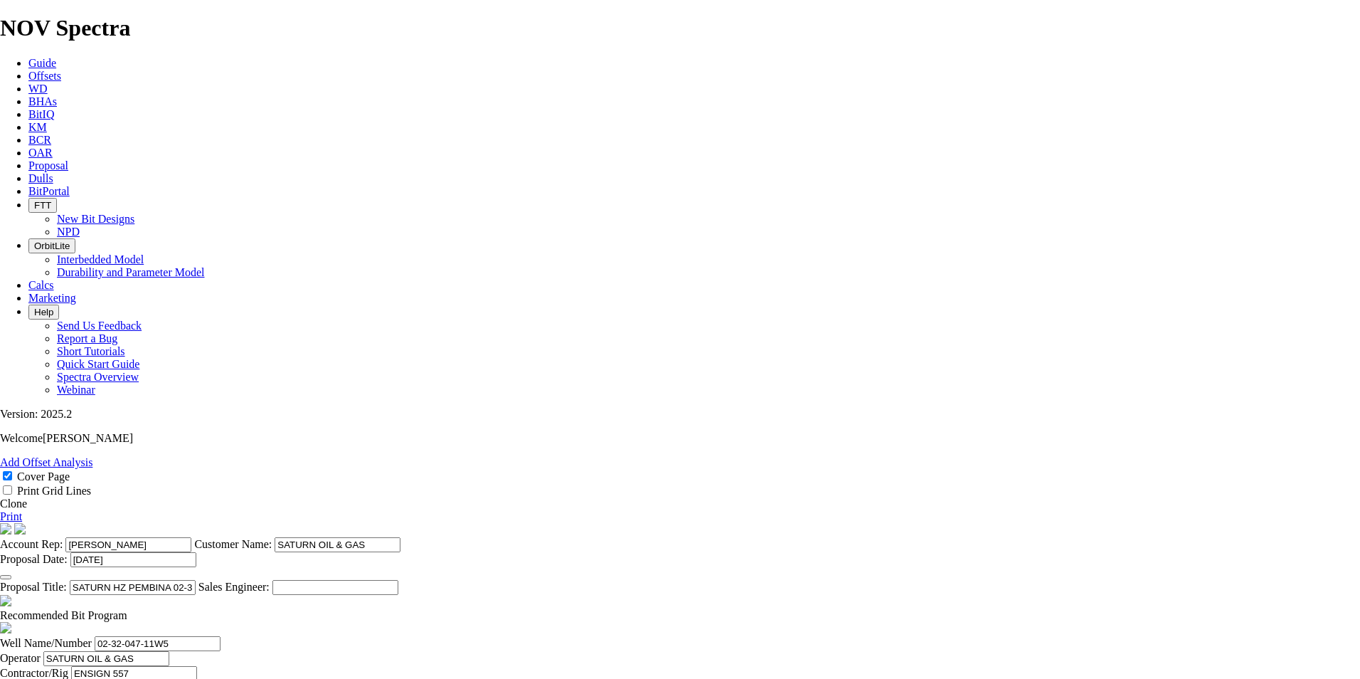
scroll to position [231, 0]
click at [127, 609] on span at bounding box center [127, 615] width 0 height 12
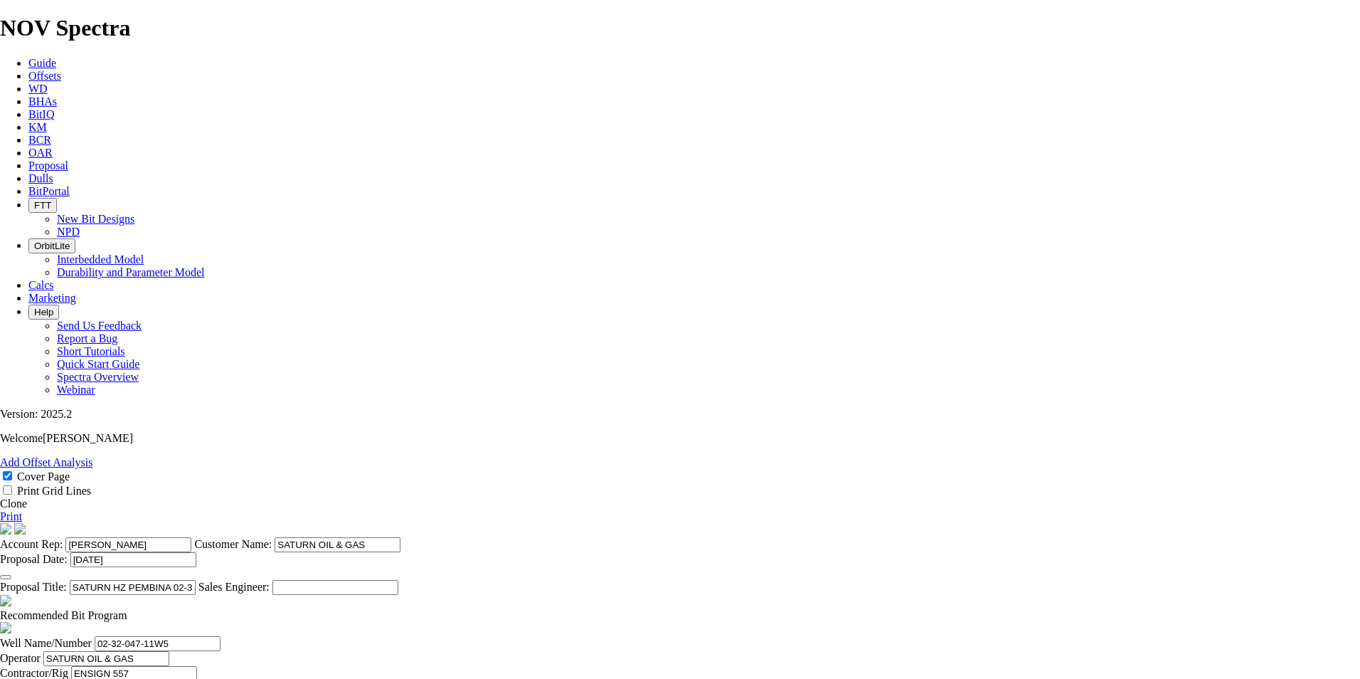
checkbox input "false"
drag, startPoint x: 797, startPoint y: 133, endPoint x: 654, endPoint y: 134, distance: 143.0
click at [196, 580] on input "SATURN HZ PEMBINA 02-32-047-11W5 (3 [PERSON_NAME]) REV. 1" at bounding box center [133, 587] width 126 height 15
type input "SATURN HZ PEMBINA 09-17-047-11W5"
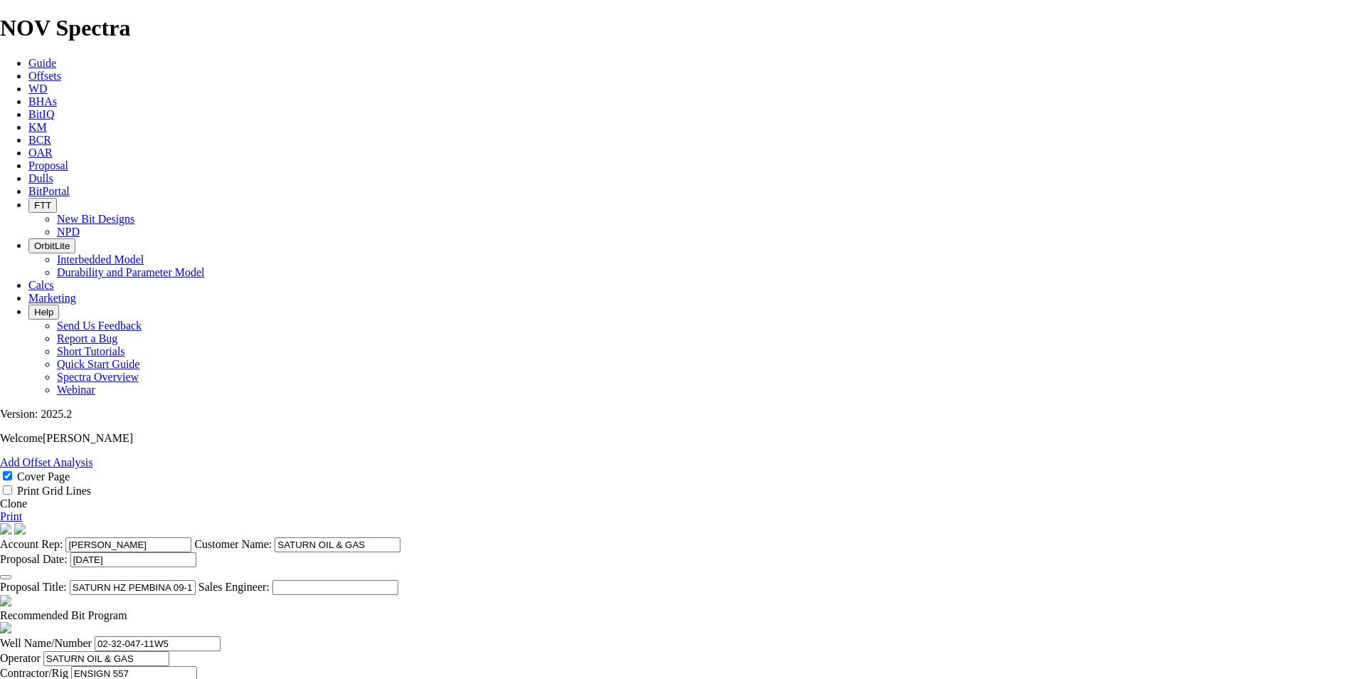
drag, startPoint x: 403, startPoint y: 334, endPoint x: 327, endPoint y: 322, distance: 77.8
type input "09-17-047-11W5"
drag, startPoint x: 910, startPoint y: 332, endPoint x: 838, endPoint y: 333, distance: 71.9
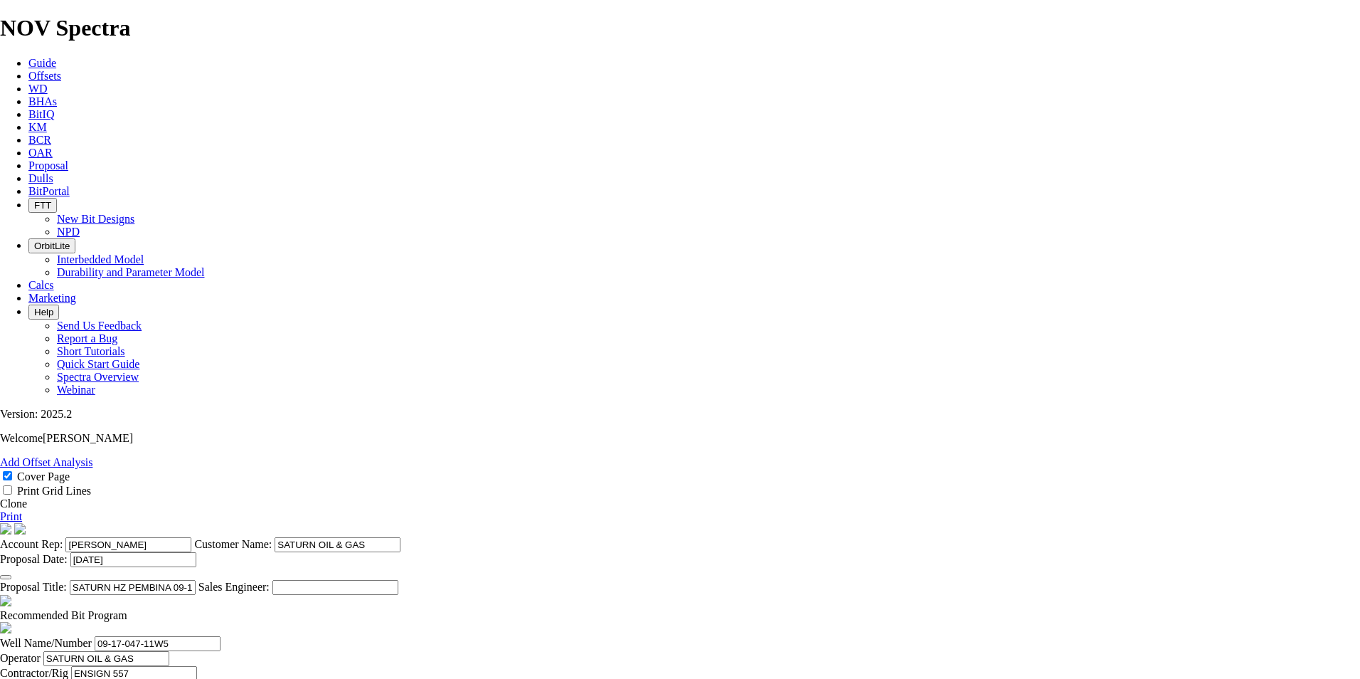
type input "09-17-047-11W5"
drag, startPoint x: 970, startPoint y: 337, endPoint x: 925, endPoint y: 322, distance: 47.9
type input "[GEOGRAPHIC_DATA]"
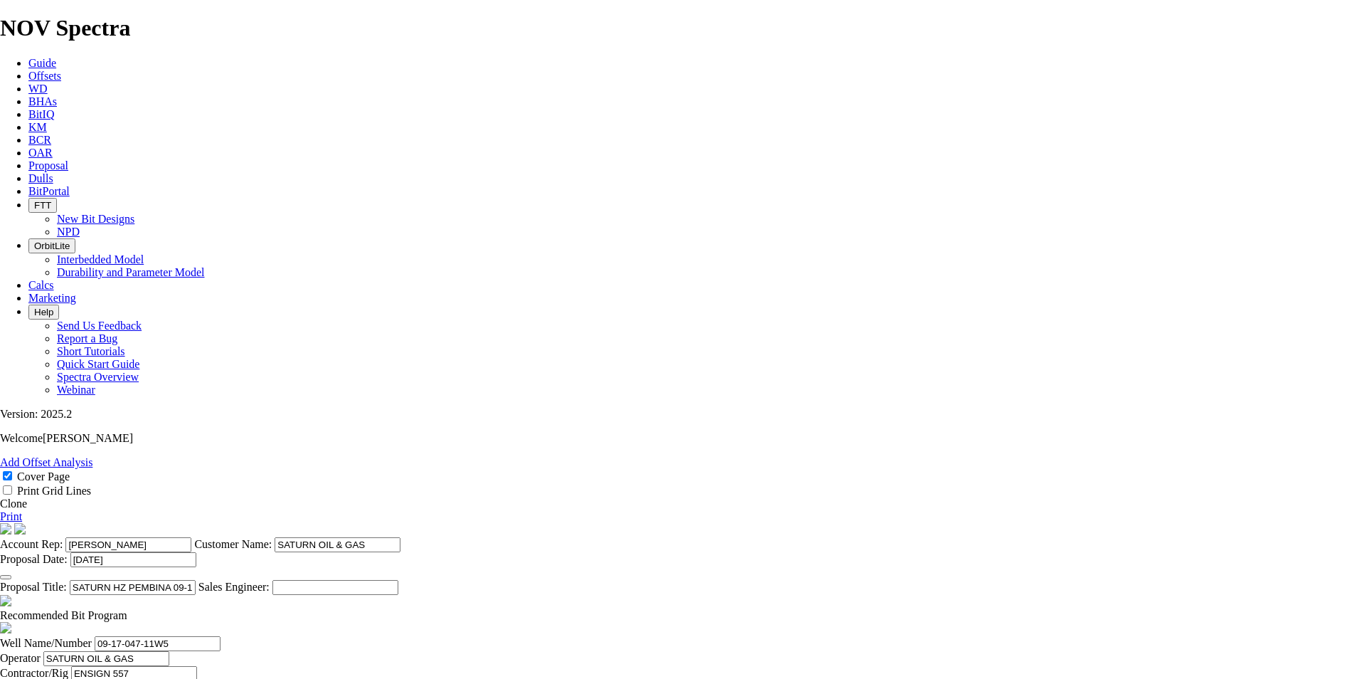
click at [22, 510] on link "Print" at bounding box center [11, 516] width 22 height 12
click at [28, 159] on icon at bounding box center [28, 165] width 0 height 12
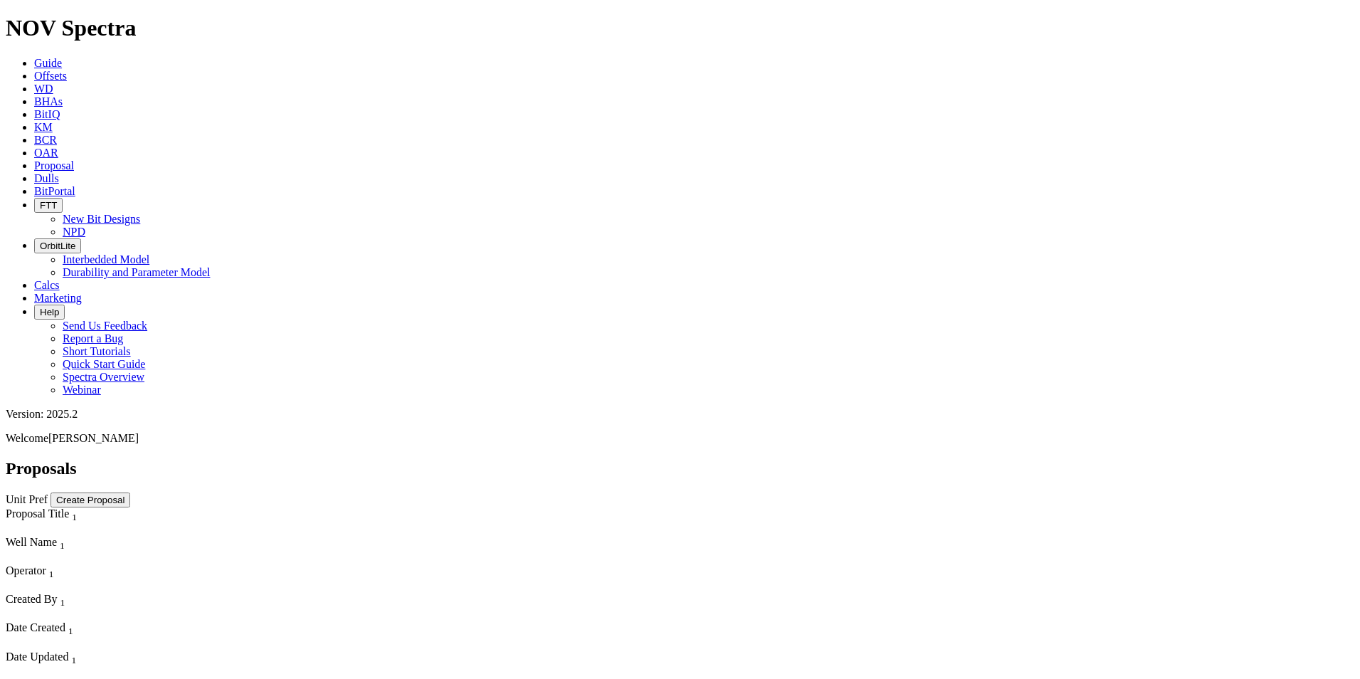
click at [130, 492] on button "Create Proposal" at bounding box center [91, 499] width 80 height 15
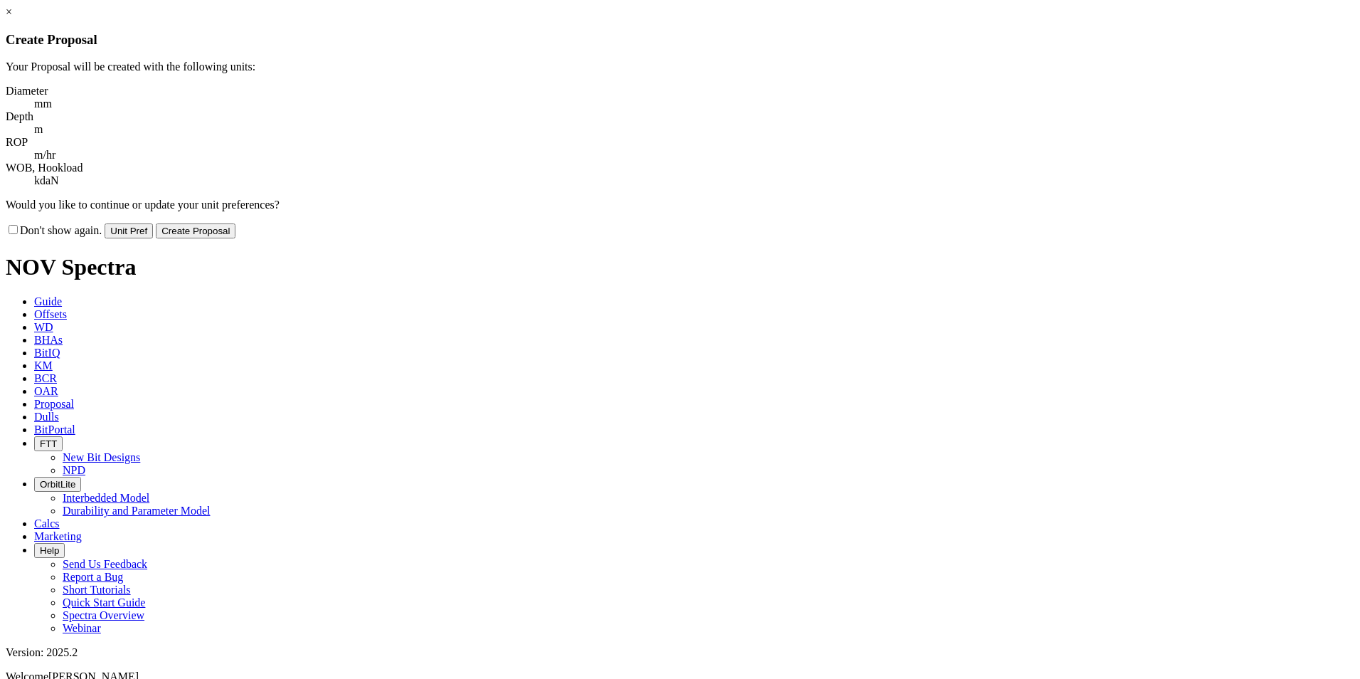
click at [236, 223] on button "Create Proposal" at bounding box center [196, 230] width 80 height 15
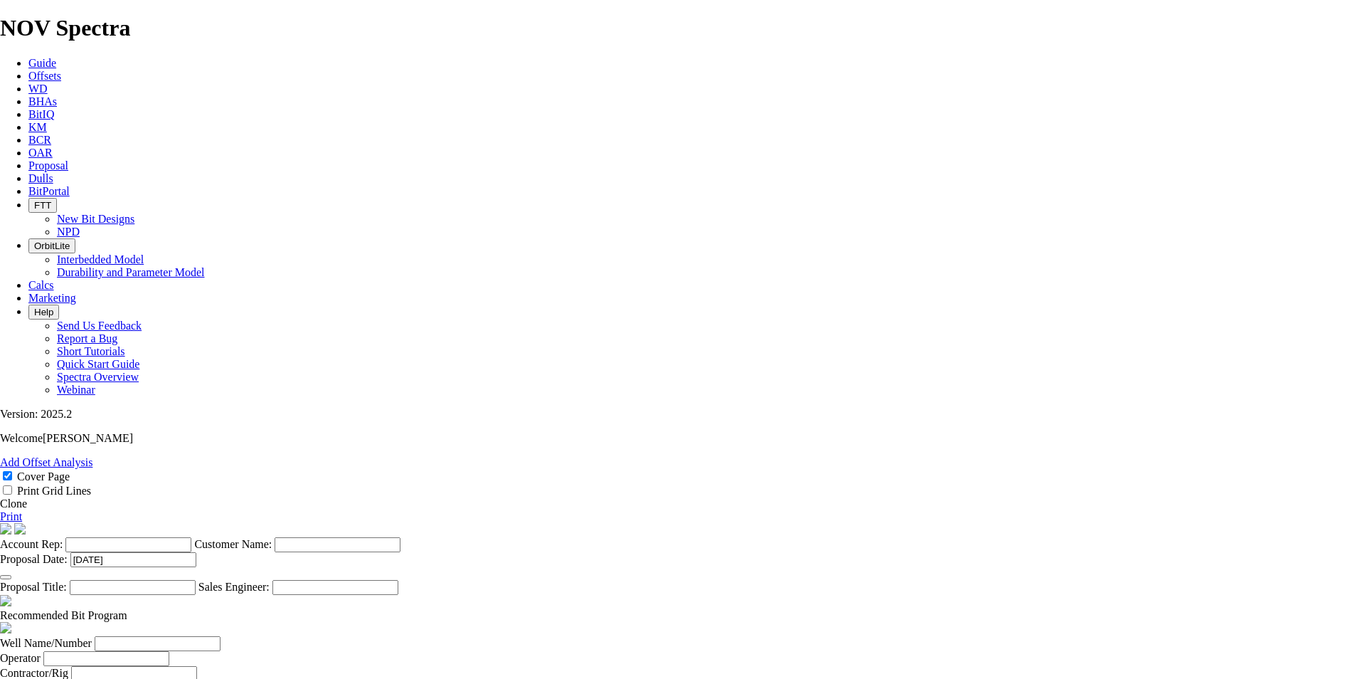
click at [191, 537] on input "Account Rep:" at bounding box center [128, 544] width 126 height 15
type input "[PERSON_NAME]"
type input "COELACANTH ENERGY"
click at [196, 580] on input "Proposal Title:" at bounding box center [133, 587] width 126 height 15
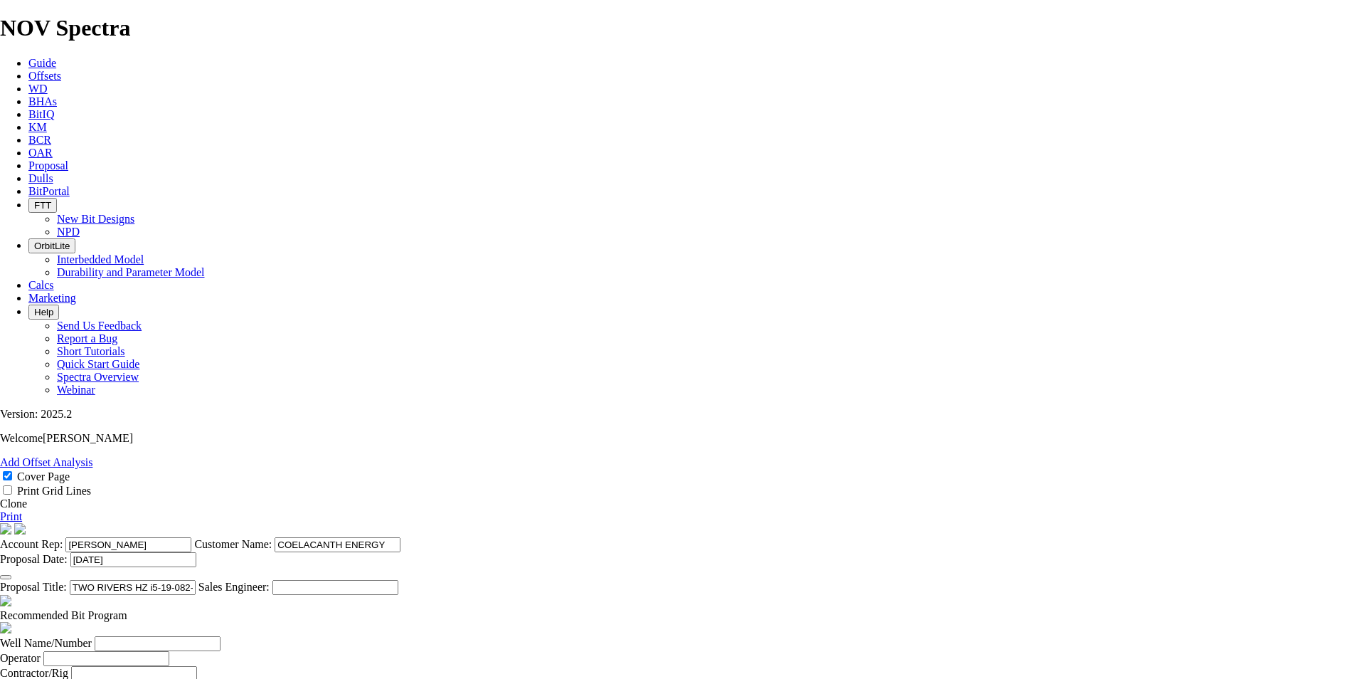
type input "TWO RIVERS HZ i5-19-082-14W6 (3 [PERSON_NAME])"
click at [127, 609] on span at bounding box center [127, 615] width 0 height 12
select select "string:Redline"
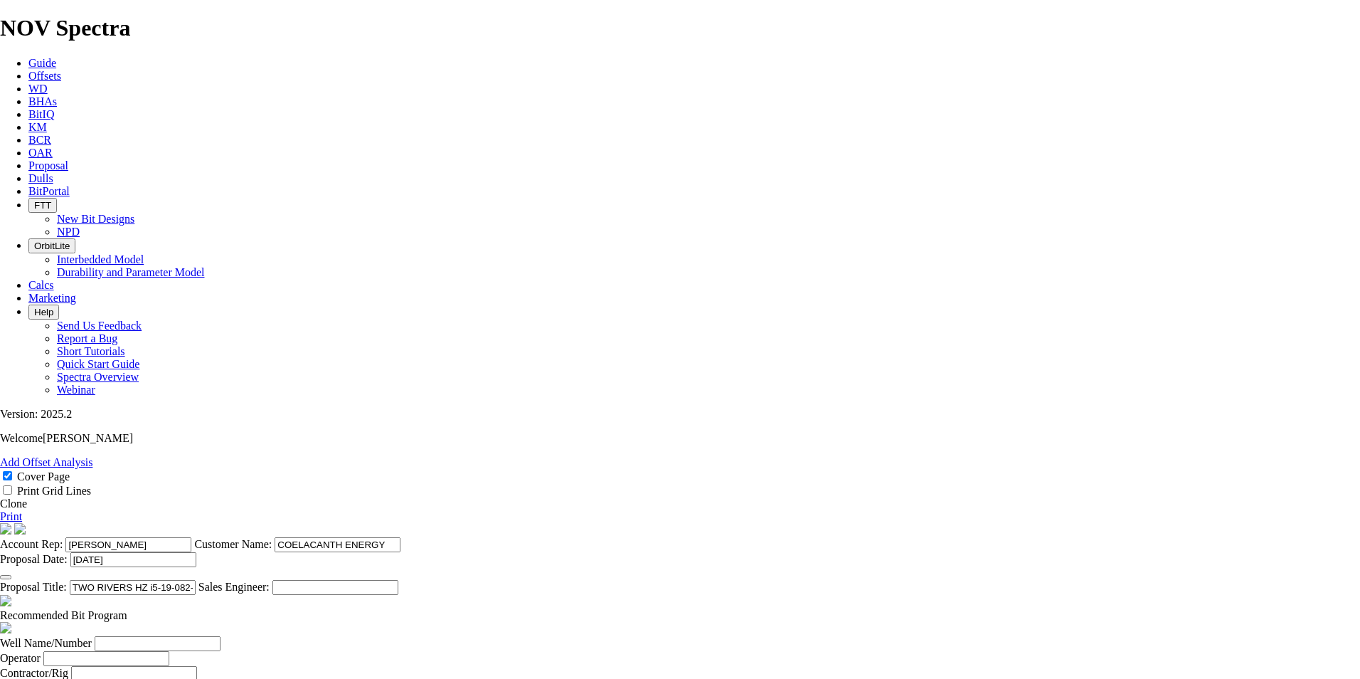
select select "string:CAD"
checkbox input "false"
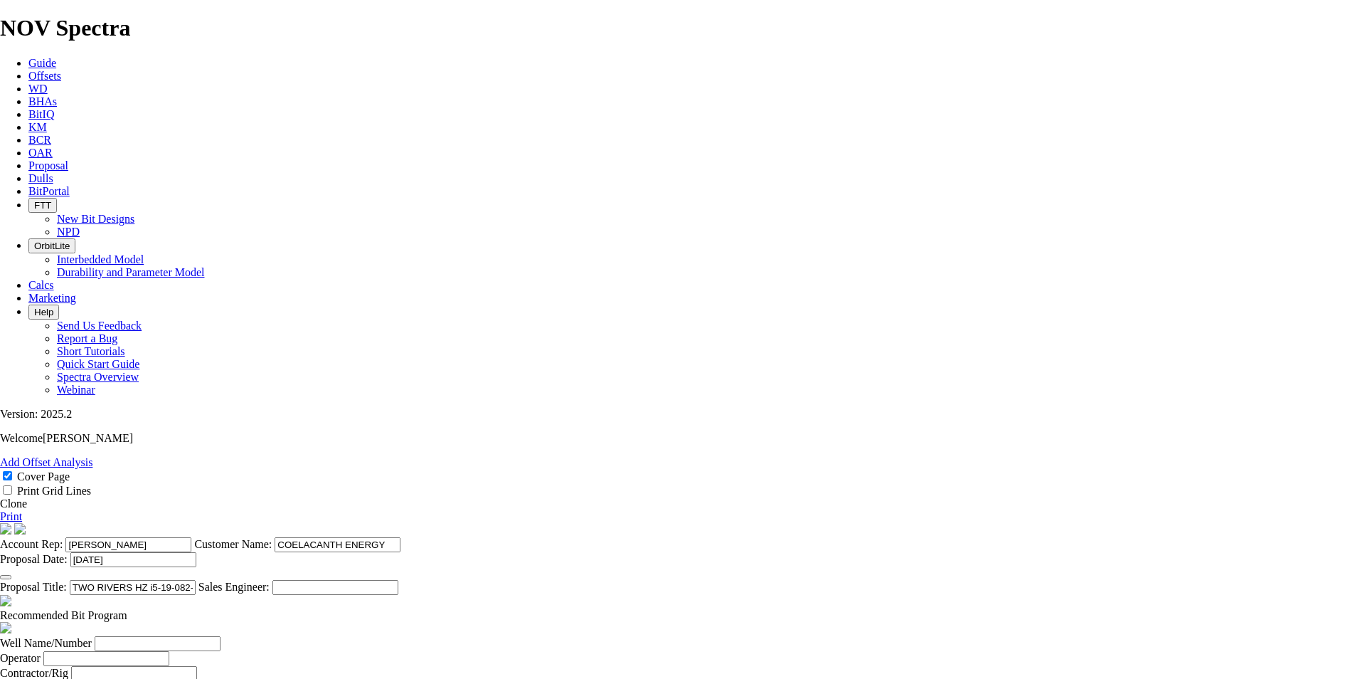
checkbox input "false"
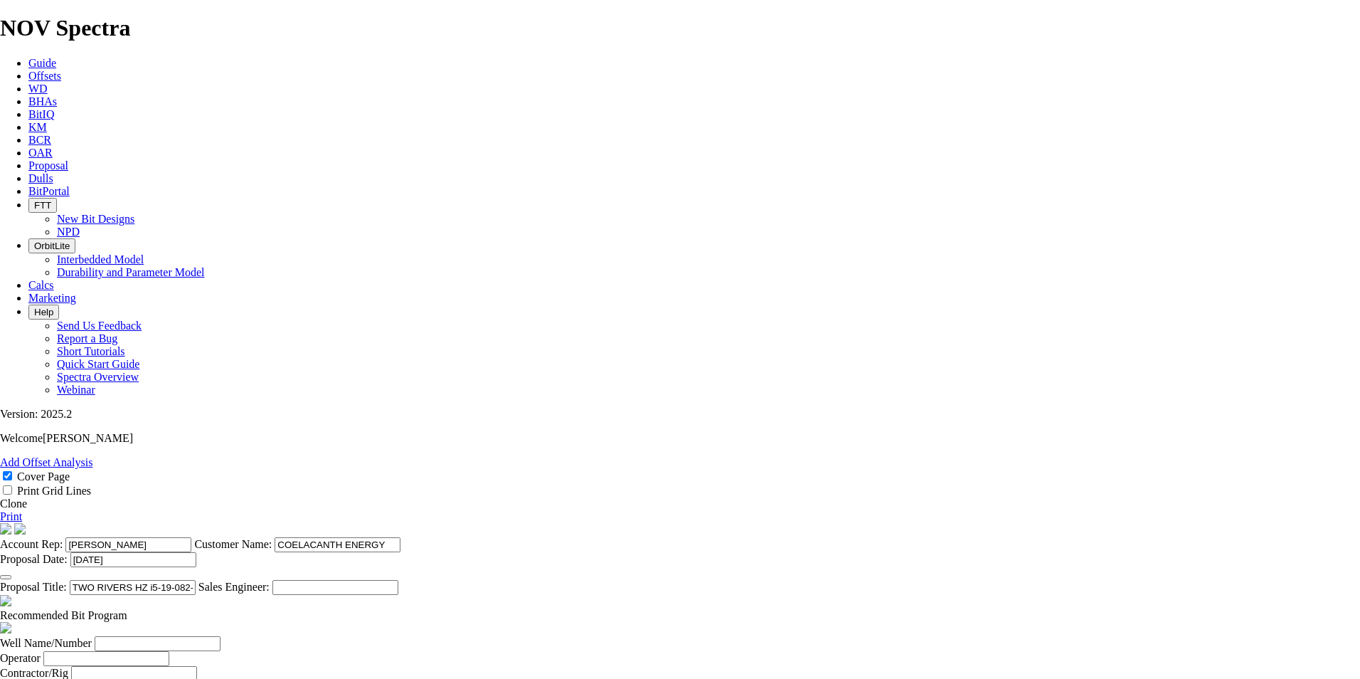
checkbox input "false"
drag, startPoint x: 724, startPoint y: 463, endPoint x: 723, endPoint y: 474, distance: 10.8
checkbox input "false"
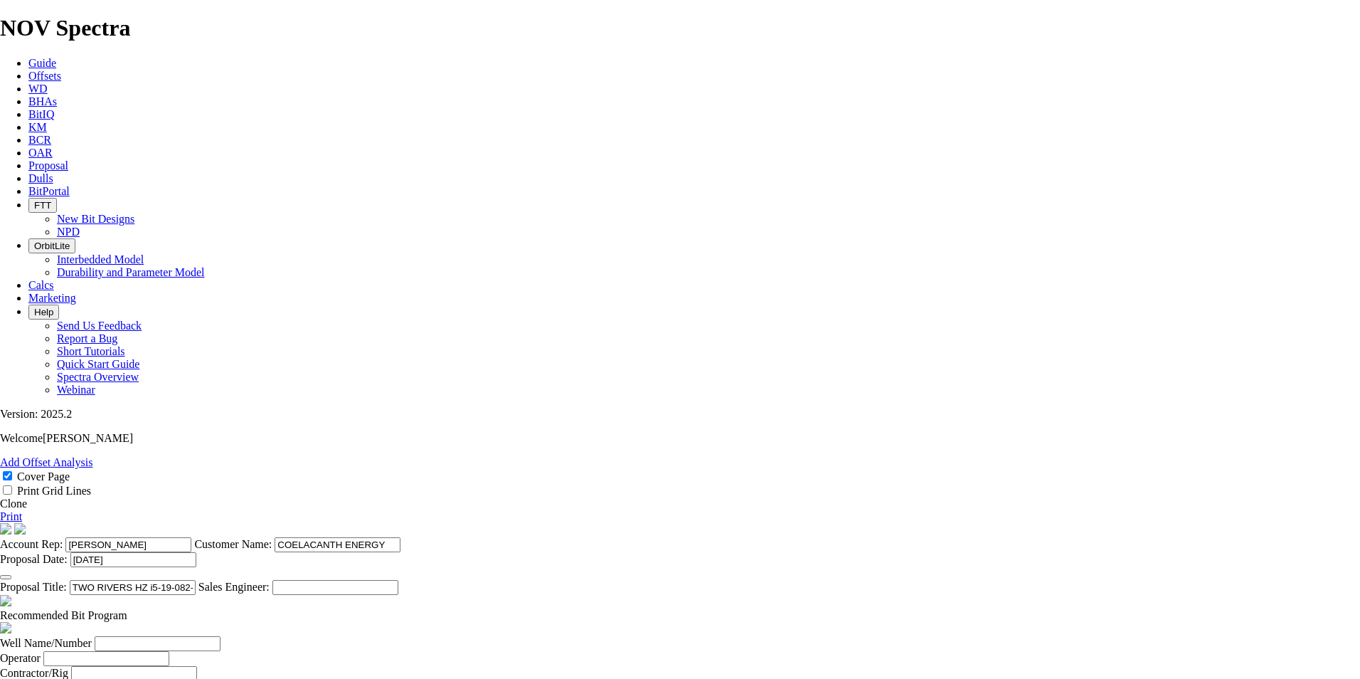
checkbox input "false"
select select "field"
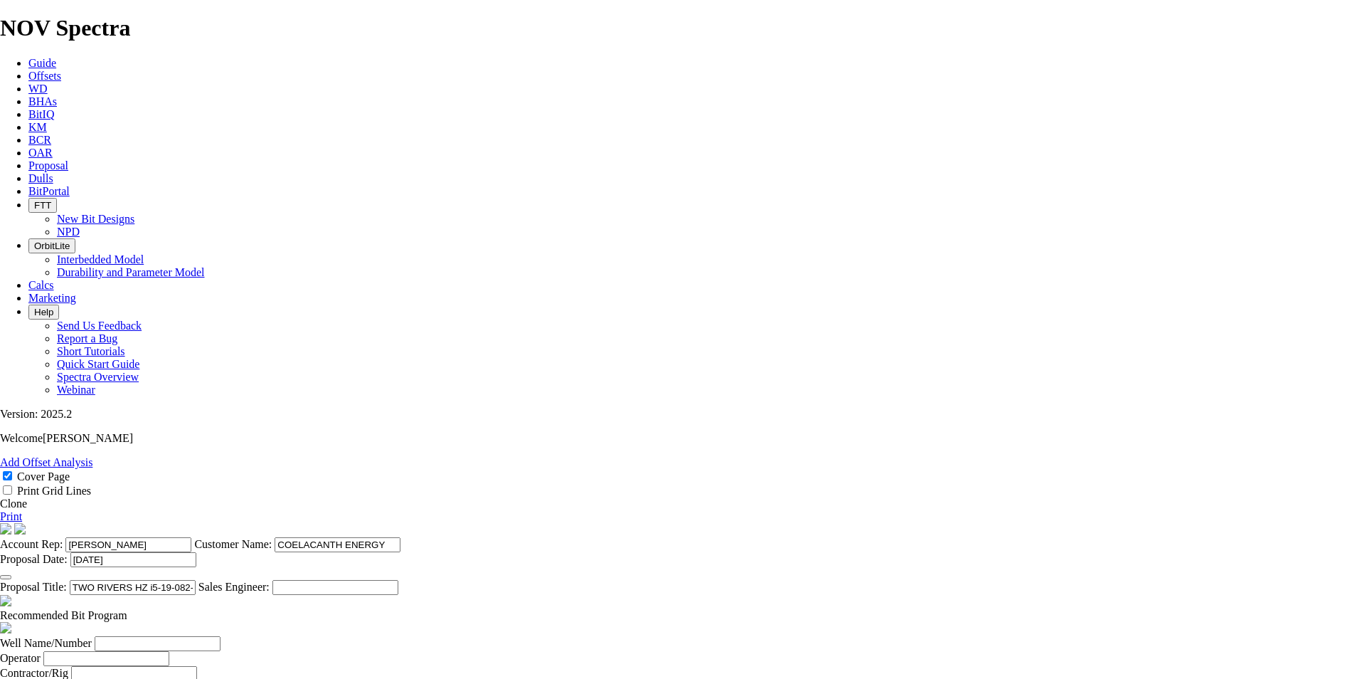
select select "location"
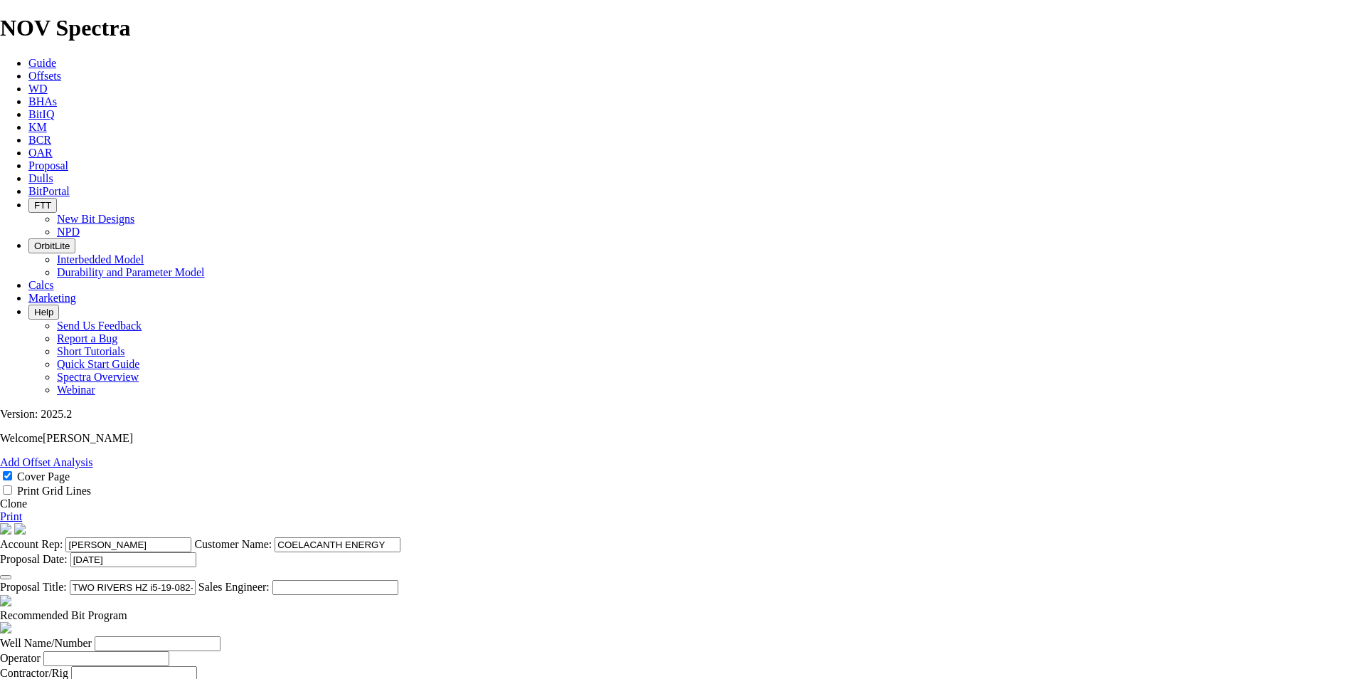
select select "province"
click at [221, 636] on input "Well Name/Number" at bounding box center [158, 643] width 126 height 15
type input "i5-19-082-14W6"
type input "COELACANTH"
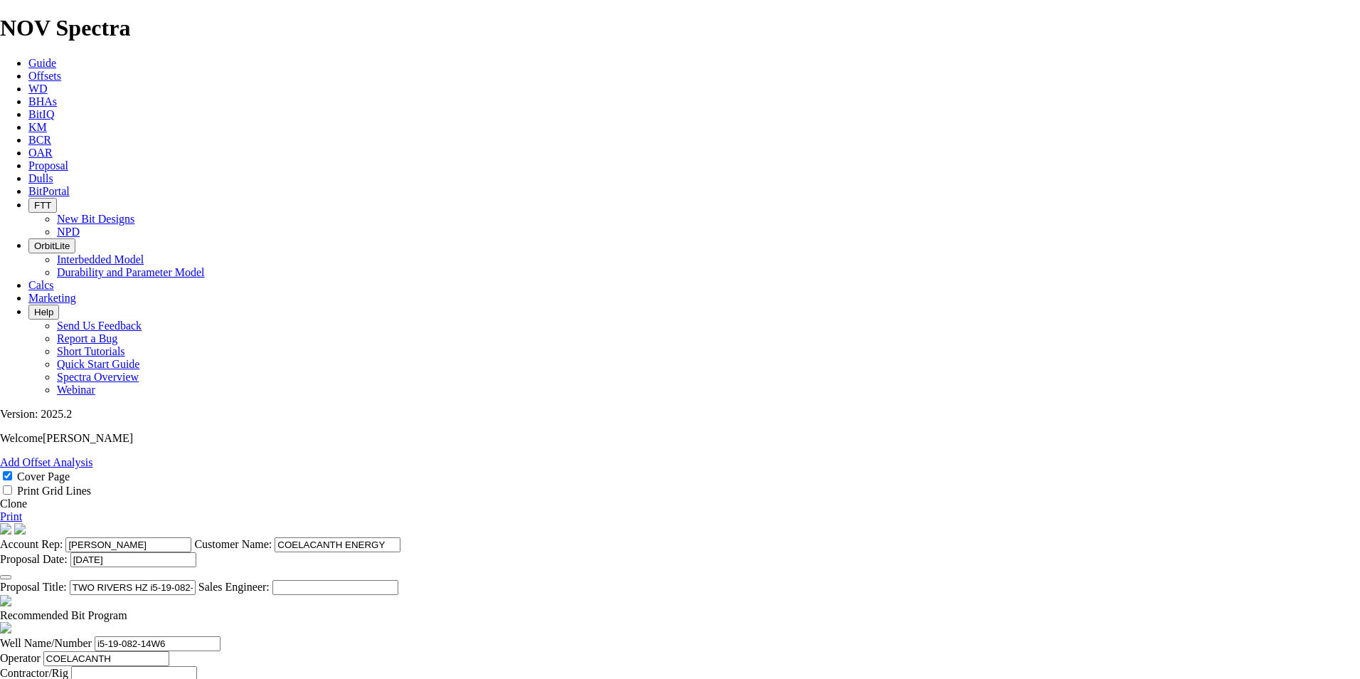
type input "[PERSON_NAME]"
type input "TWO RIVERS"
type input "I"
type input "1"
type input "BH:13-23-82-14W6"
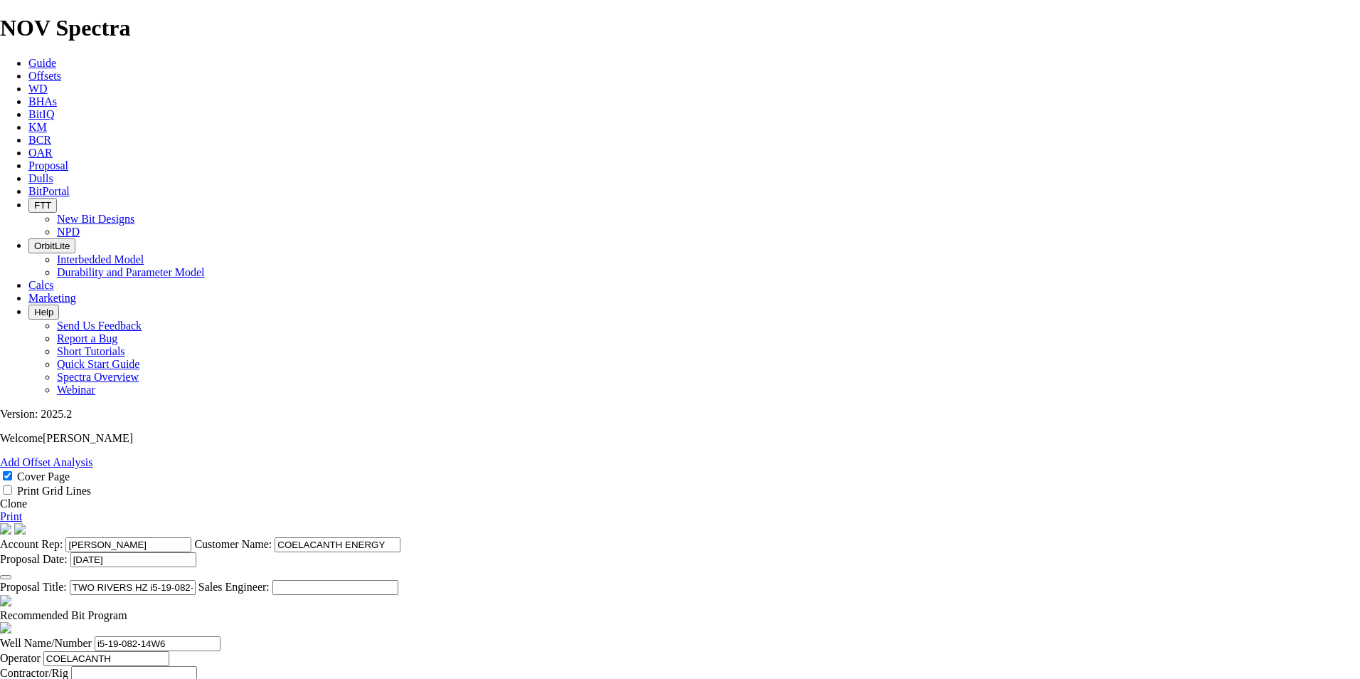
type input "[GEOGRAPHIC_DATA]"
type input "[PERSON_NAME]"
paste input "[PHONE_NUMBER]"
type input "[PHONE_NUMBER]"
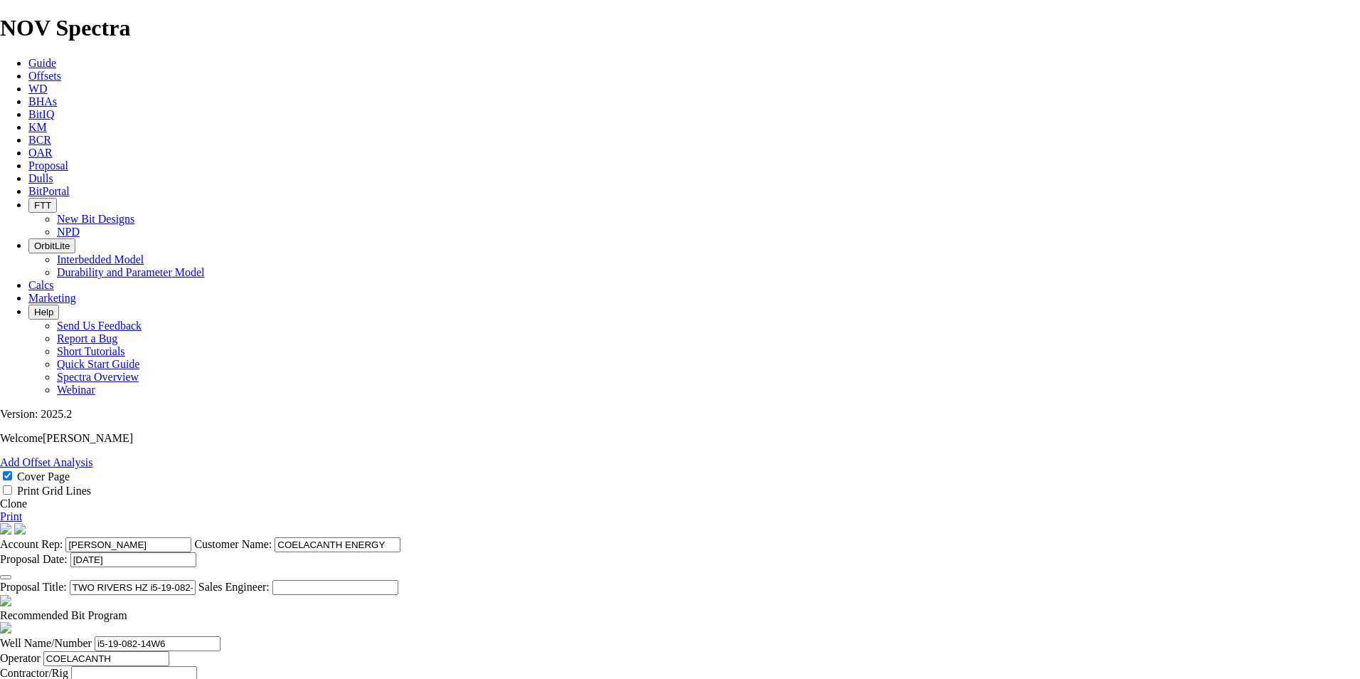
type input "5414"
type input "[PERSON_NAME]"
type input "[PHONE_NUMBER]"
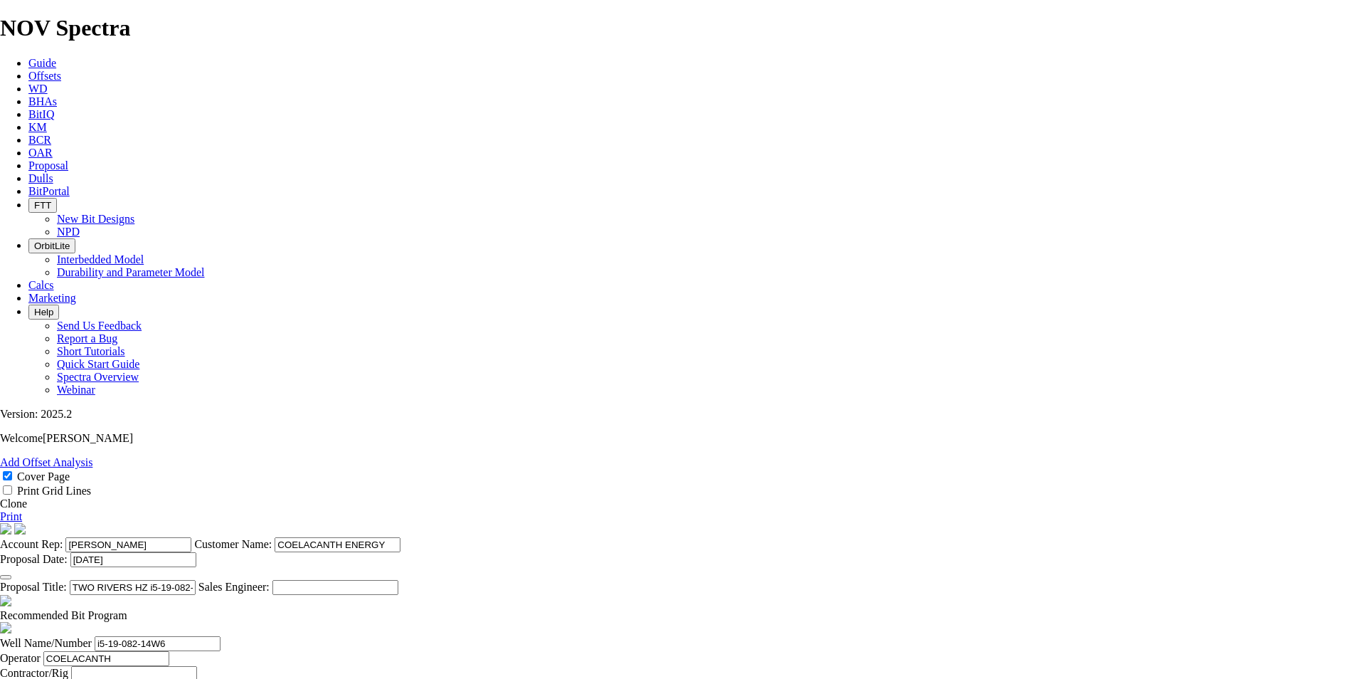
type input "[DATE]"
type input "1"
type input "250.8"
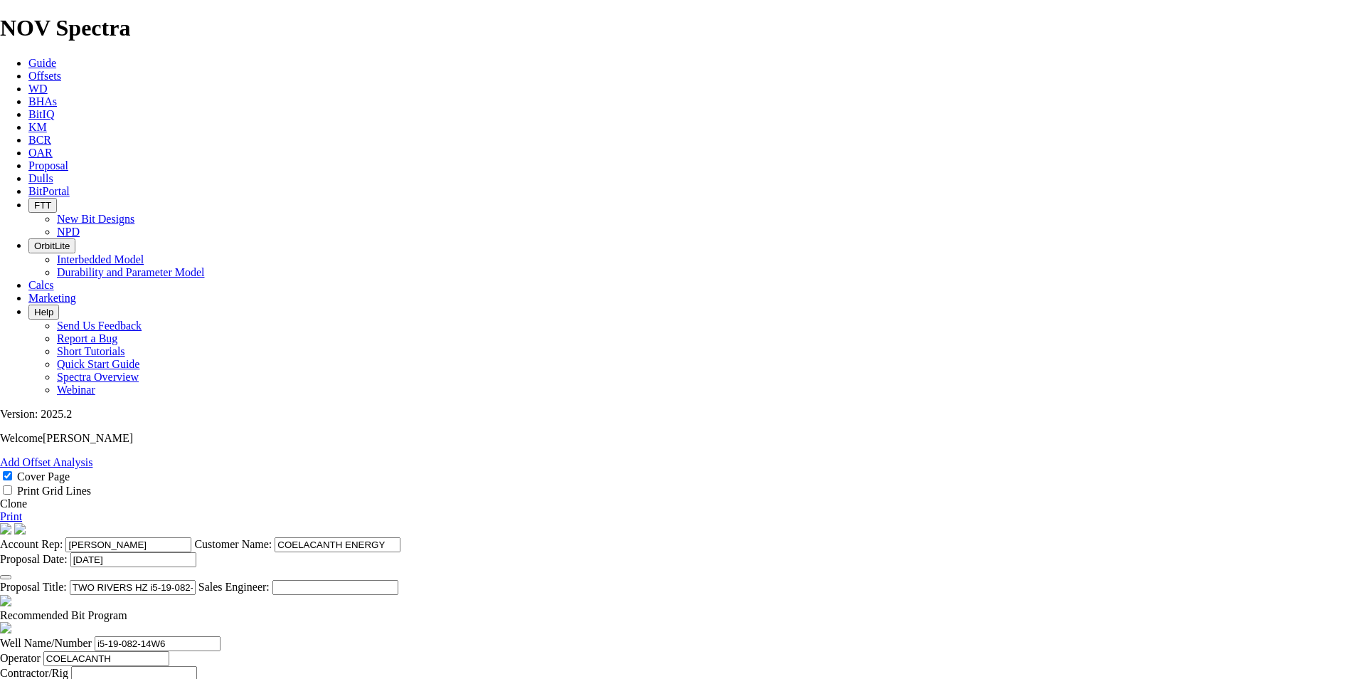
type input "NO BID"
type input "2"
type input "158.8"
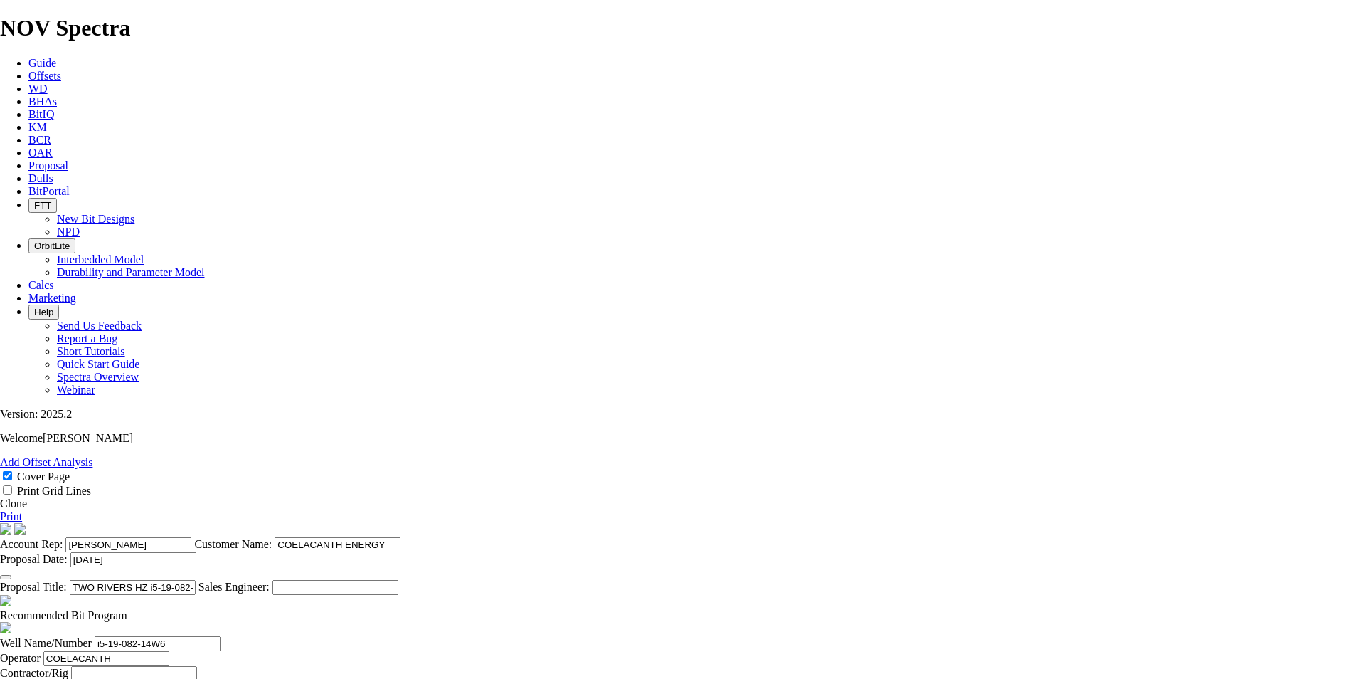
type input "TK53-P1"
type input "17000"
type input "23000"
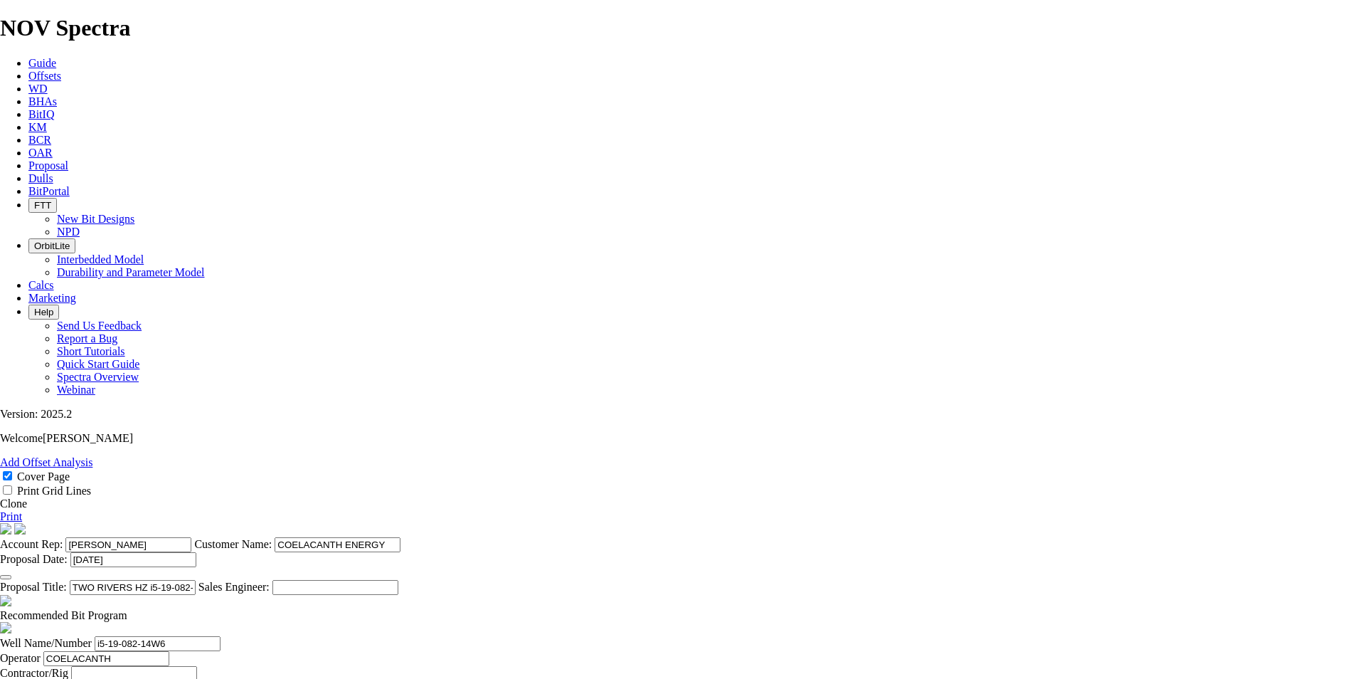
type input "3"
type input "158.8"
type input "TK53-L1"
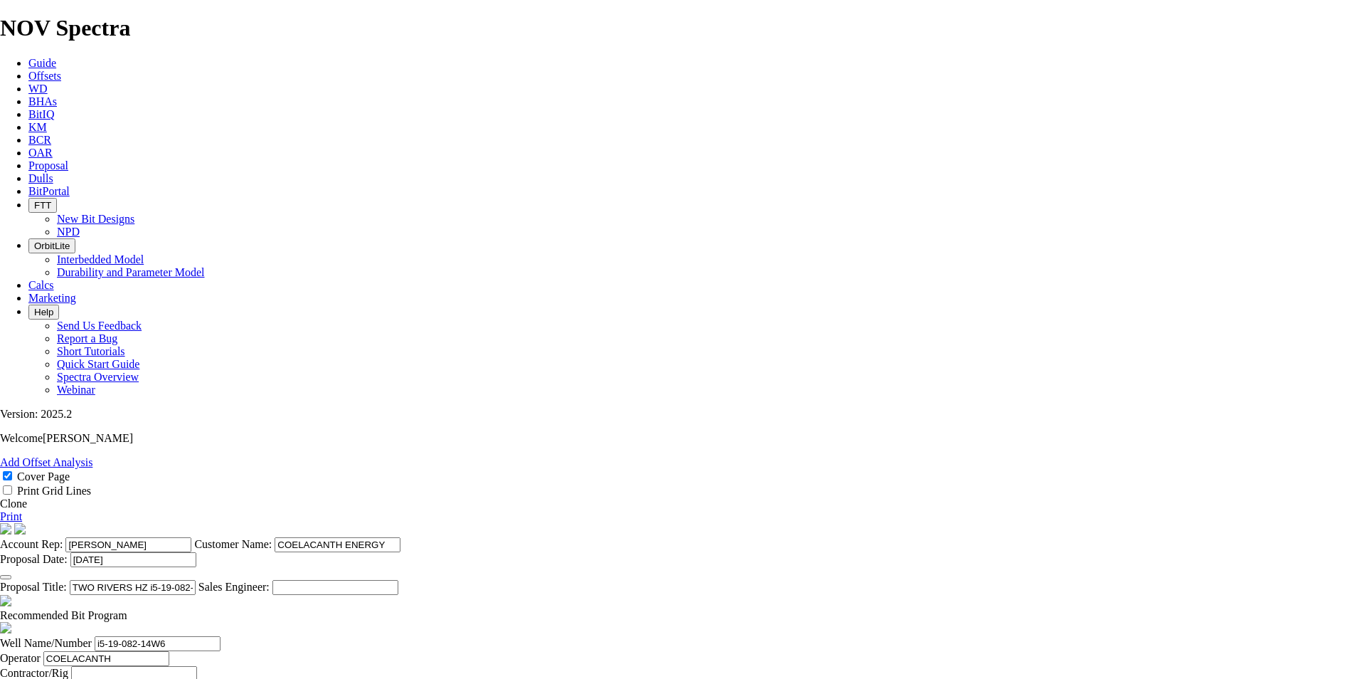
type input "17000"
type input "23000"
paste textarea "Notes: Option to run the 159mm TK53-T1 in lateral based on availability."
drag, startPoint x: 360, startPoint y: 499, endPoint x: 306, endPoint y: 497, distance: 54.1
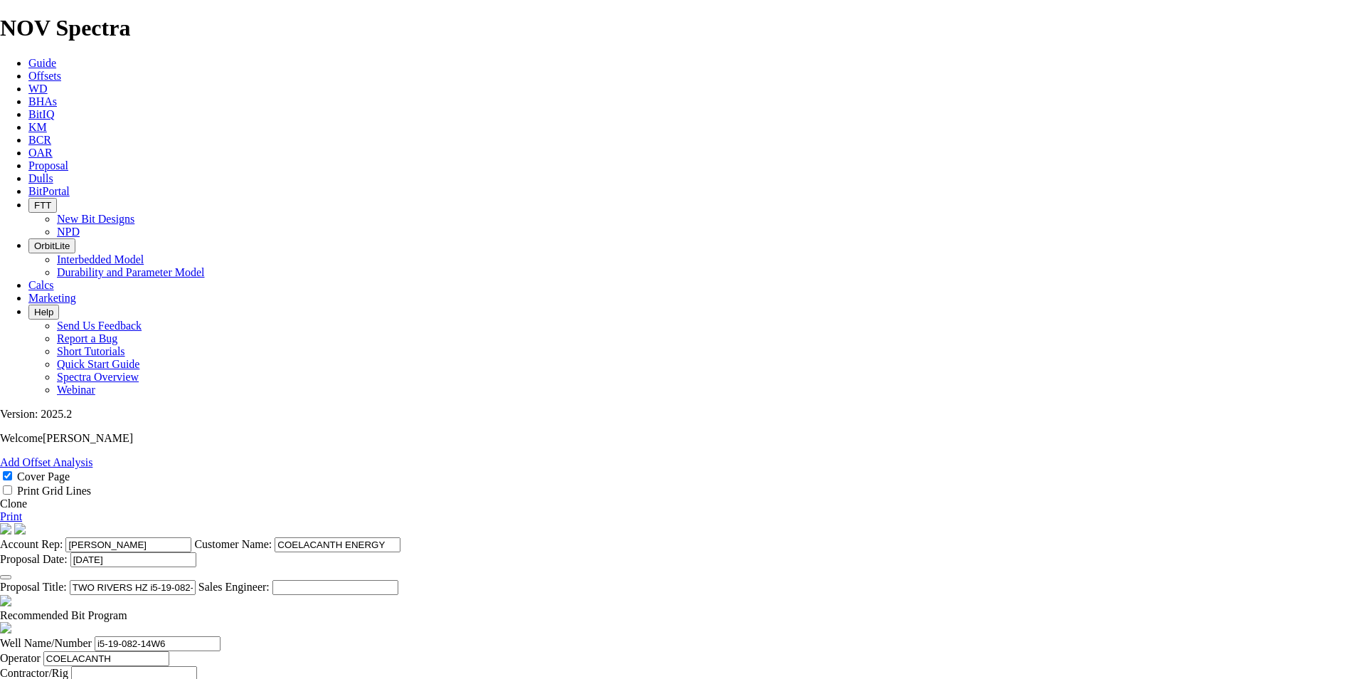
type textarea "Option to run the 159mm TK53-T1 in lateral based on availability for $17,000."
type input "620"
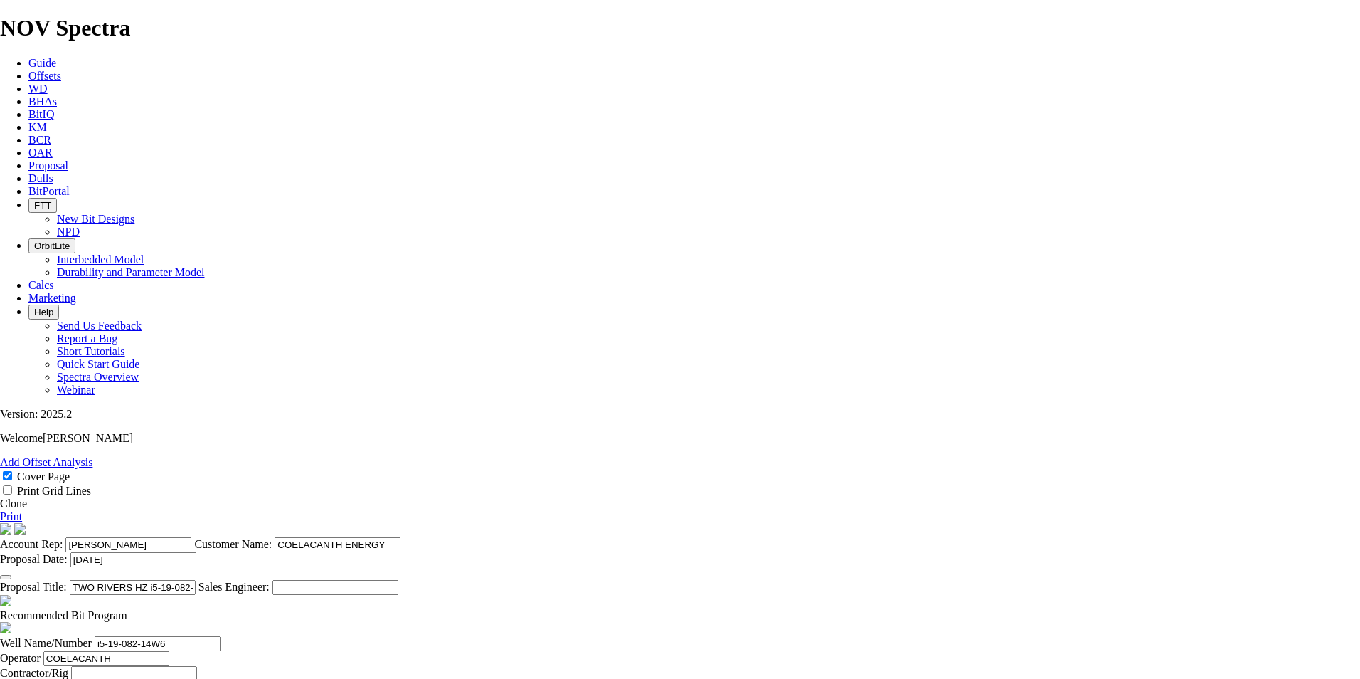
type input "2126"
type input "5570"
type input "3444"
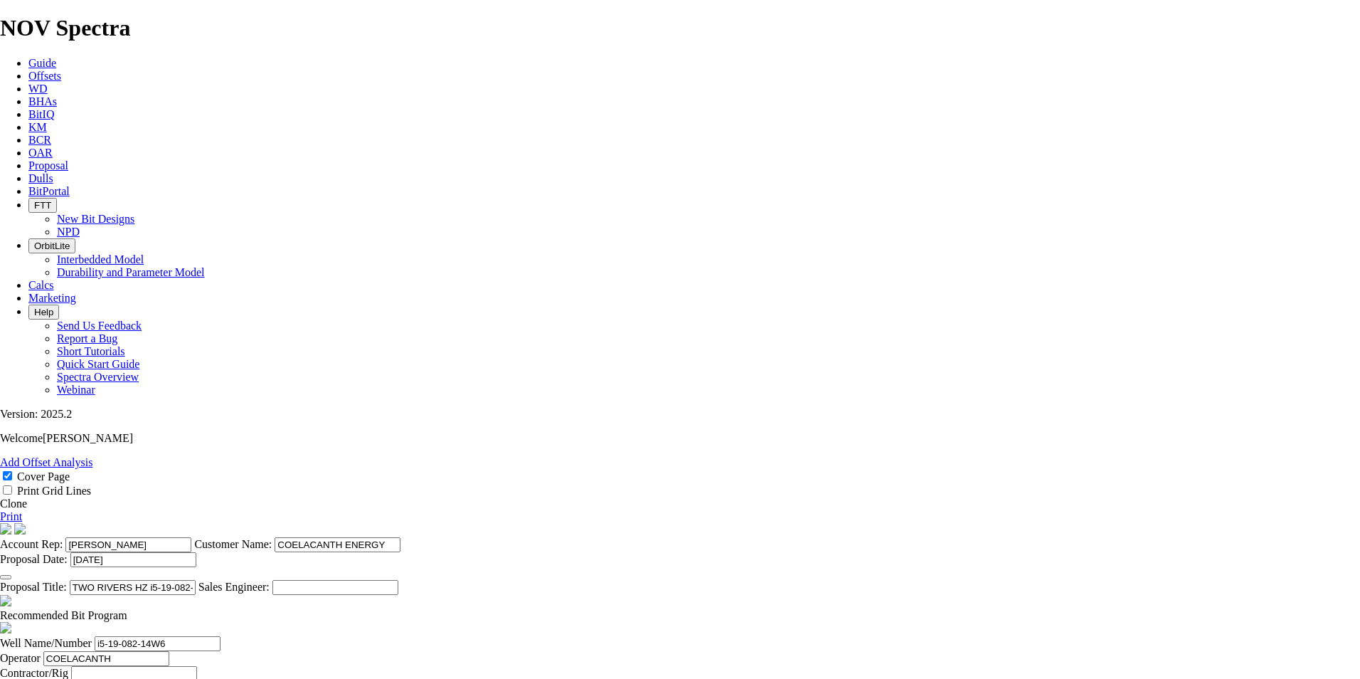
type input "80"
type input "620"
type input "7.75"
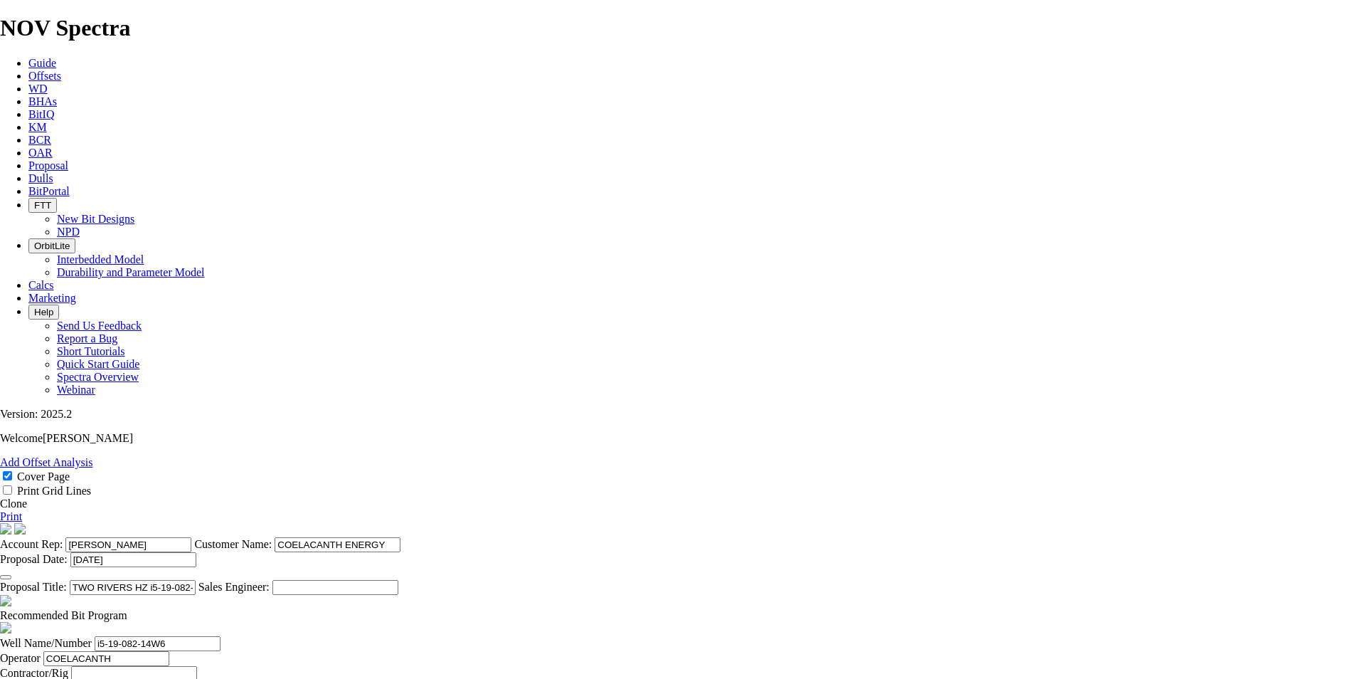
type input "45"
type input "1506"
drag, startPoint x: 722, startPoint y: 396, endPoint x: 905, endPoint y: 410, distance: 183.4
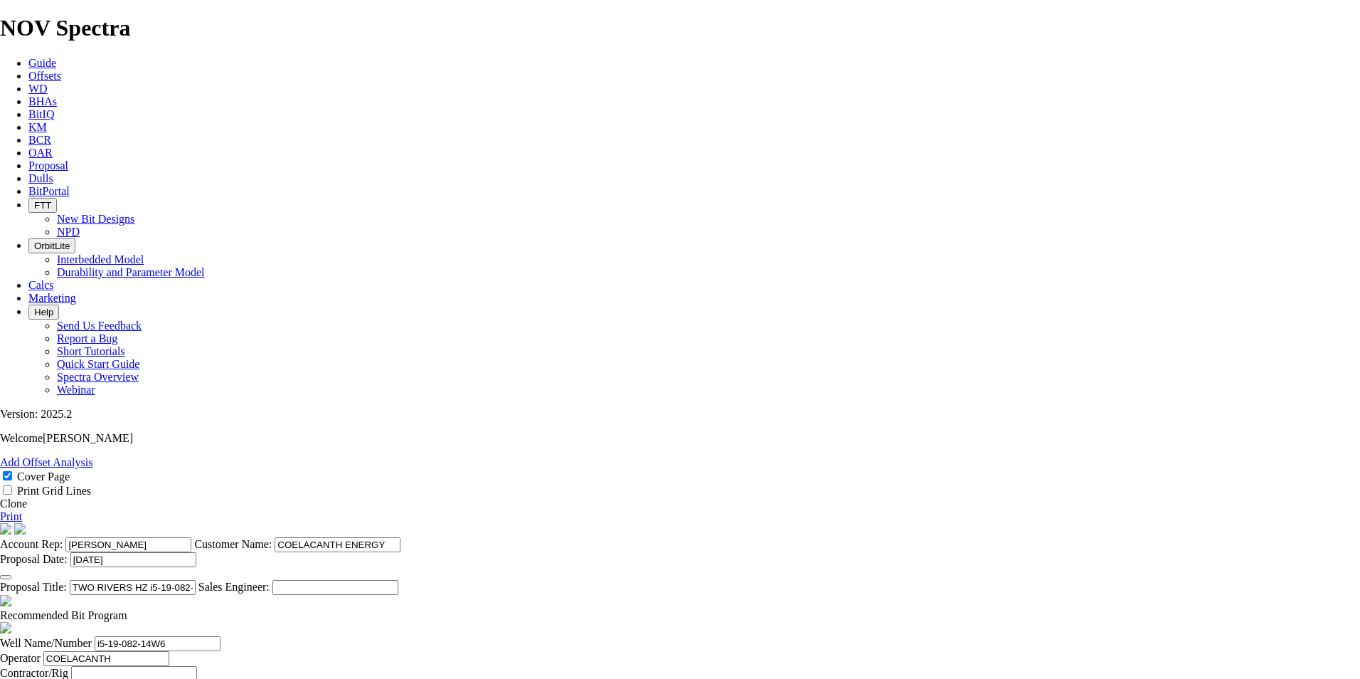
type input "33.467"
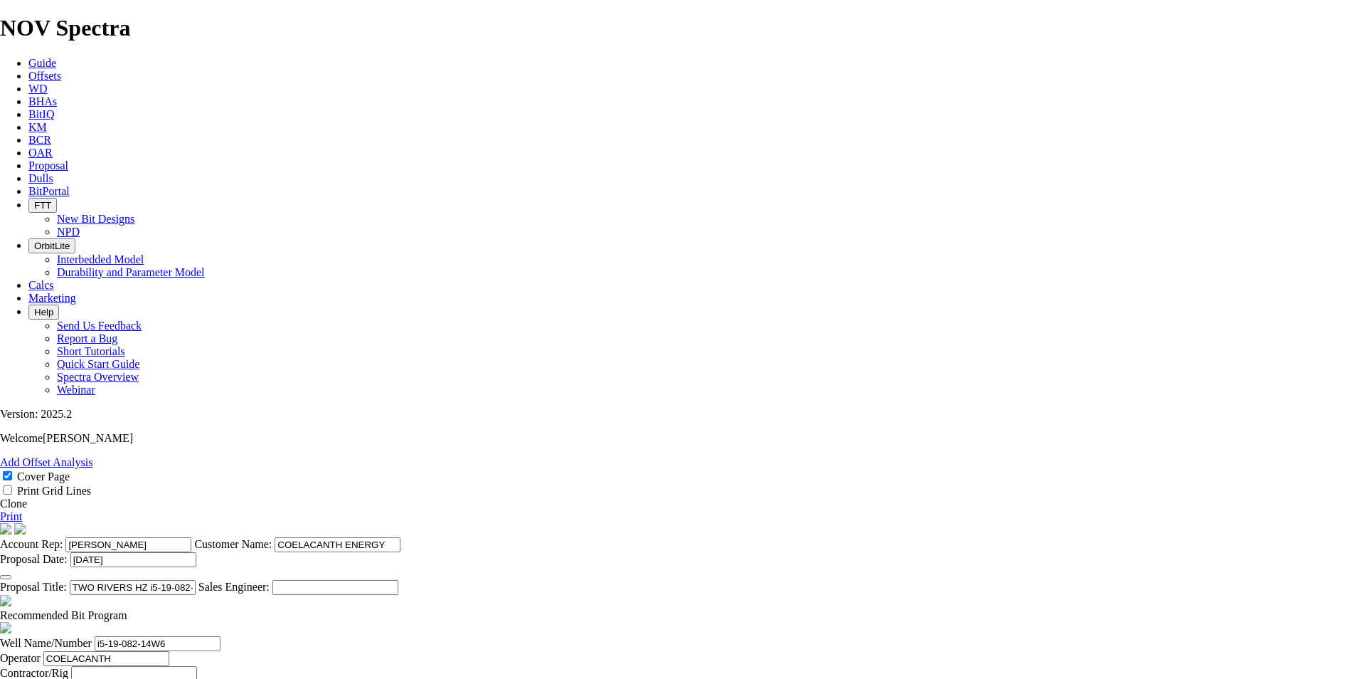
type input "60"
type input "57.4"
click at [22, 510] on link "Print" at bounding box center [11, 516] width 22 height 12
